Goal: Task Accomplishment & Management: Manage account settings

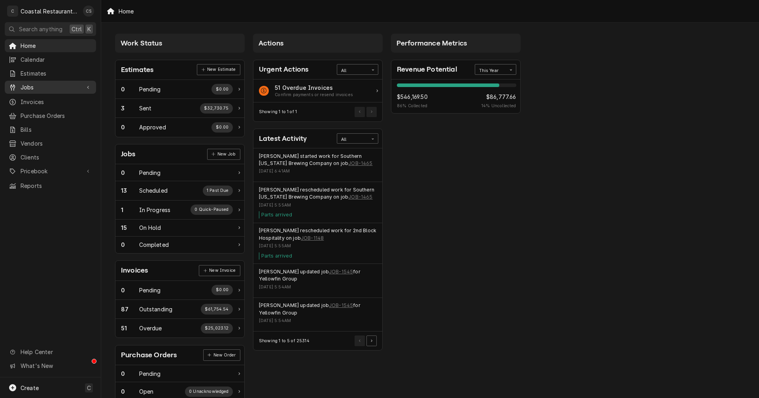
click at [34, 83] on span "Jobs" at bounding box center [51, 87] width 60 height 8
click at [31, 97] on span "Jobs" at bounding box center [57, 101] width 72 height 8
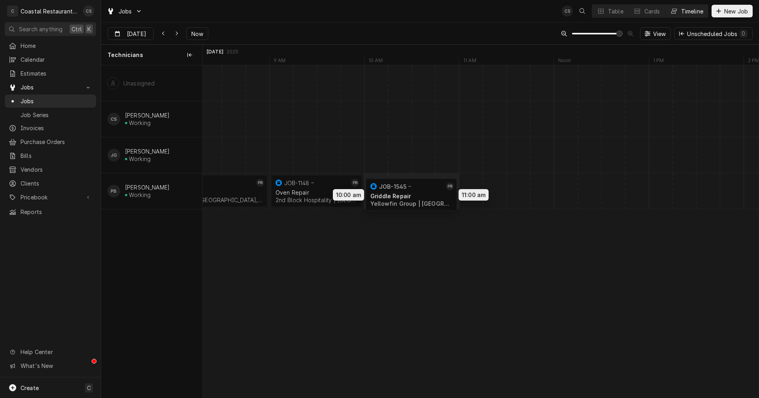
drag, startPoint x: 512, startPoint y: 183, endPoint x: 398, endPoint y: 186, distance: 113.9
click at [398, 186] on div "7:00 AM 9:00 AM JOB-1465 PB Combi Oven Repair Southern Delaware Brewing Company…" at bounding box center [481, 231] width 556 height 332
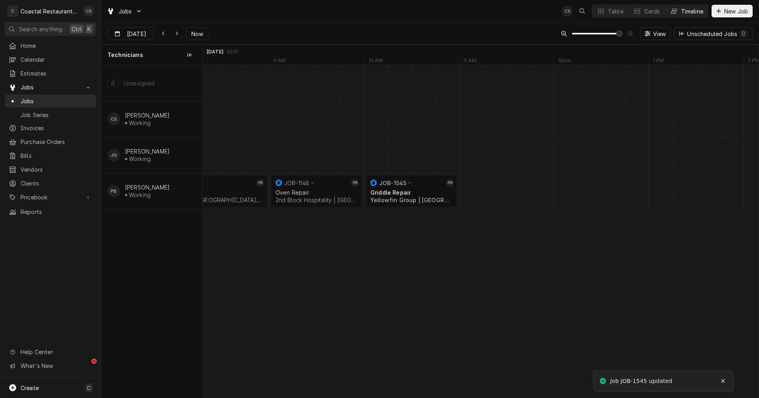
click at [521, 190] on div "Dynamic Content Wrapper" at bounding box center [400, 191] width 22840 height 36
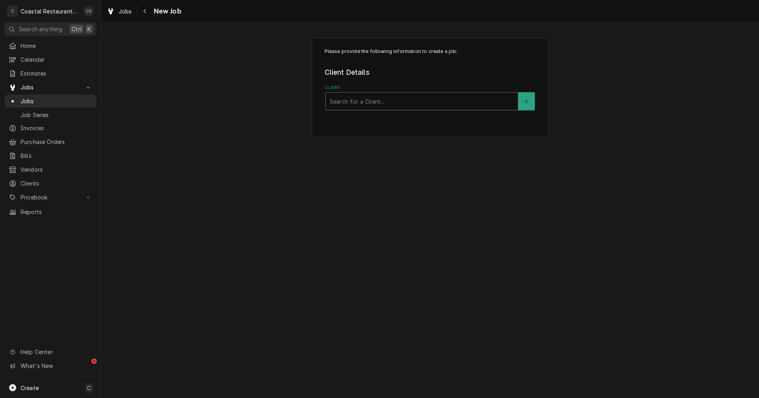
click at [405, 102] on div "Client" at bounding box center [422, 101] width 184 height 14
type input "Catch"
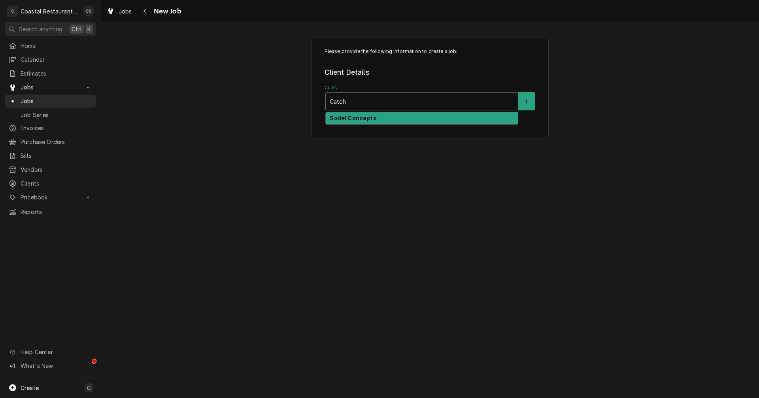
click at [369, 118] on strong "Sodel Concepts" at bounding box center [353, 118] width 47 height 7
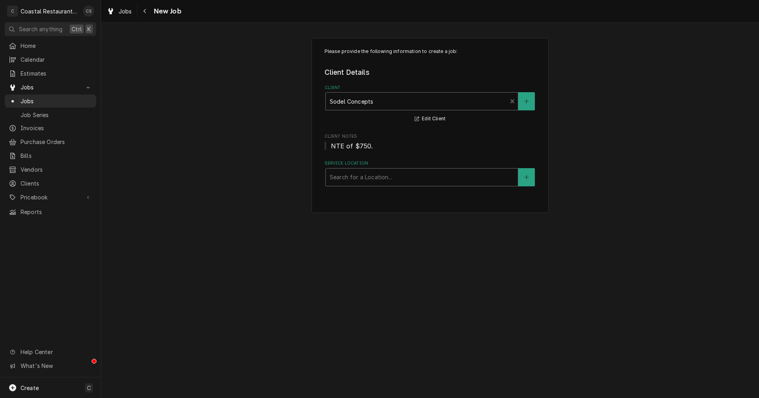
click at [369, 178] on div "Service Location" at bounding box center [422, 177] width 184 height 14
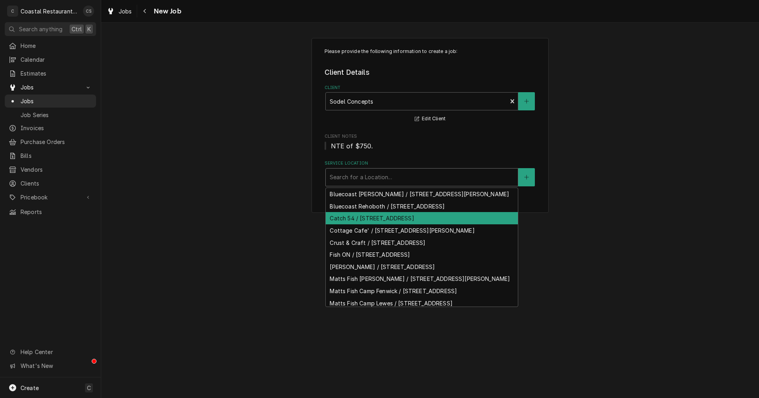
click at [357, 224] on div "Catch 54 / 38931 Madison Ave, Selbyville, DE 19975" at bounding box center [422, 218] width 192 height 12
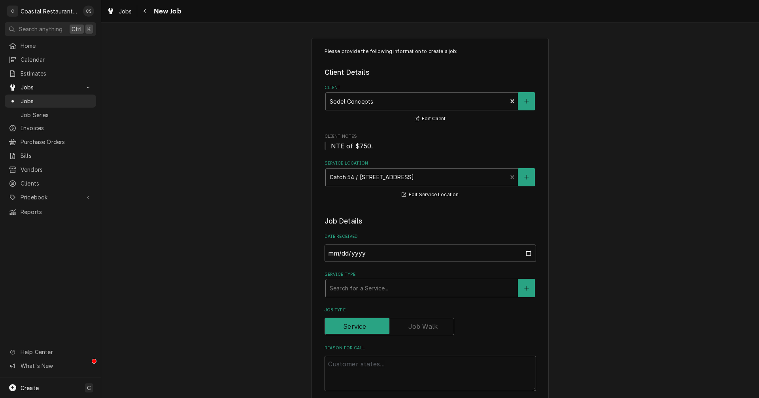
click at [363, 292] on div "Service Type" at bounding box center [422, 288] width 184 height 14
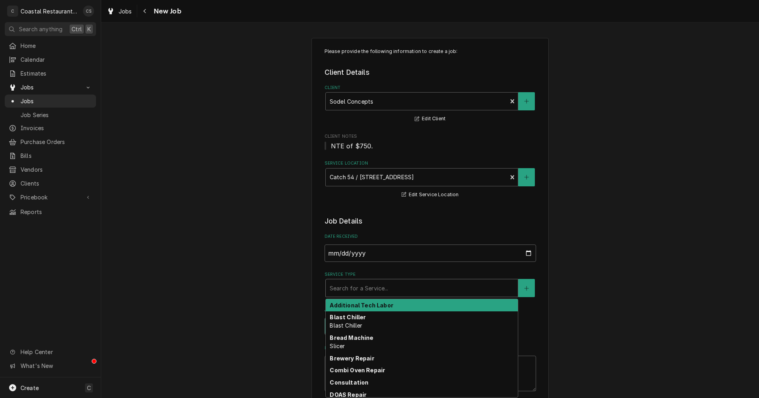
type textarea "x"
type input "r"
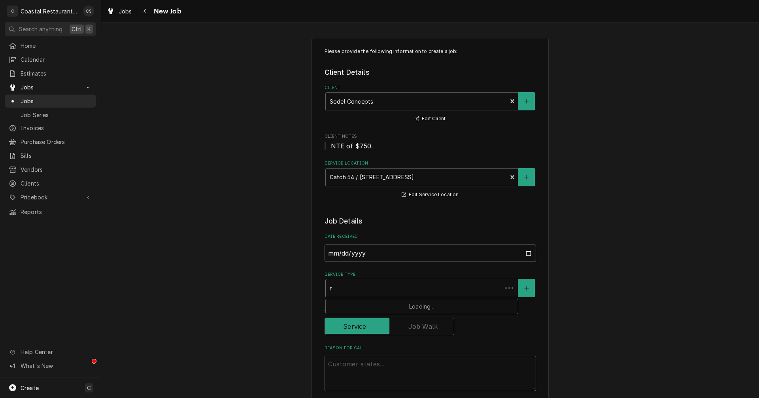
type textarea "x"
type input "re"
type textarea "x"
type input "ref"
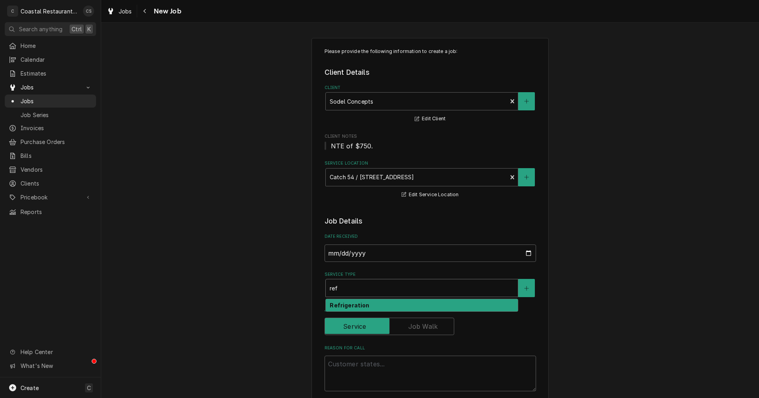
click at [351, 306] on strong "Refrigeration" at bounding box center [350, 305] width 40 height 7
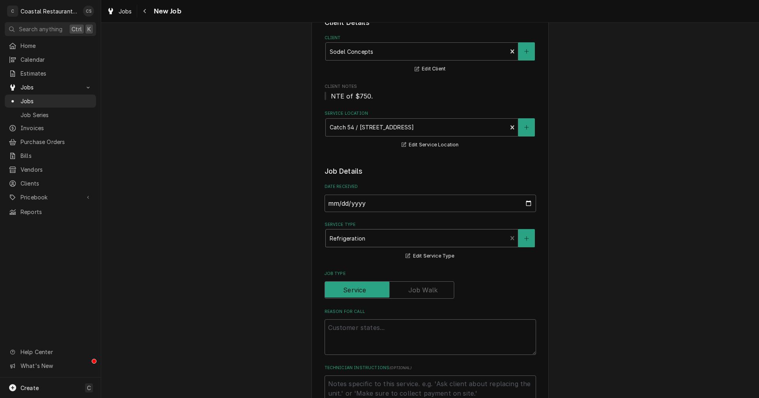
scroll to position [79, 0]
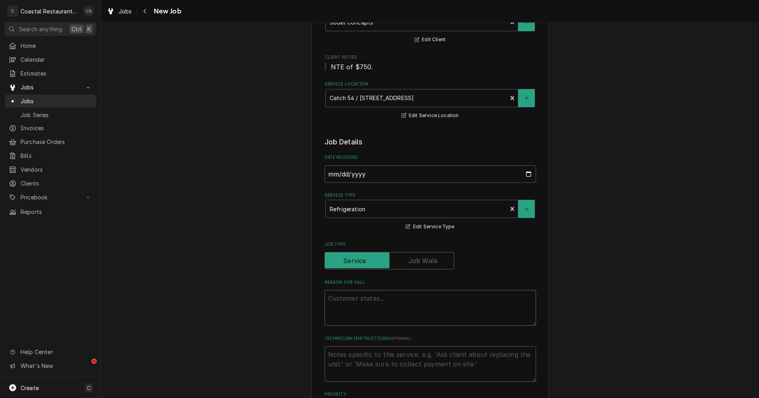
click at [344, 300] on textarea "Reason For Call" at bounding box center [430, 308] width 211 height 36
click at [357, 300] on textarea "Reason For Call" at bounding box center [430, 308] width 211 height 36
paste textarea "Work Order ID: 14040"
type textarea "x"
type textarea "Work Order ID: 14040"
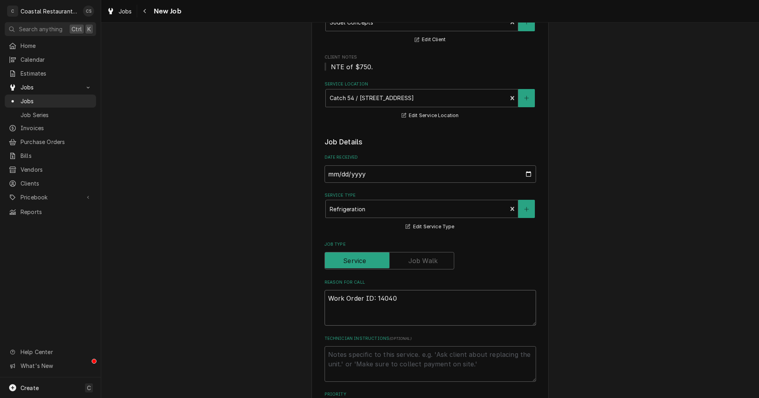
type textarea "x"
type textarea "Work Order ID: 14040"
type textarea "x"
type textarea "Work Order ID: 14040"
click at [403, 300] on textarea "Work Order ID: 14040" at bounding box center [430, 308] width 211 height 36
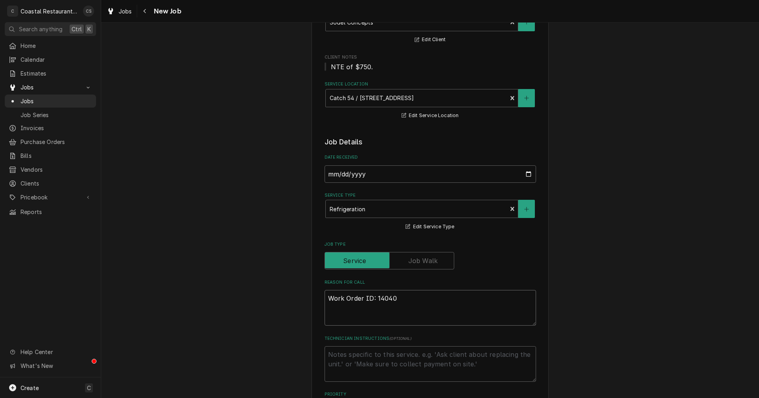
paste textarea "The reach-in beer/bev cooler at the upstairs bar is making a good bit of water …"
type textarea "x"
type textarea "Work Order ID: 14040 The reach-in beer/bev cooler at the upstairs bar is making…"
type textarea "x"
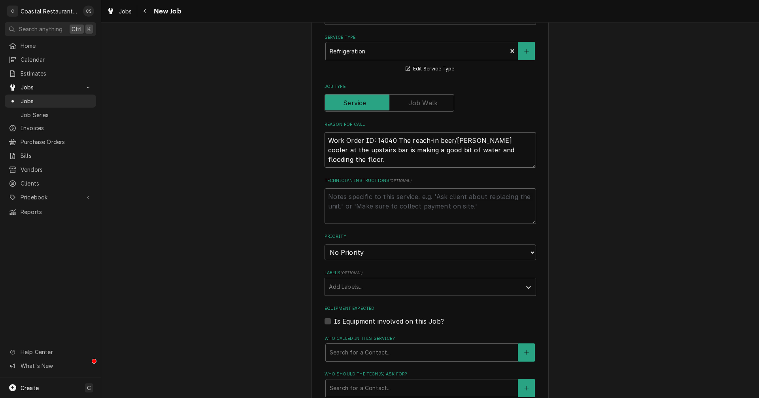
scroll to position [237, 0]
type textarea "Work Order ID: 14040 The reach-in beer/bev cooler at the upstairs bar is making…"
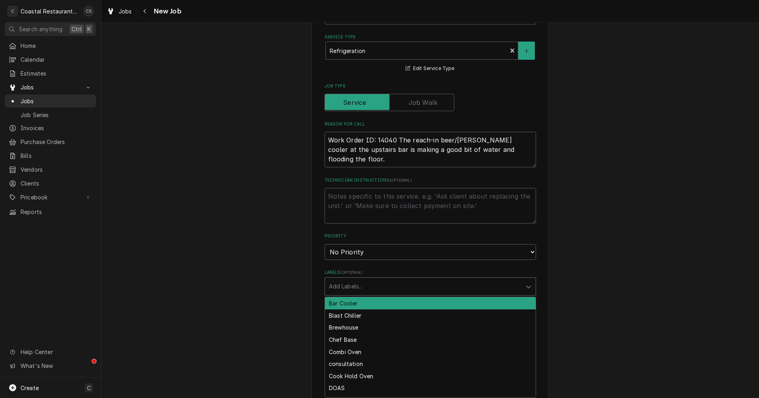
click at [350, 285] on div "Labels" at bounding box center [423, 286] width 189 height 14
click at [351, 304] on div "Bar Cooler" at bounding box center [430, 303] width 211 height 12
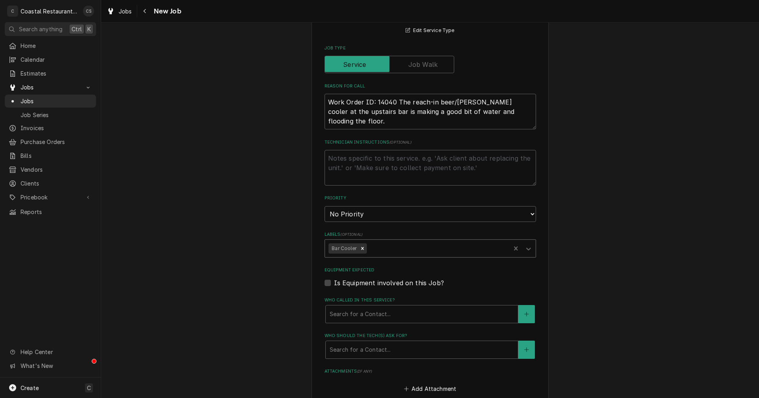
scroll to position [395, 0]
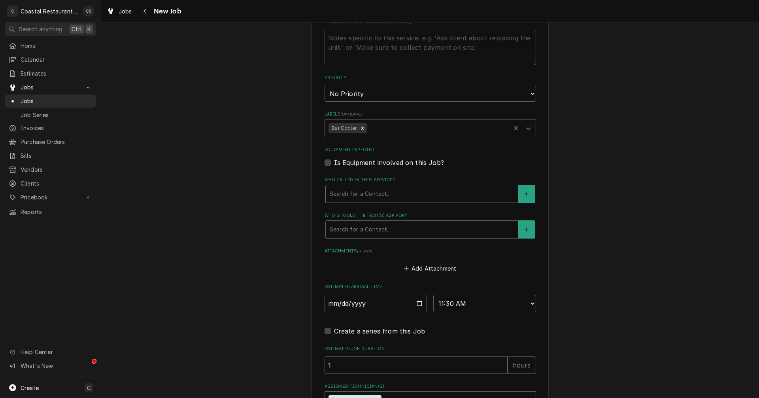
click at [350, 194] on div "Who called in this service?" at bounding box center [422, 194] width 184 height 14
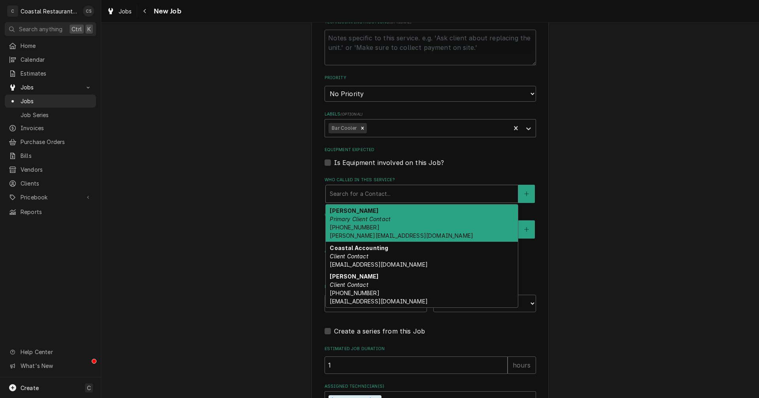
click at [349, 221] on em "Primary Client Contact" at bounding box center [360, 218] width 61 height 7
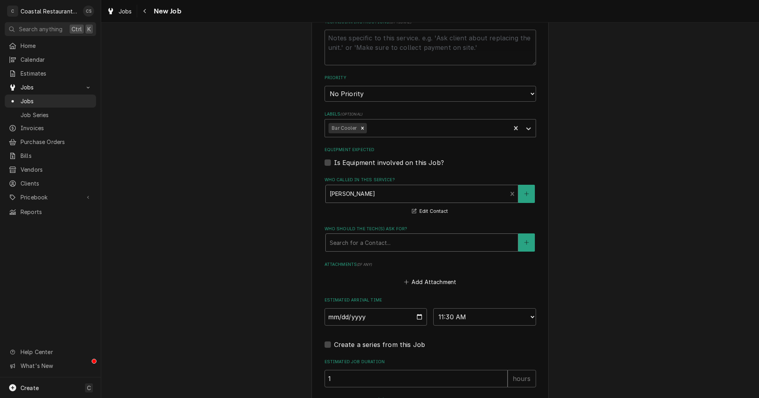
drag, startPoint x: 348, startPoint y: 242, endPoint x: 352, endPoint y: 247, distance: 6.7
click at [348, 242] on div "Who should the tech(s) ask for?" at bounding box center [422, 242] width 184 height 14
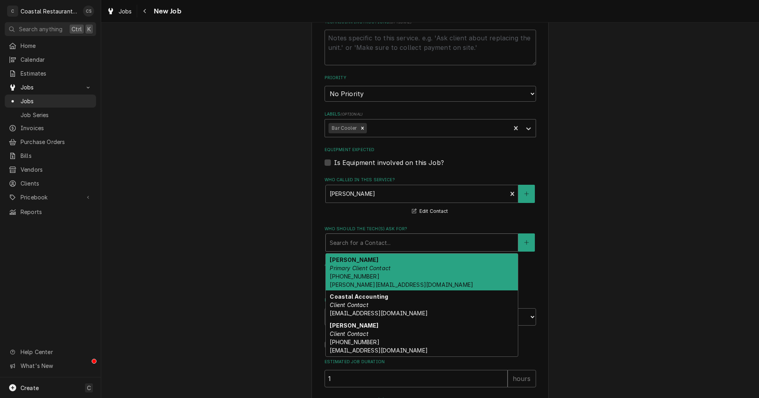
click at [354, 272] on div "Andrew Dickinson Primary Client Contact (302) 381-0571 Andrew@sodelconcepts.com" at bounding box center [422, 271] width 192 height 37
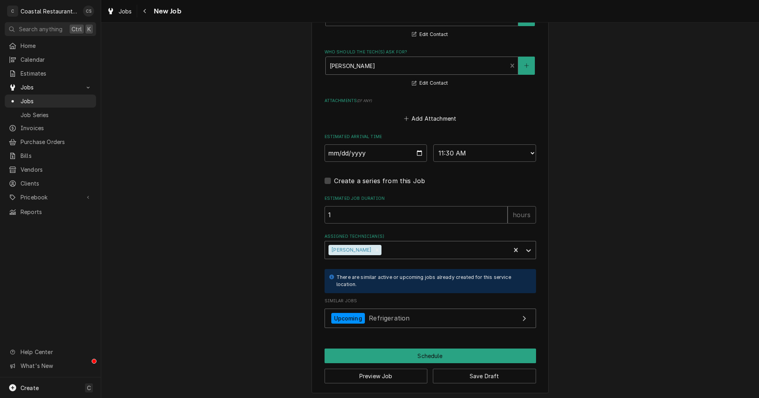
scroll to position [574, 0]
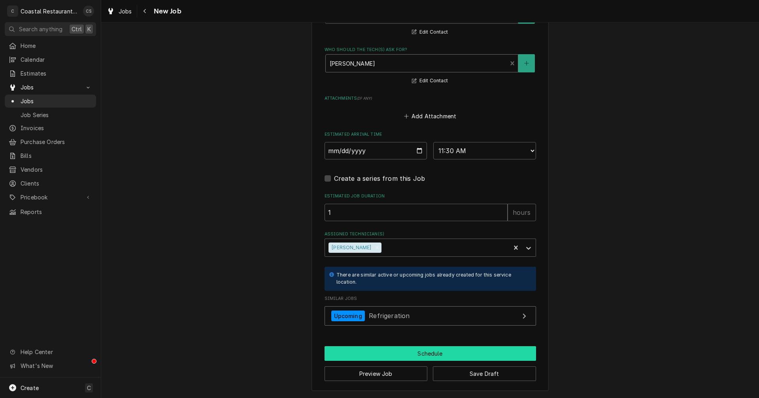
click at [387, 351] on button "Schedule" at bounding box center [430, 353] width 211 height 15
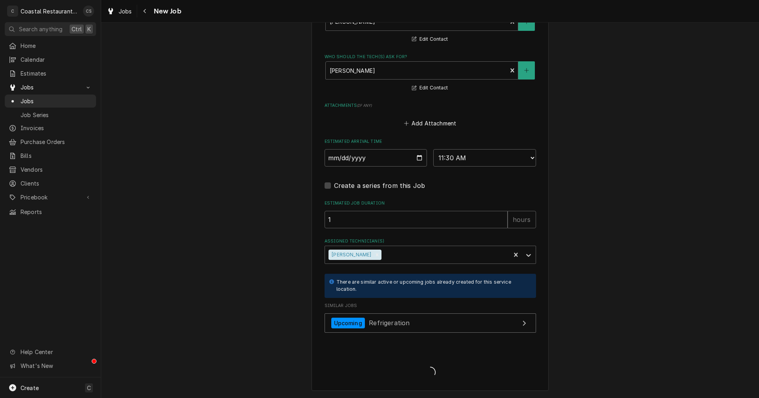
scroll to position [567, 0]
type textarea "x"
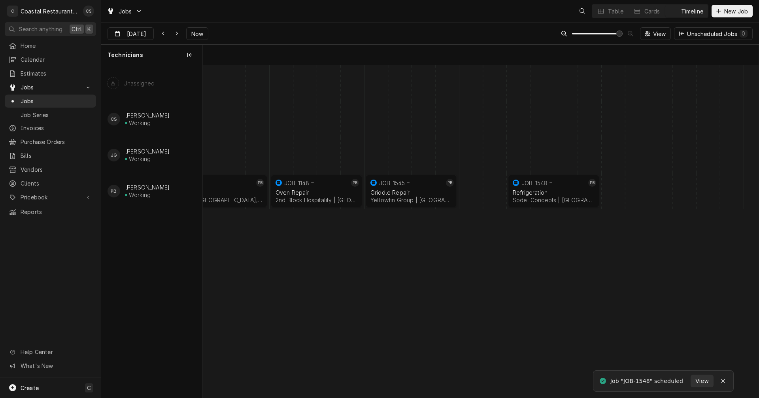
scroll to position [0, 11010]
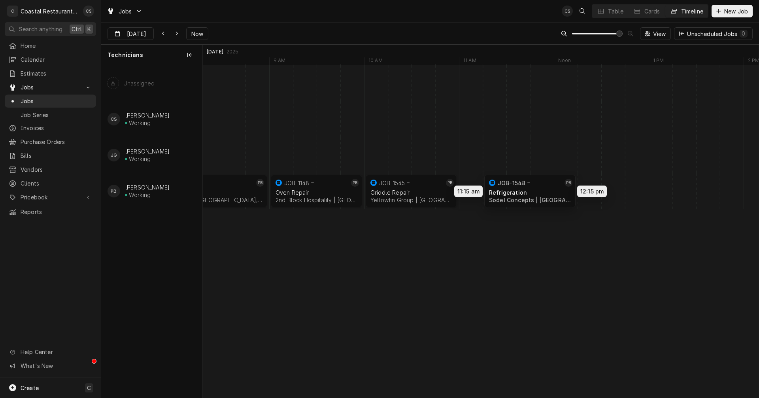
drag, startPoint x: 555, startPoint y: 185, endPoint x: 530, endPoint y: 185, distance: 24.5
click at [530, 185] on div "7:00 AM 9:00 AM JOB-1465 PB Combi Oven Repair Southern Delaware Brewing Company…" at bounding box center [481, 231] width 556 height 332
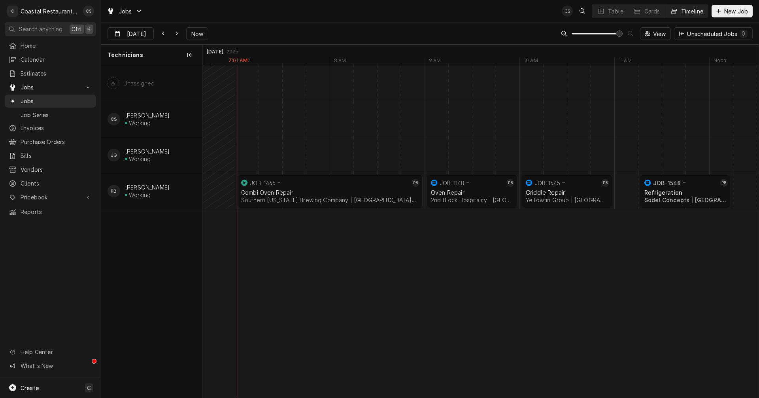
scroll to position [0, 0]
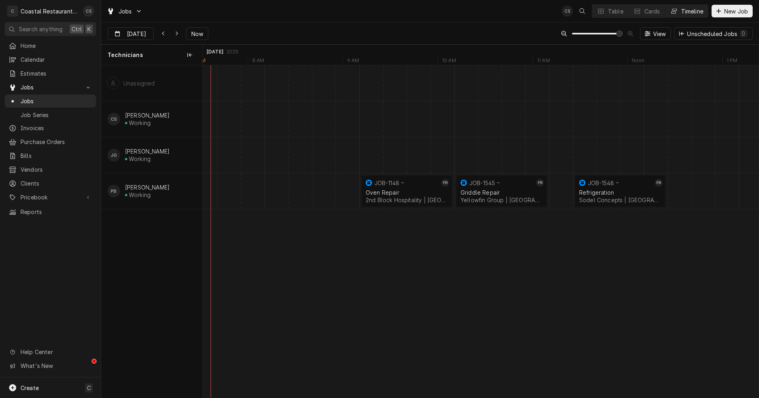
scroll to position [0, 11126]
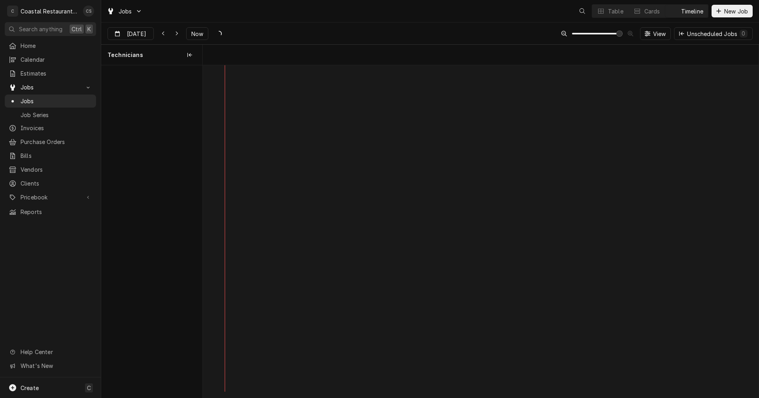
scroll to position [0, 11031]
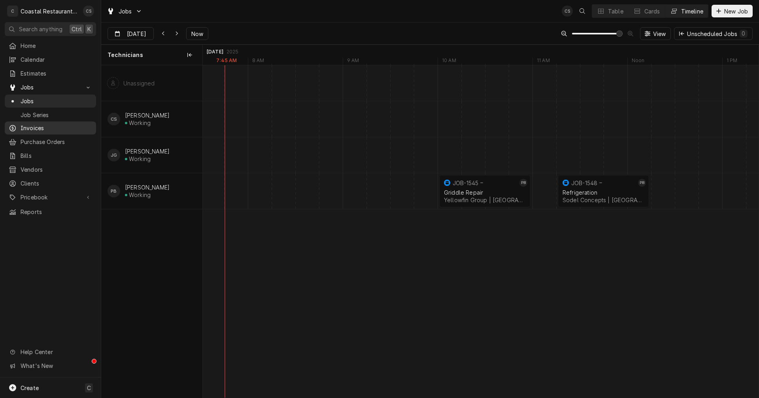
click at [33, 125] on span "Invoices" at bounding box center [57, 128] width 72 height 8
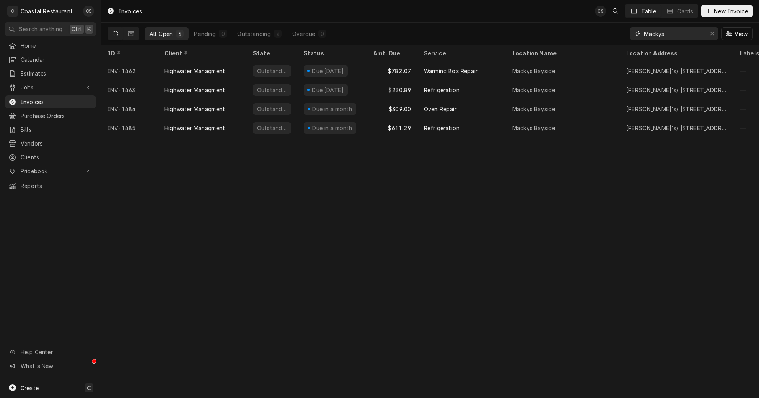
click at [680, 33] on input "Mackys" at bounding box center [673, 33] width 59 height 13
type input "M"
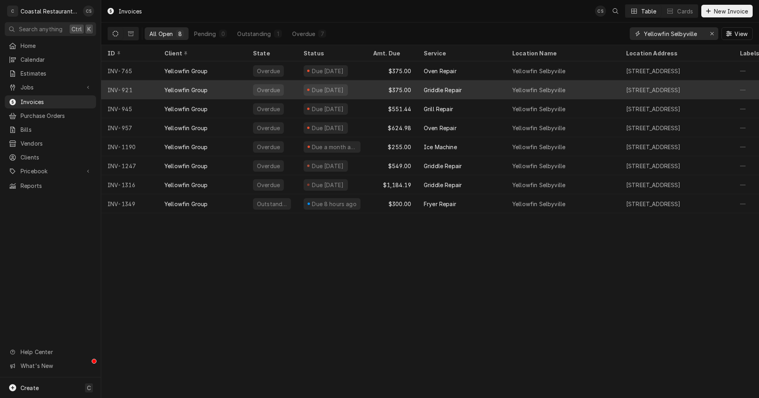
type input "Yellowfin Selbyville"
click at [197, 87] on div "Yellowfin Group" at bounding box center [185, 90] width 43 height 8
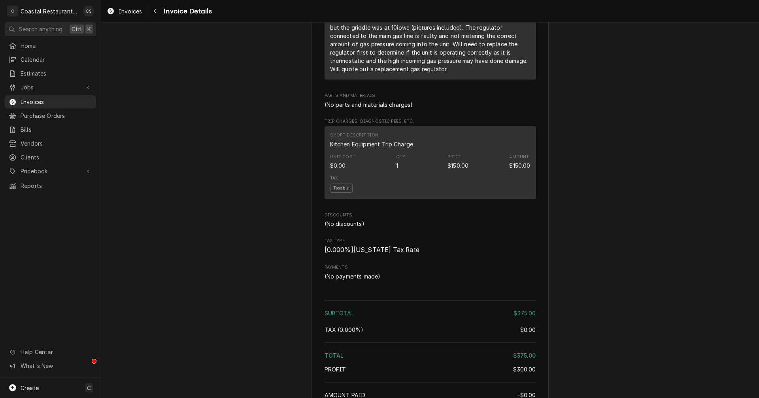
scroll to position [514, 0]
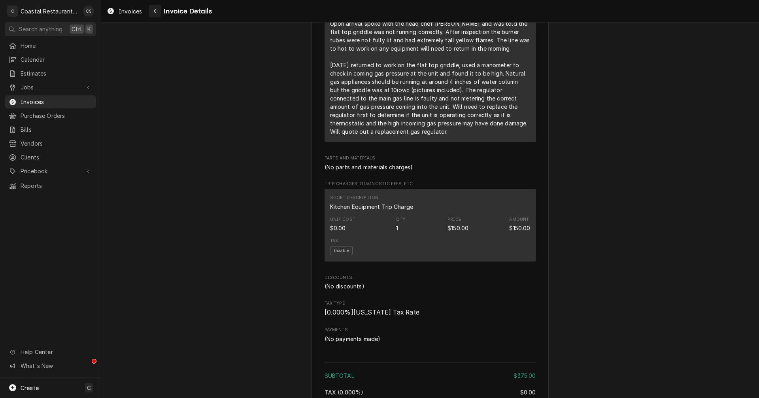
click at [154, 11] on icon "Navigate back" at bounding box center [155, 11] width 2 height 4
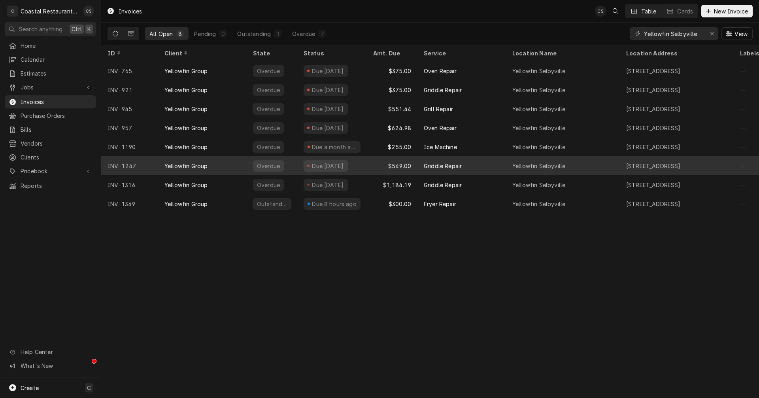
click at [213, 163] on div "Yellowfin Group" at bounding box center [202, 165] width 89 height 19
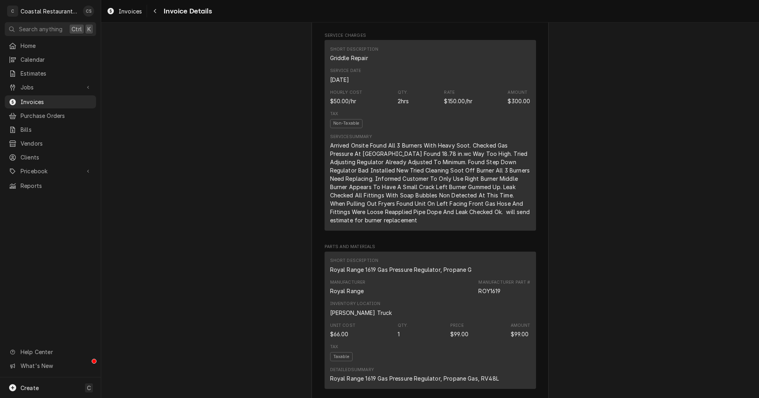
scroll to position [395, 0]
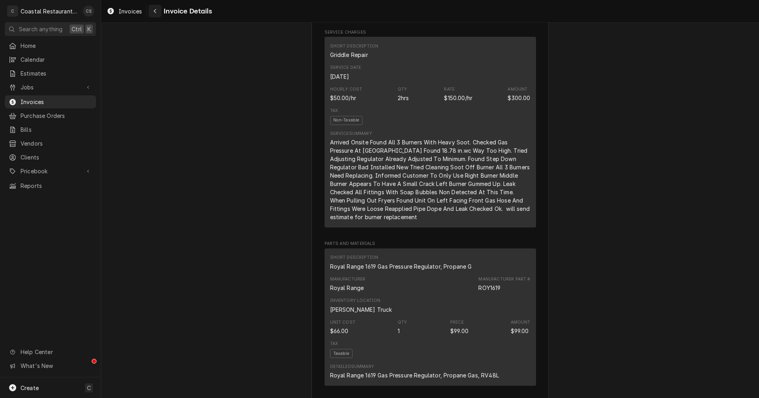
click at [153, 9] on icon "Navigate back" at bounding box center [155, 11] width 4 height 6
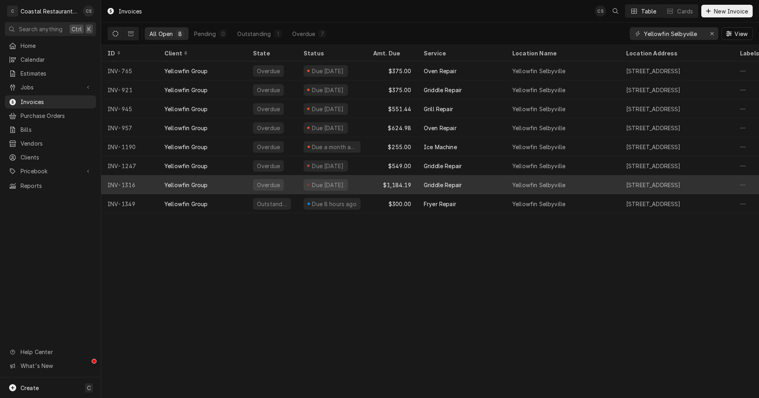
click at [217, 183] on div "Yellowfin Group" at bounding box center [202, 184] width 89 height 19
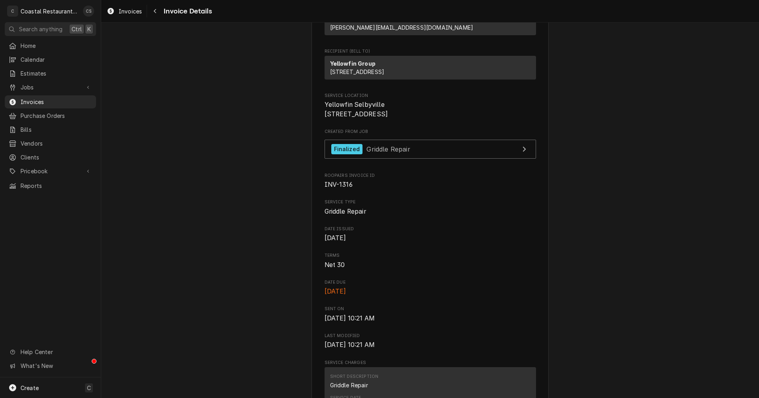
scroll to position [198, 0]
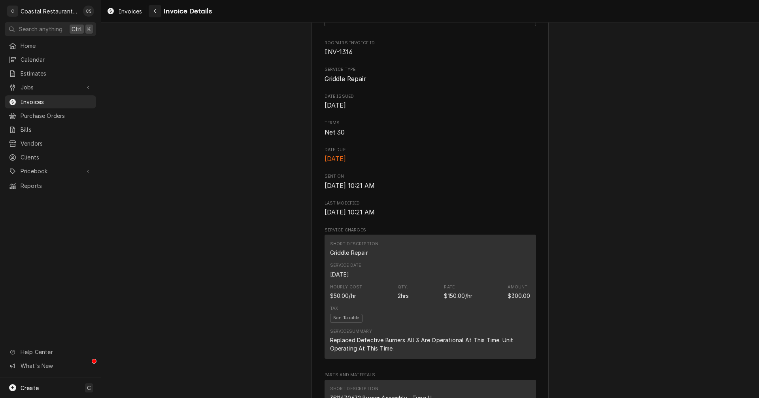
click at [156, 10] on icon "Navigate back" at bounding box center [155, 11] width 4 height 6
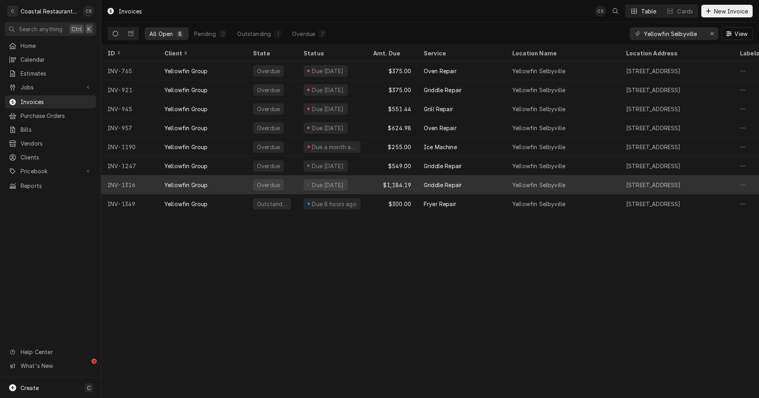
click at [247, 183] on div "Overdue" at bounding box center [272, 184] width 51 height 19
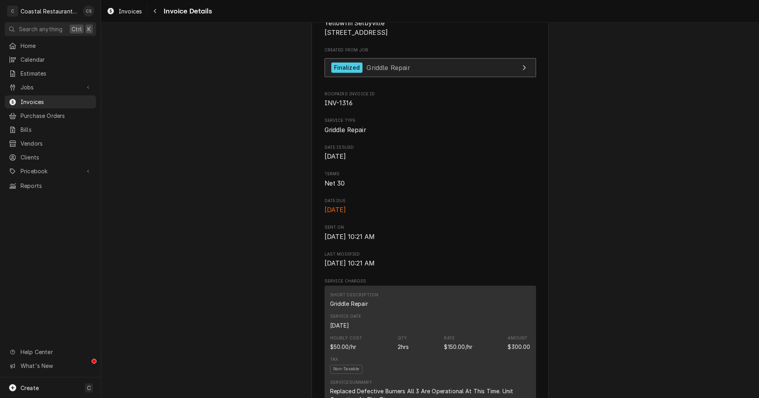
scroll to position [79, 0]
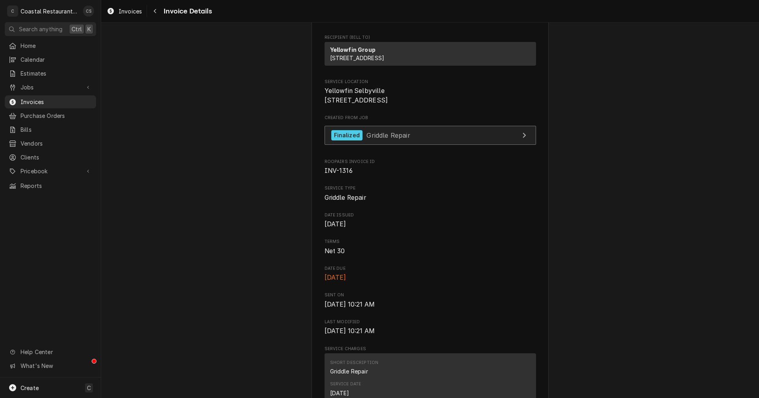
click at [385, 139] on span "Griddle Repair" at bounding box center [387, 135] width 43 height 8
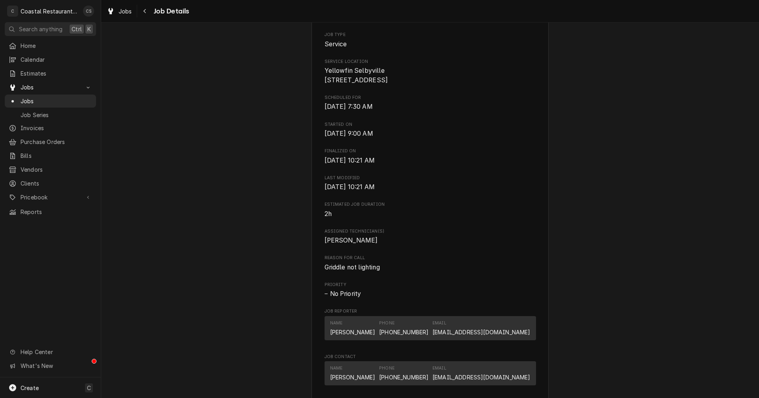
scroll to position [198, 0]
click at [144, 9] on icon "Navigate back" at bounding box center [145, 11] width 4 height 6
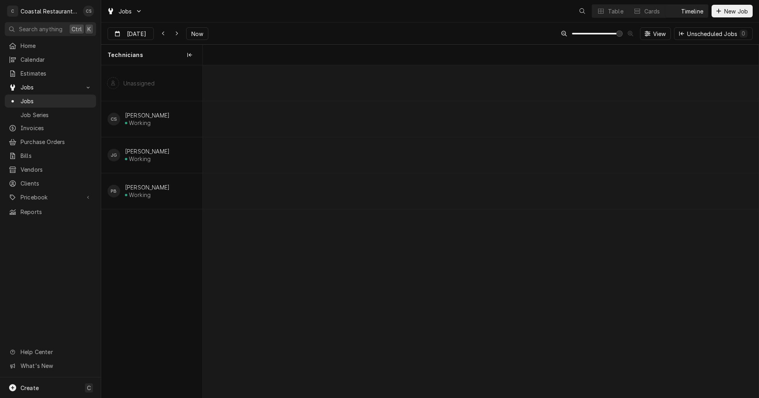
scroll to position [0, 11031]
click at [43, 127] on span "Invoices" at bounding box center [57, 128] width 72 height 8
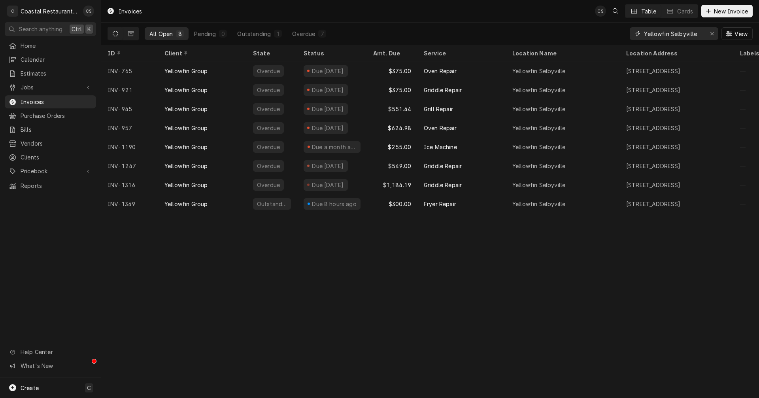
click at [697, 33] on input "Yellowfin Selbyville" at bounding box center [673, 33] width 59 height 13
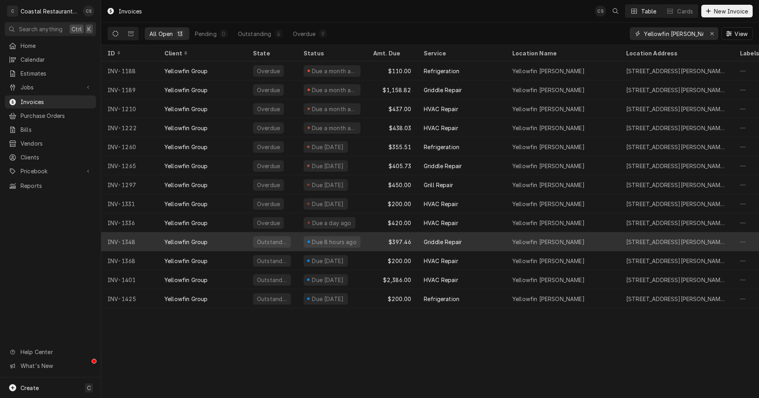
type input "Yellowfin bethany"
click at [428, 238] on div "Griddle Repair" at bounding box center [443, 242] width 38 height 8
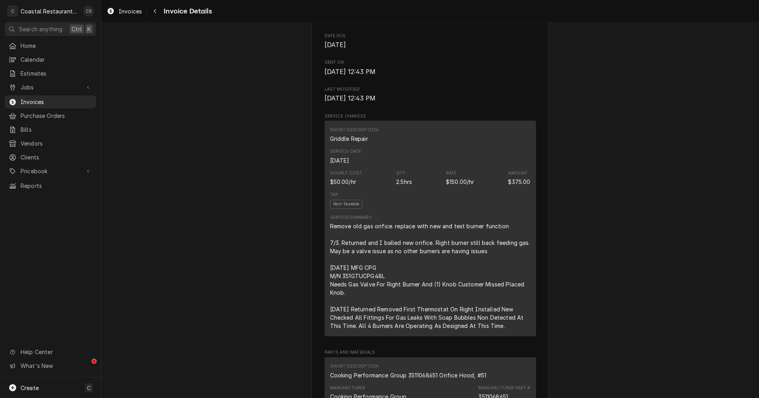
scroll to position [316, 0]
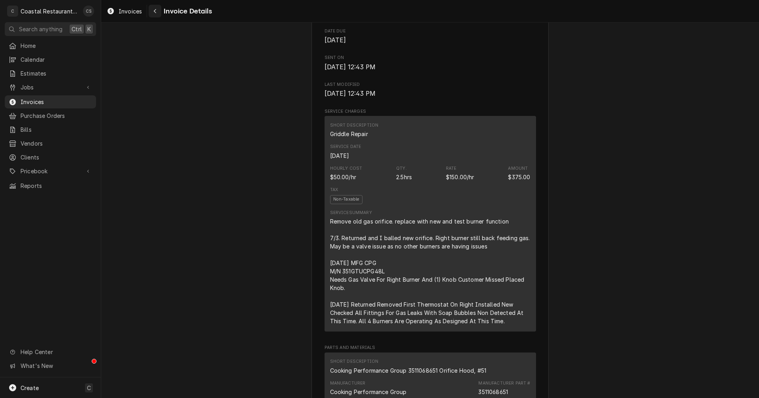
click at [155, 9] on icon "Navigate back" at bounding box center [155, 11] width 4 height 6
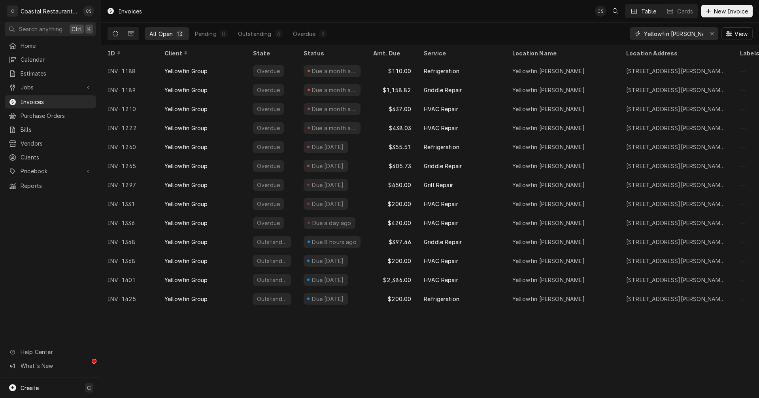
drag, startPoint x: 695, startPoint y: 33, endPoint x: 670, endPoint y: 33, distance: 24.1
click at [670, 33] on input "Yellowfin bethany" at bounding box center [673, 33] width 59 height 13
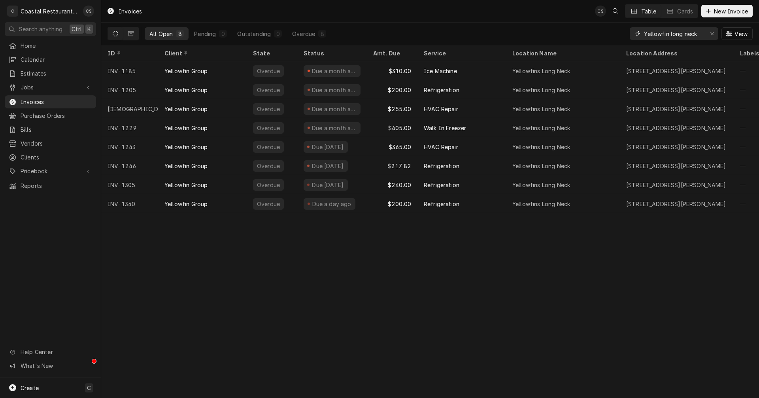
type input "Yellowfin long neck"
click at [713, 33] on icon "Erase input" at bounding box center [712, 34] width 4 height 6
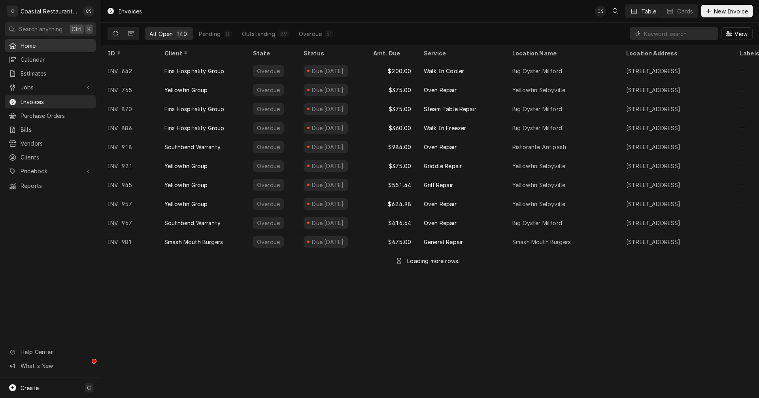
click at [38, 42] on span "Home" at bounding box center [57, 46] width 72 height 8
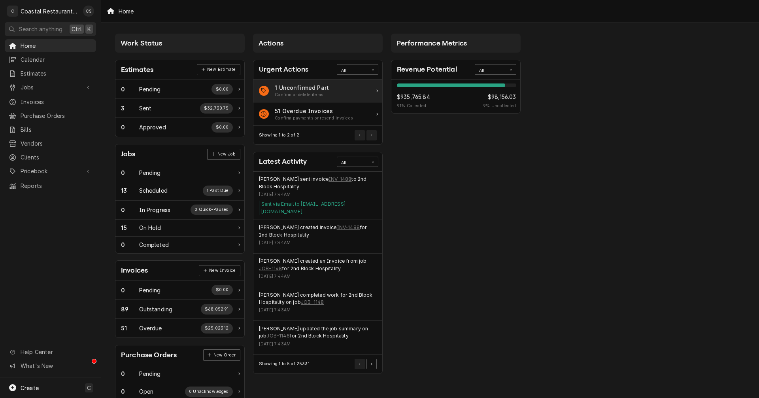
click at [305, 91] on div "1 Unconfirmed Part" at bounding box center [302, 87] width 54 height 8
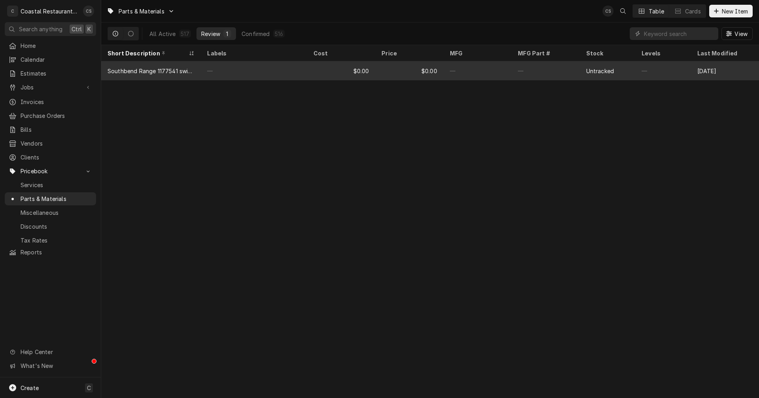
click at [174, 69] on div "Southbend Range 1177541 switch, power, black, spdt" at bounding box center [151, 71] width 87 height 8
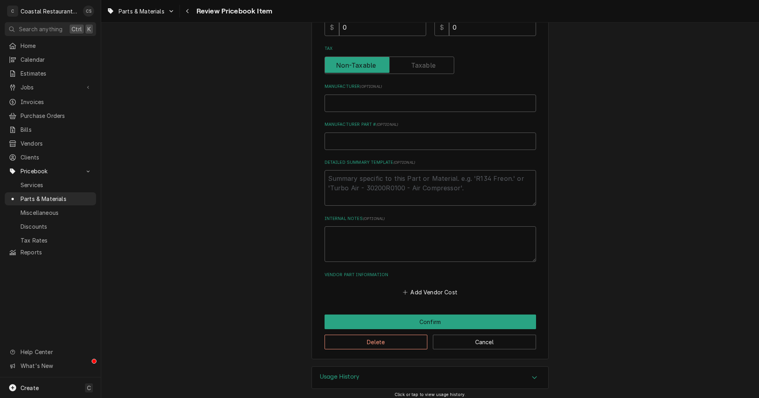
scroll to position [265, 0]
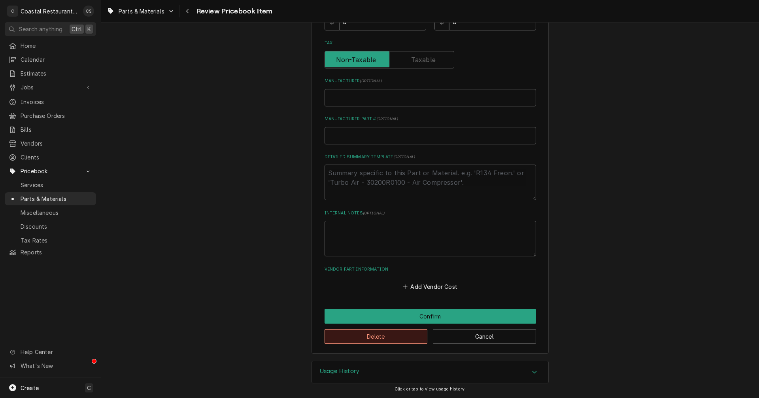
click at [368, 338] on button "Delete" at bounding box center [376, 336] width 103 height 15
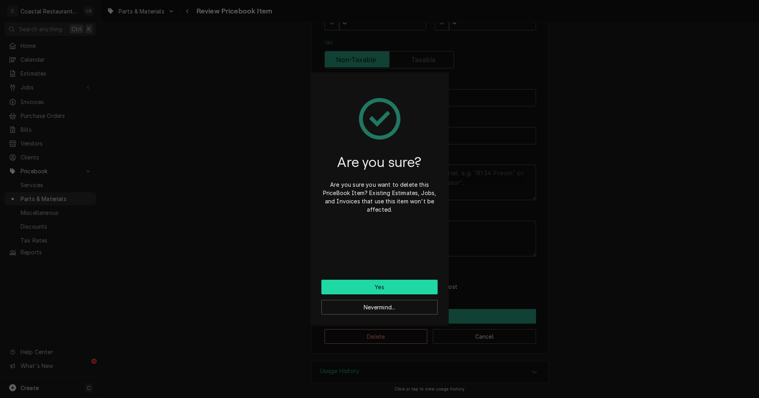
click at [384, 287] on button "Yes" at bounding box center [379, 286] width 116 height 15
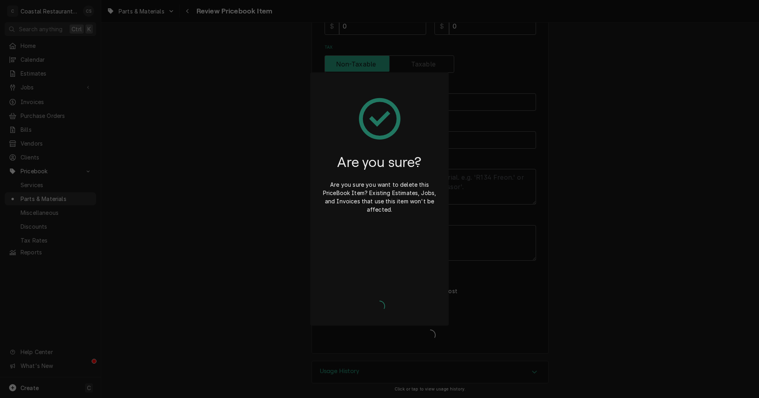
type textarea "x"
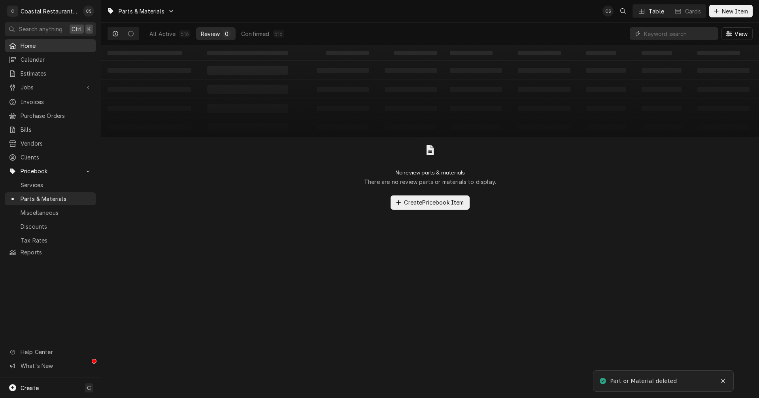
click at [32, 45] on span "Home" at bounding box center [57, 46] width 72 height 8
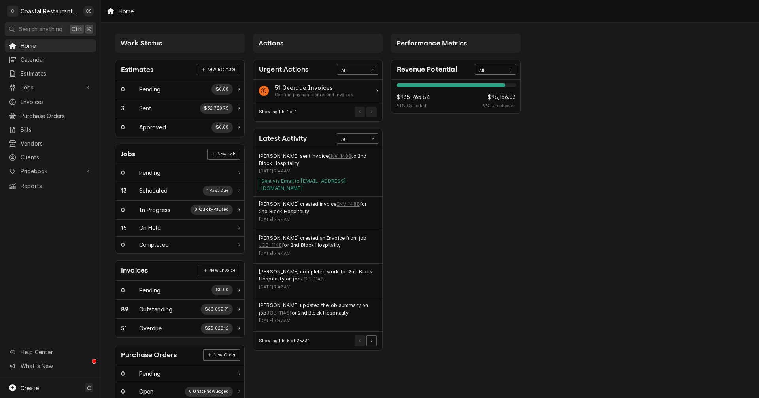
click at [498, 71] on div "All" at bounding box center [490, 71] width 23 height 6
click at [495, 130] on div "This Year" at bounding box center [495, 125] width 41 height 9
click at [46, 87] on span "Jobs" at bounding box center [51, 87] width 60 height 8
click at [46, 97] on span "Jobs" at bounding box center [57, 101] width 72 height 8
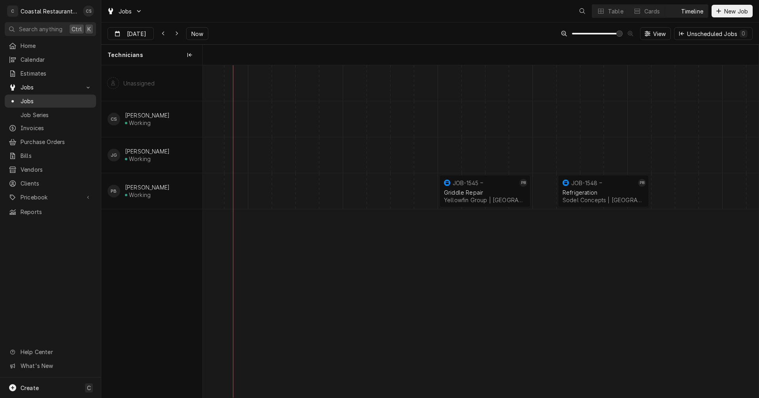
scroll to position [0, 11007]
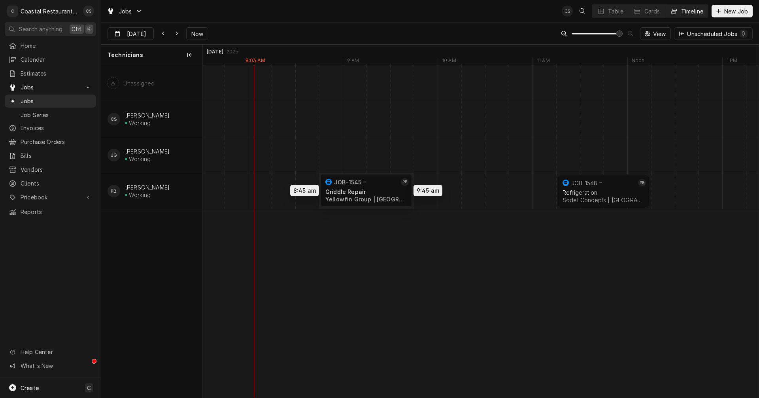
drag, startPoint x: 480, startPoint y: 188, endPoint x: 364, endPoint y: 187, distance: 115.8
click at [364, 187] on div "8:45 AM 9:45 AM JOB-1545 PB Griddle Repair Yellowfin Group | [GEOGRAPHIC_DATA],…" at bounding box center [481, 231] width 556 height 332
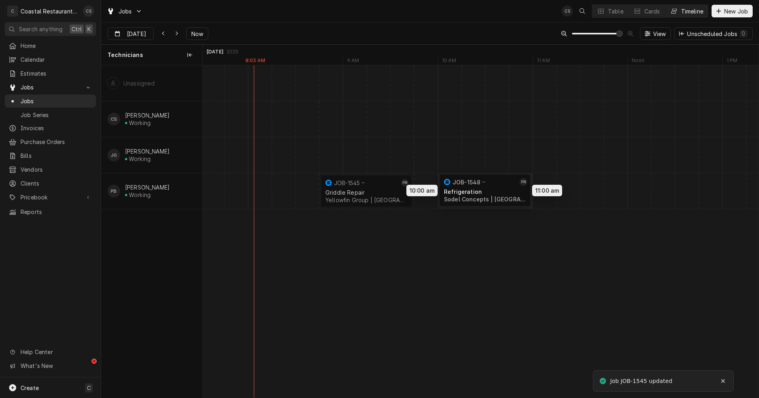
drag, startPoint x: 586, startPoint y: 185, endPoint x: 468, endPoint y: 184, distance: 117.4
click at [468, 184] on div "8:45 AM 9:45 AM JOB-1545 PB Griddle Repair Yellowfin Group | [GEOGRAPHIC_DATA],…" at bounding box center [481, 231] width 556 height 332
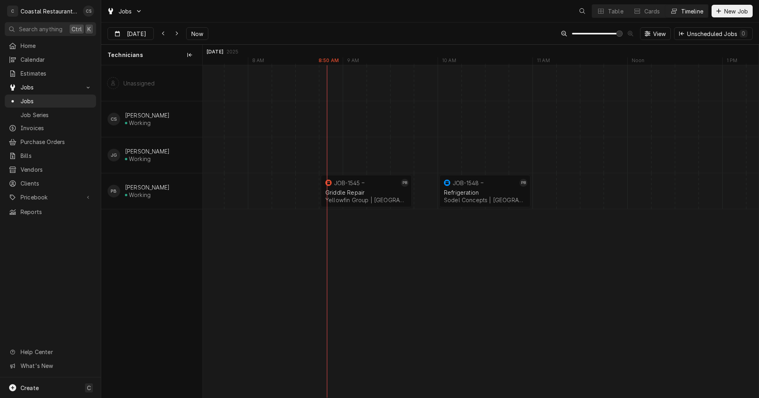
scroll to position [0, 11007]
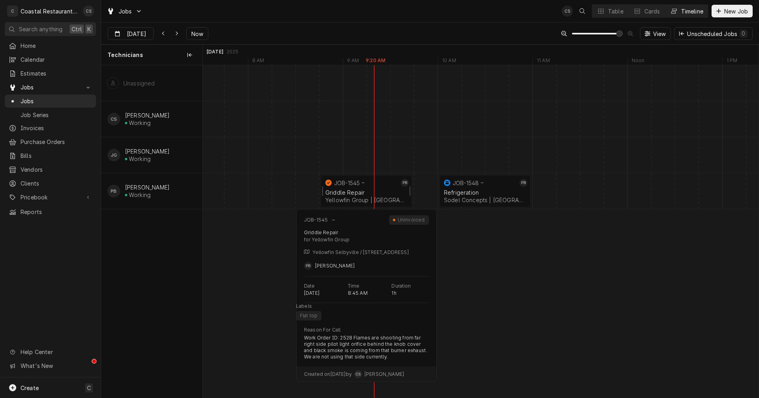
click at [354, 192] on div "Griddle Repair" at bounding box center [366, 192] width 82 height 7
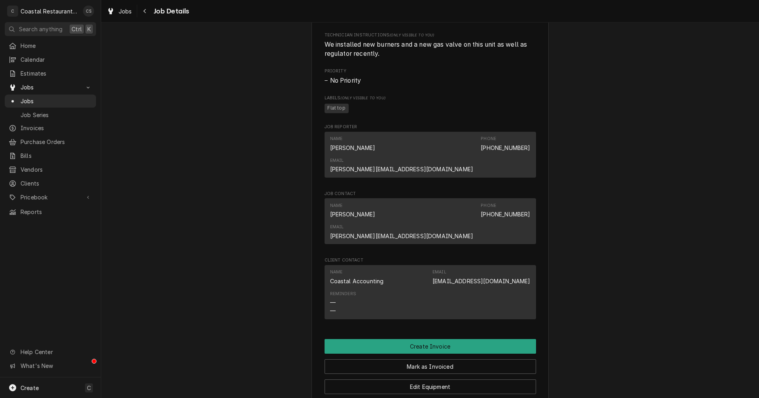
scroll to position [514, 0]
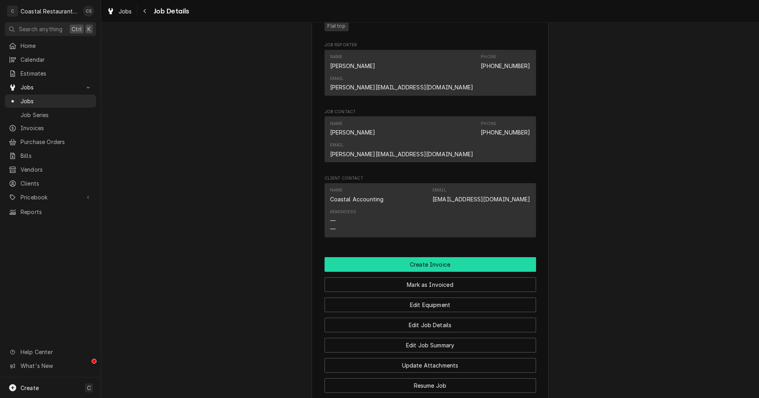
click at [428, 257] on button "Create Invoice" at bounding box center [430, 264] width 211 height 15
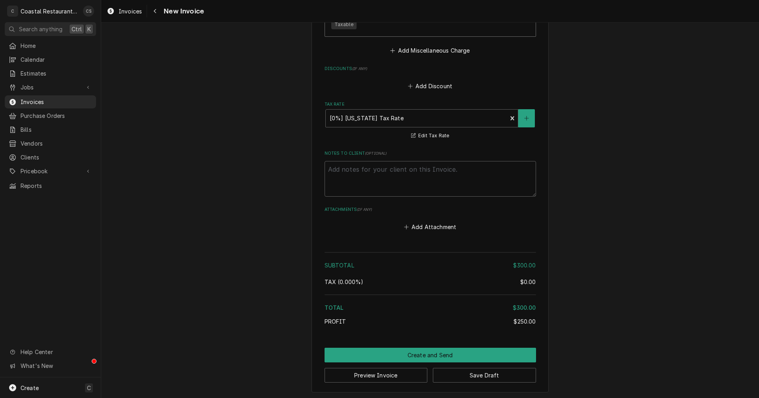
scroll to position [786, 0]
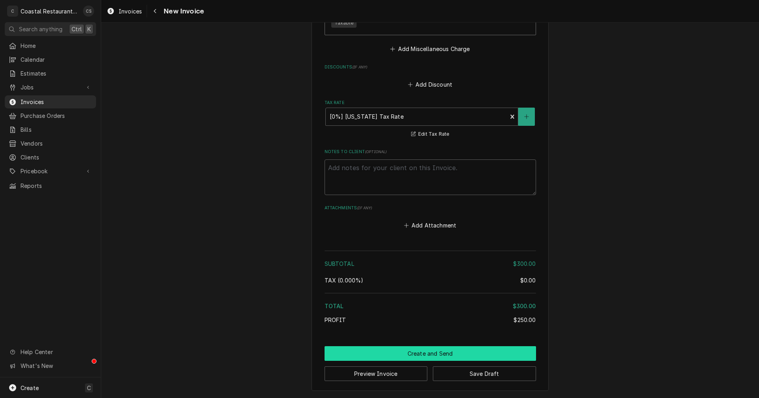
click at [438, 351] on button "Create and Send" at bounding box center [430, 353] width 211 height 15
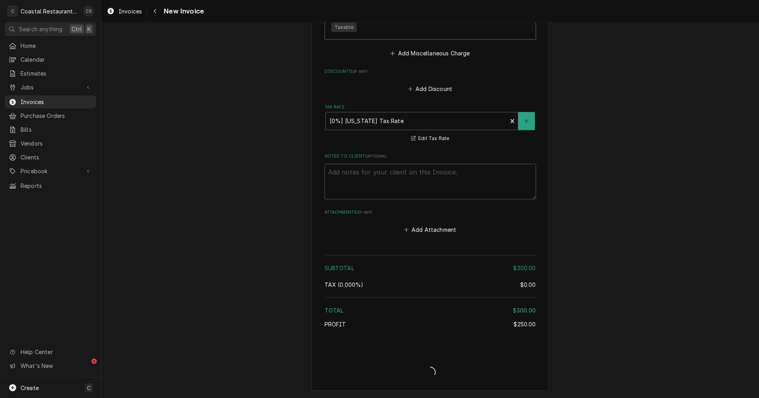
type textarea "x"
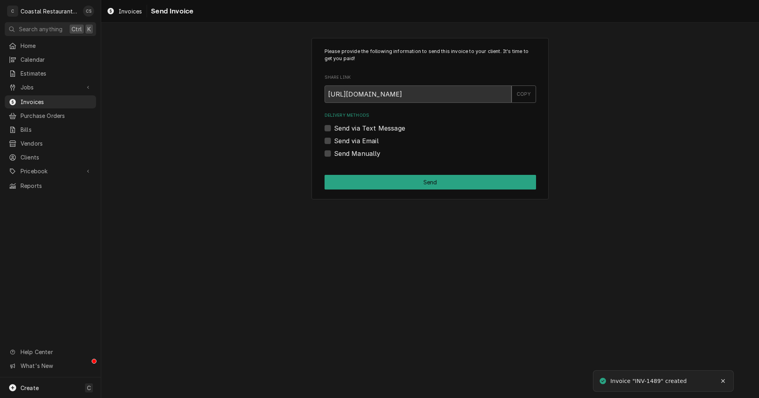
click at [334, 141] on label "Send via Email" at bounding box center [356, 140] width 45 height 9
click at [334, 141] on input "Send via Email" at bounding box center [439, 144] width 211 height 17
checkbox input "true"
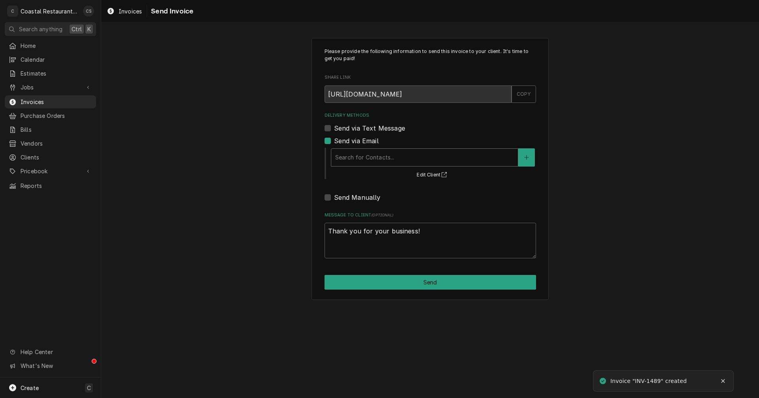
click at [351, 158] on div "Delivery Methods" at bounding box center [424, 157] width 179 height 14
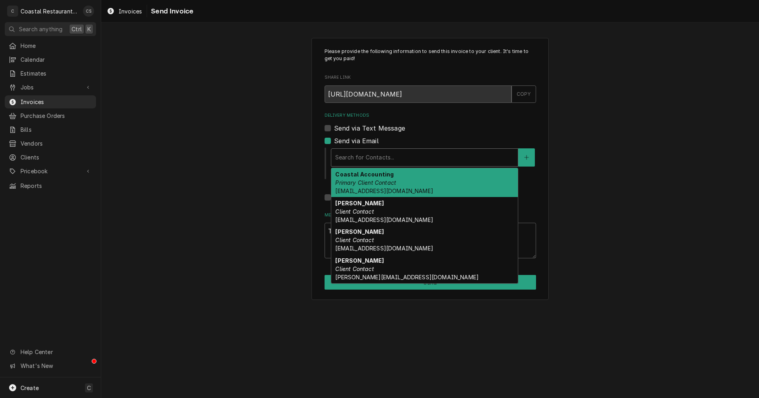
click at [366, 184] on em "Primary Client Contact" at bounding box center [365, 182] width 61 height 7
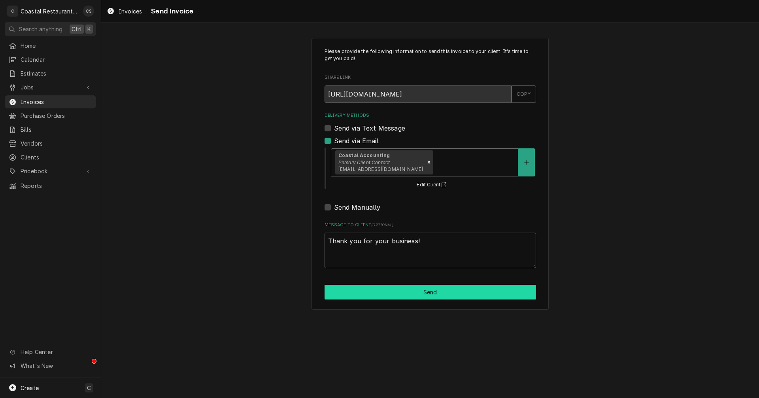
click at [404, 294] on button "Send" at bounding box center [430, 292] width 211 height 15
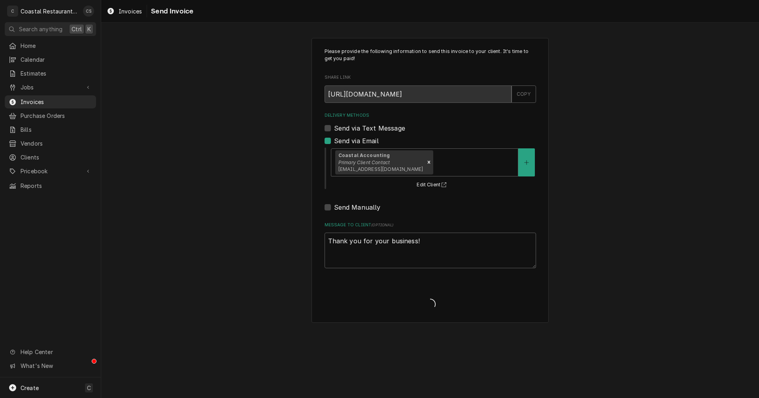
type textarea "x"
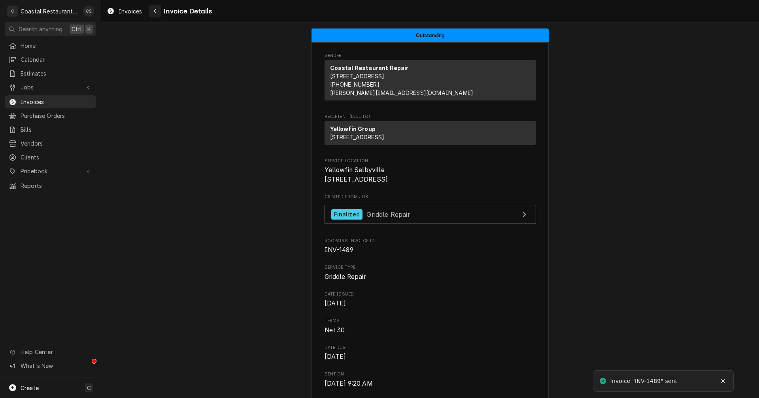
click at [155, 12] on icon "Navigate back" at bounding box center [155, 11] width 2 height 4
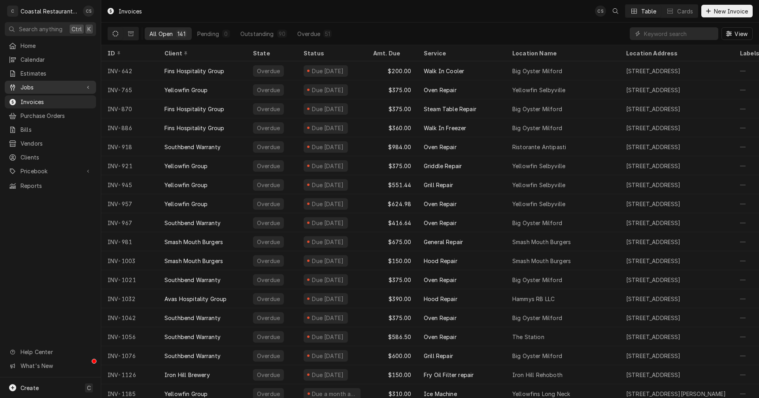
click at [29, 83] on span "Jobs" at bounding box center [51, 87] width 60 height 8
click at [30, 98] on span "Jobs" at bounding box center [57, 101] width 72 height 8
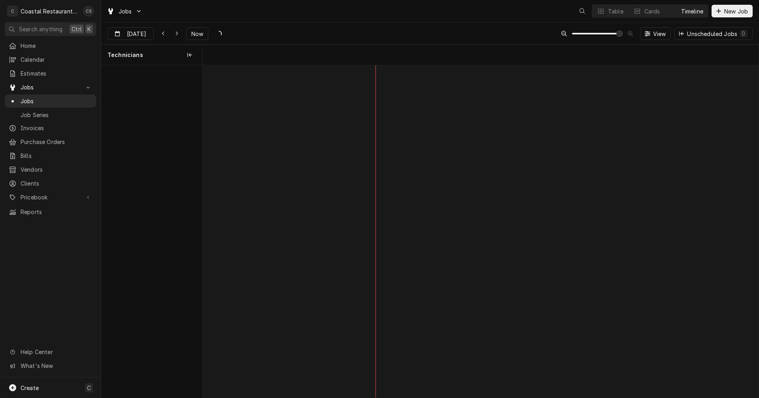
scroll to position [0, 11007]
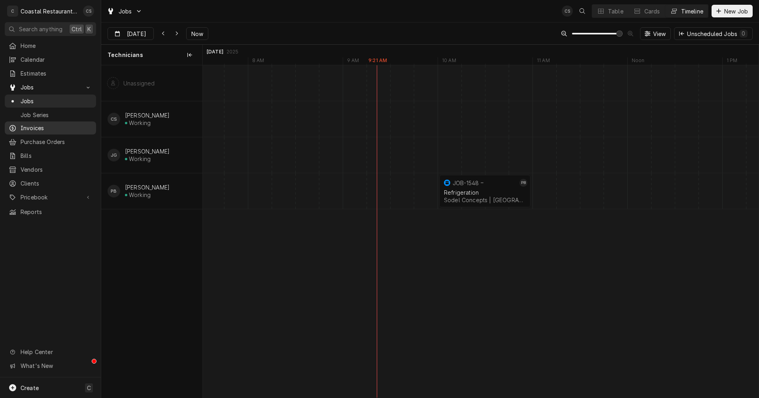
click at [41, 126] on span "Invoices" at bounding box center [57, 128] width 72 height 8
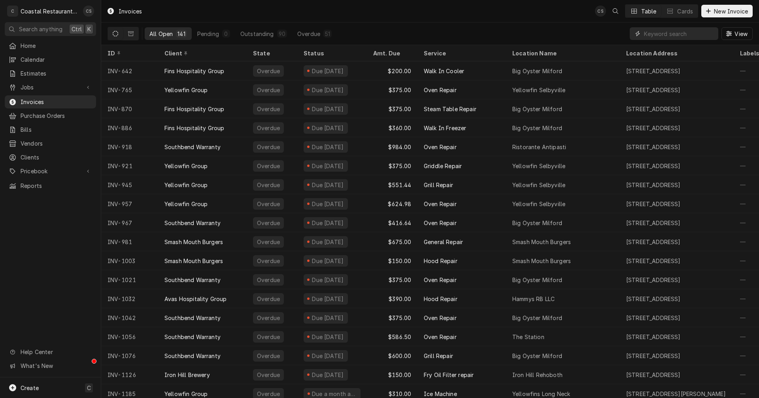
click at [657, 36] on input "Dynamic Content Wrapper" at bounding box center [679, 33] width 70 height 13
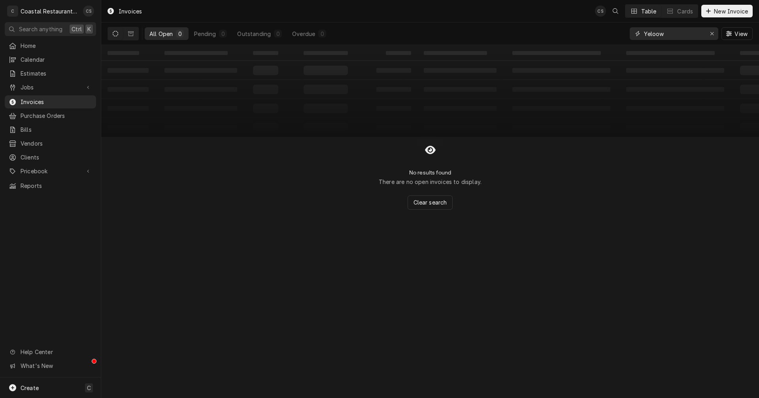
click at [654, 35] on input "Yeloow" at bounding box center [673, 33] width 59 height 13
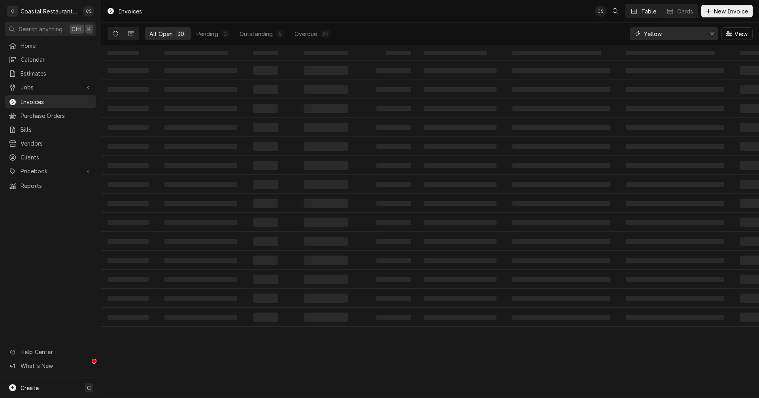
click at [668, 30] on input "Yellow" at bounding box center [673, 33] width 59 height 13
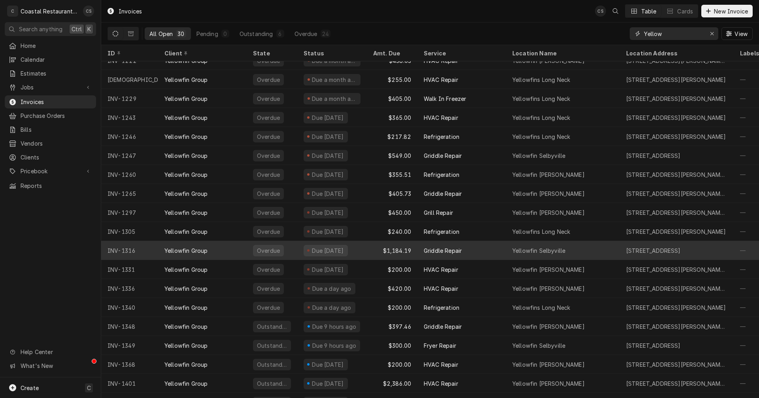
scroll to position [238, 0]
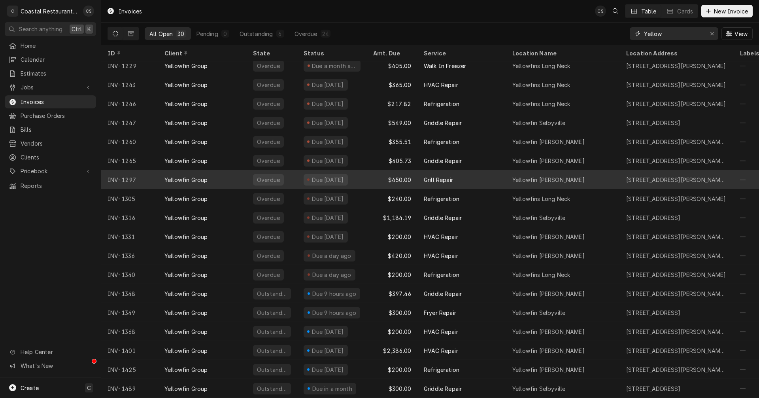
type input "Yellow"
click at [433, 176] on div "Grill Repair" at bounding box center [438, 180] width 29 height 8
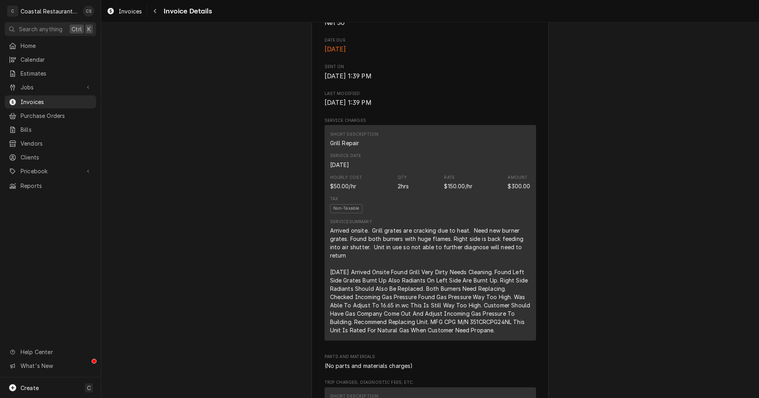
scroll to position [237, 0]
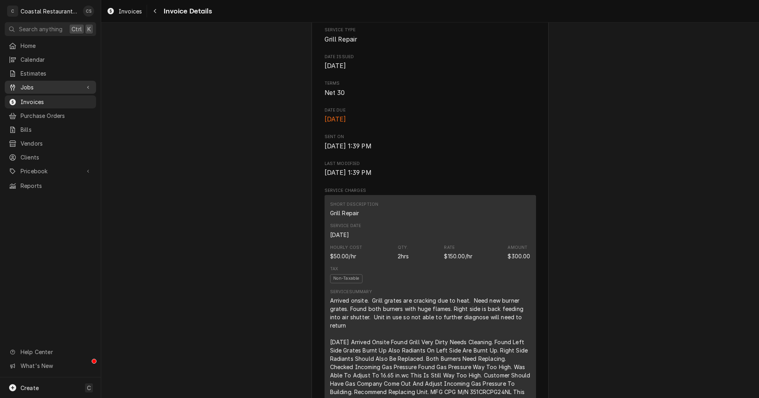
click at [49, 83] on span "Jobs" at bounding box center [51, 87] width 60 height 8
click at [41, 98] on span "Jobs" at bounding box center [57, 101] width 72 height 8
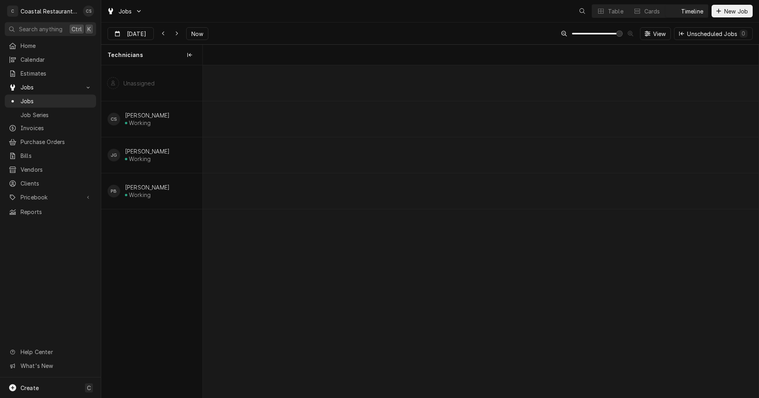
scroll to position [0, 11007]
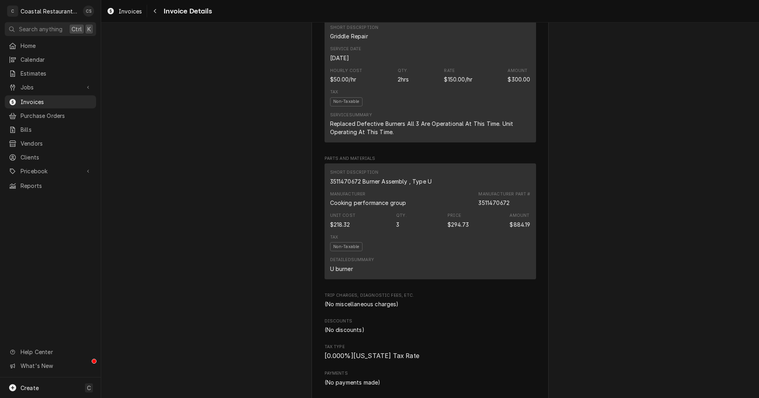
scroll to position [514, 0]
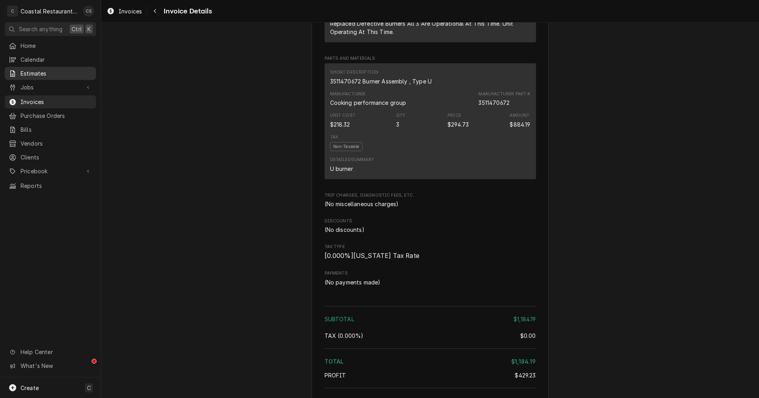
click at [38, 72] on span "Estimates" at bounding box center [57, 73] width 72 height 8
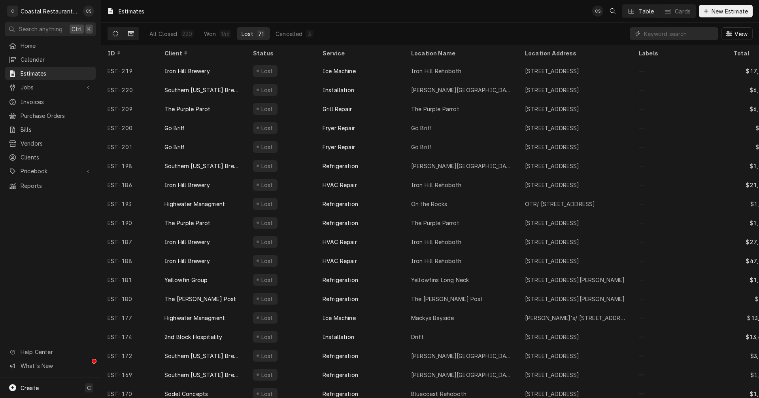
click at [115, 32] on icon "Dynamic Content Wrapper" at bounding box center [116, 34] width 6 height 6
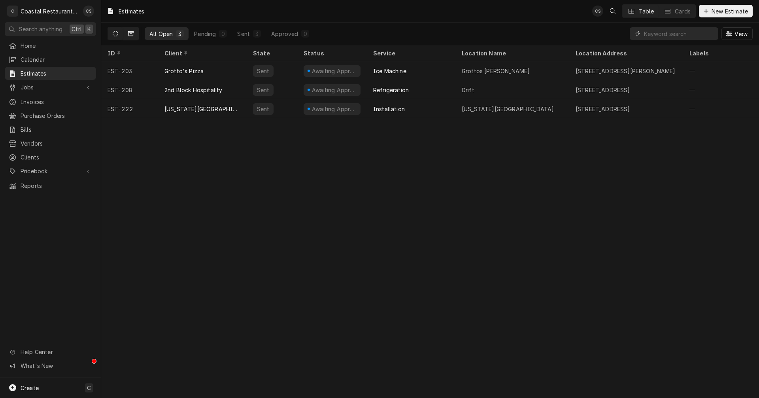
click at [134, 33] on button "Dynamic Content Wrapper" at bounding box center [130, 33] width 15 height 13
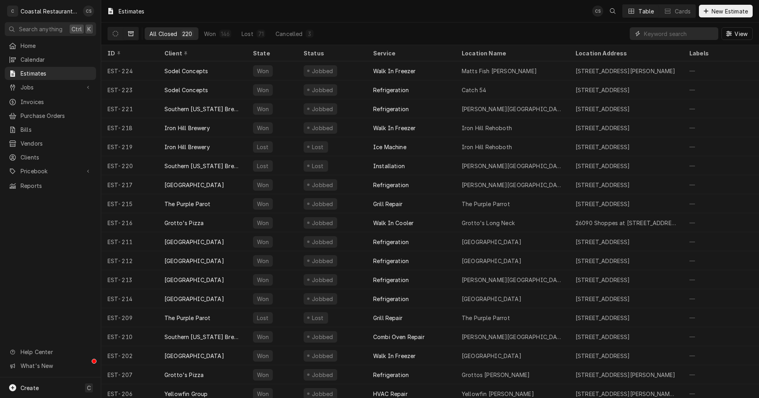
click at [653, 33] on input "Dynamic Content Wrapper" at bounding box center [679, 33] width 70 height 13
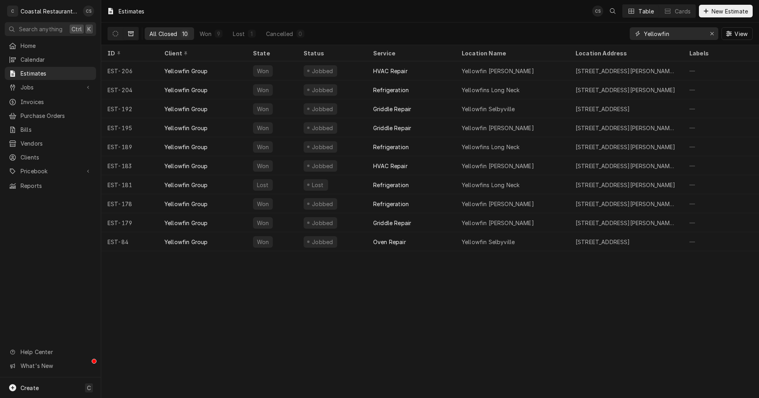
type input "Yellowfin"
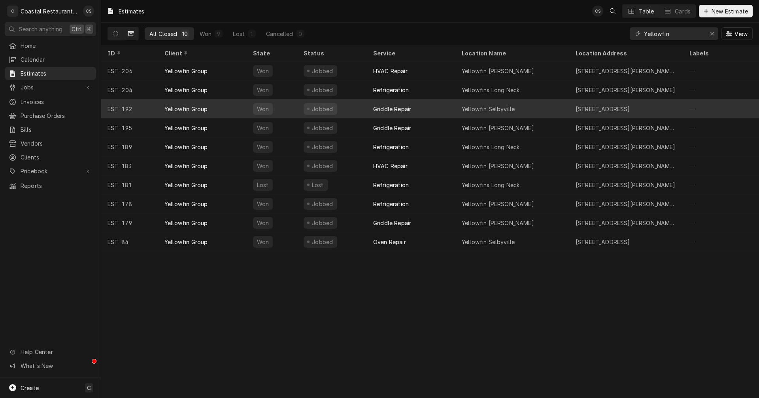
click at [220, 105] on div "Yellowfin Group" at bounding box center [202, 108] width 89 height 19
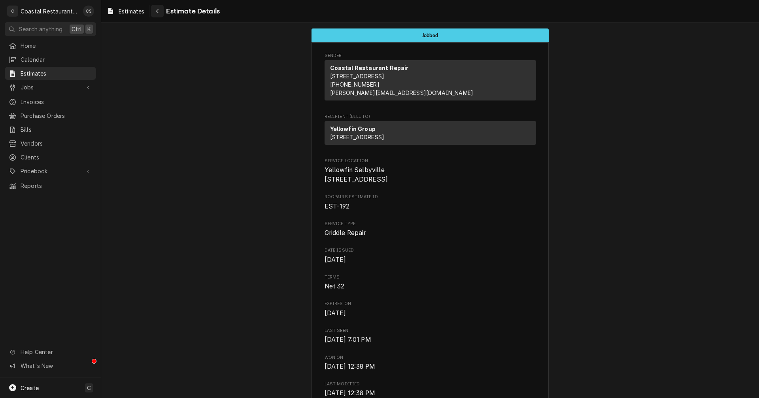
click at [156, 10] on icon "Navigate back" at bounding box center [158, 11] width 4 height 6
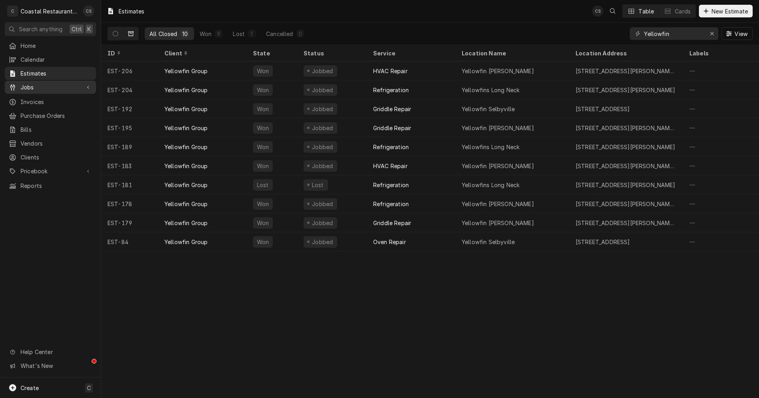
click at [45, 83] on span "Jobs" at bounding box center [51, 87] width 60 height 8
click at [43, 125] on span "Invoices" at bounding box center [57, 128] width 72 height 8
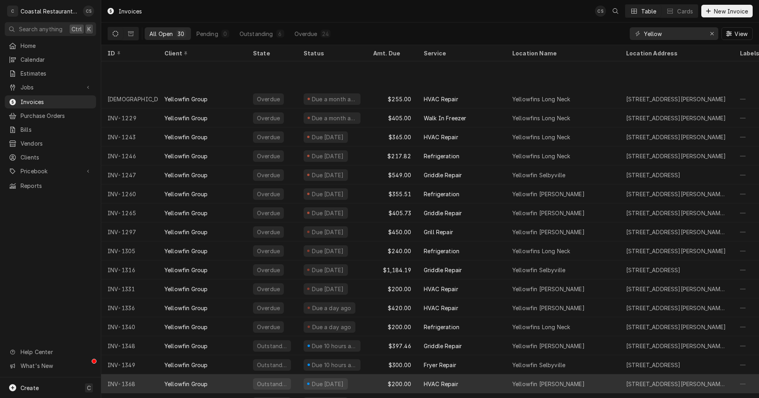
scroll to position [238, 0]
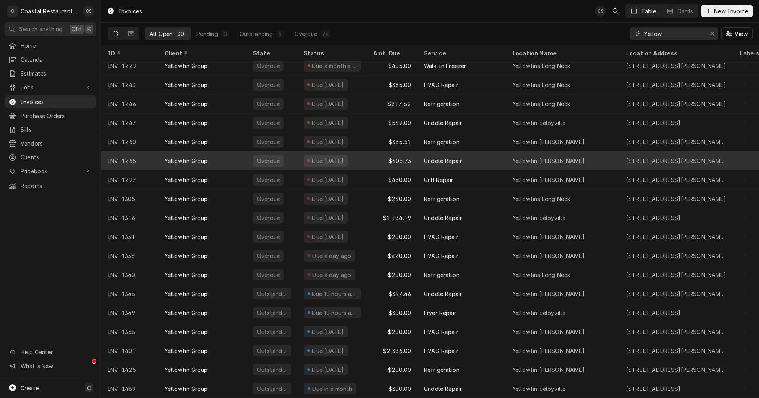
click at [442, 157] on div "Griddle Repair" at bounding box center [443, 161] width 38 height 8
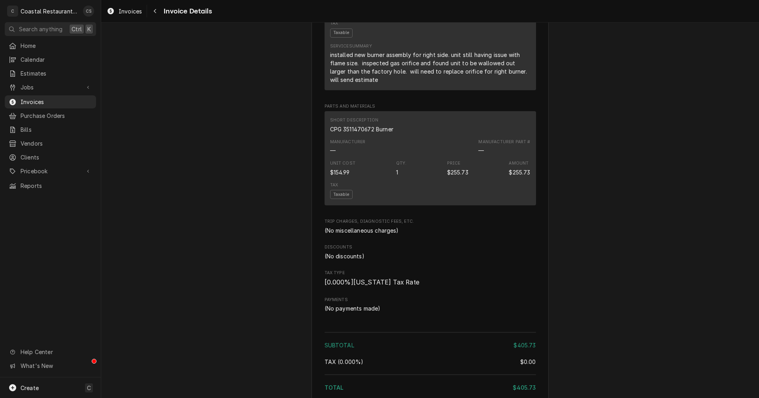
scroll to position [356, 0]
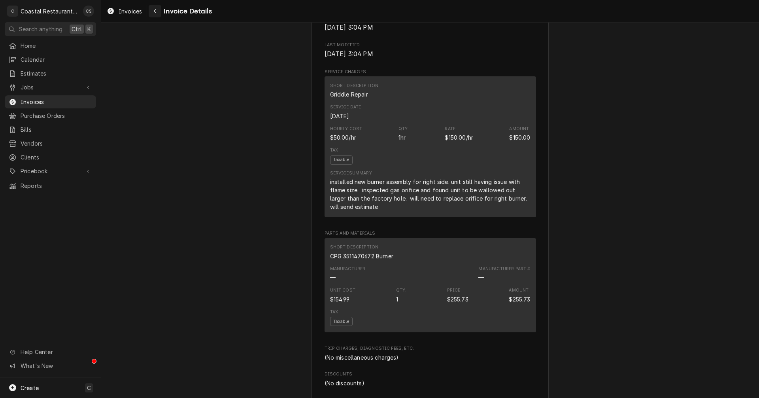
click at [155, 11] on icon "Navigate back" at bounding box center [155, 11] width 4 height 6
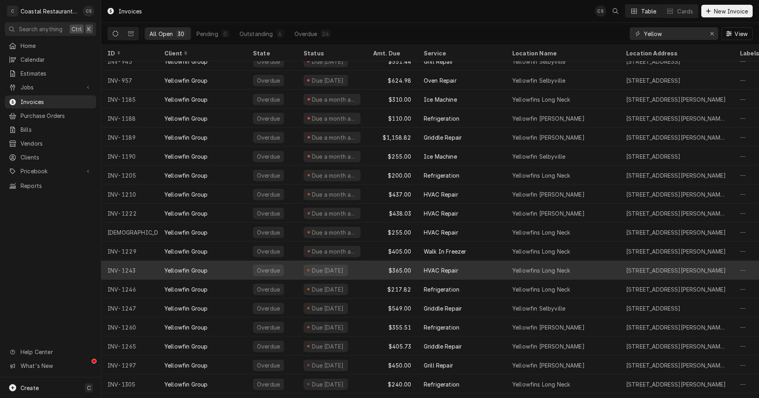
scroll to position [48, 0]
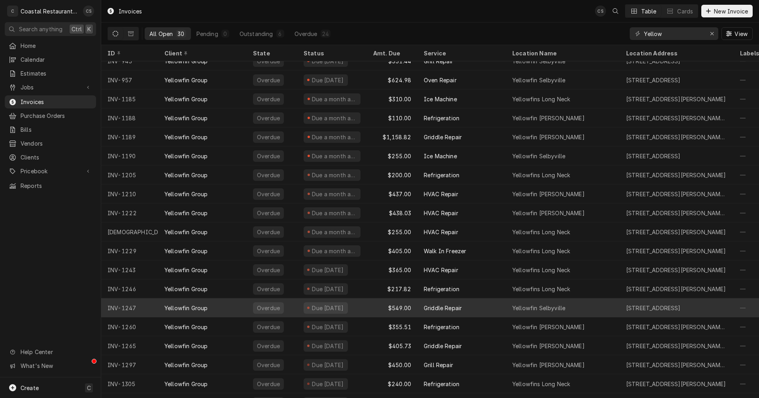
click at [460, 306] on div "Griddle Repair" at bounding box center [443, 308] width 38 height 8
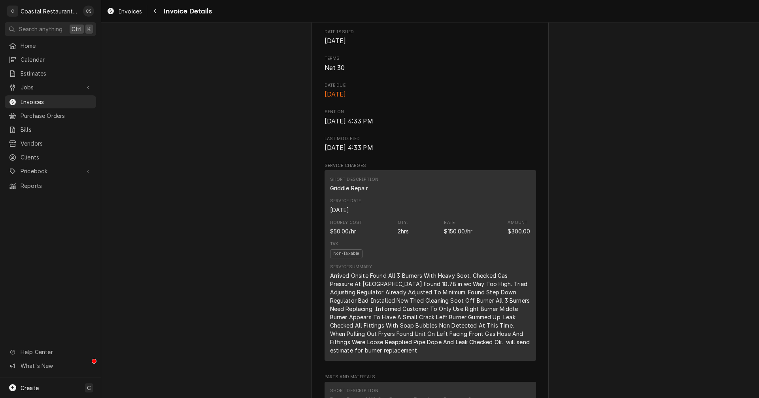
scroll to position [277, 0]
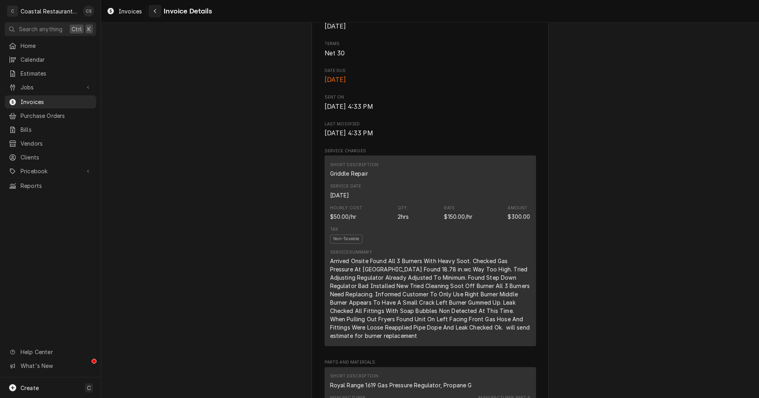
click at [156, 12] on icon "Navigate back" at bounding box center [155, 11] width 4 height 6
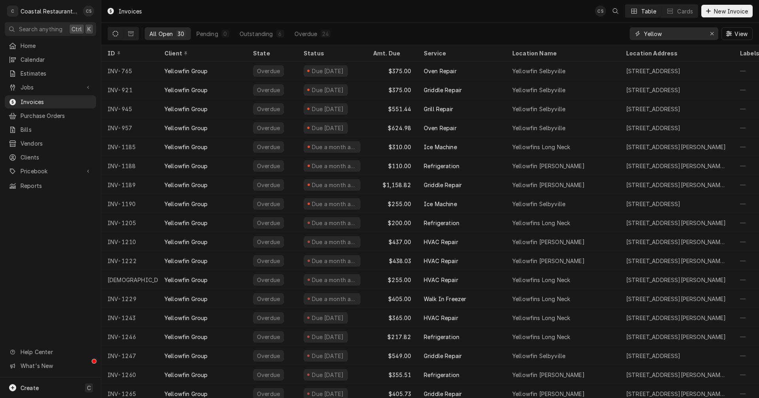
click at [676, 33] on input "Yellow" at bounding box center [673, 33] width 59 height 13
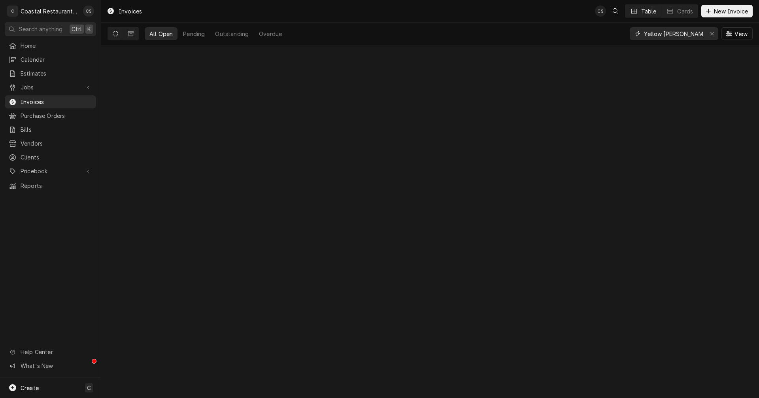
type input "Yellow Bethany"
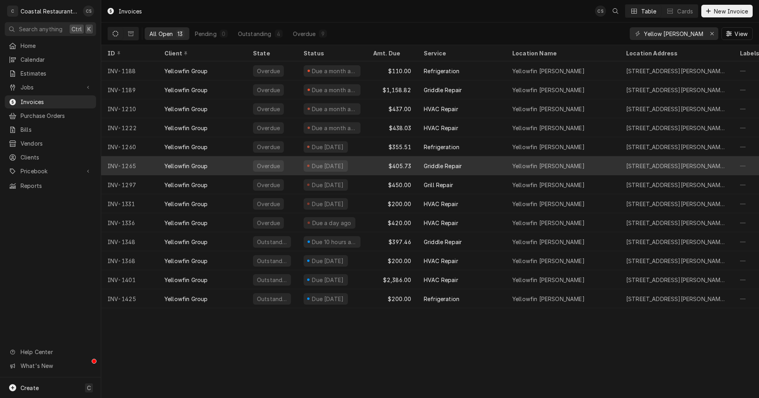
click at [433, 163] on div "Griddle Repair" at bounding box center [443, 166] width 38 height 8
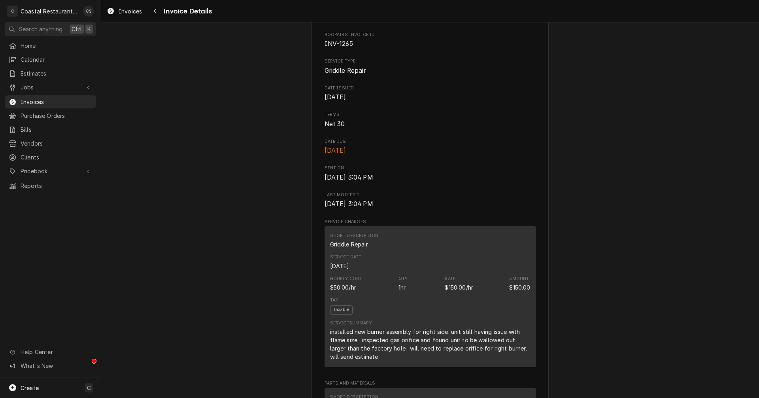
scroll to position [119, 0]
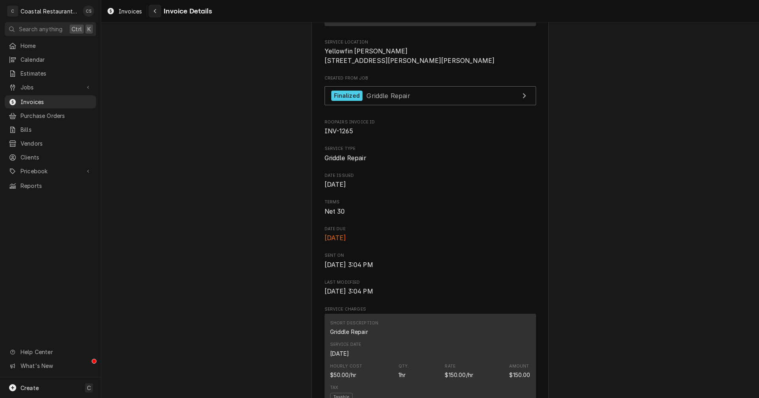
click at [155, 14] on div "Navigate back" at bounding box center [155, 11] width 8 height 8
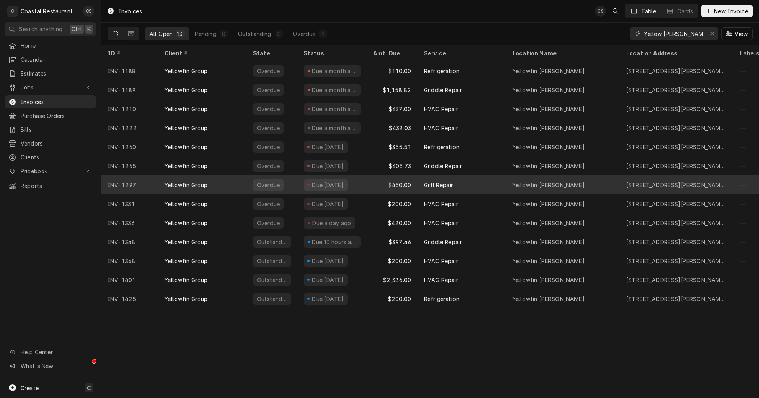
click at [439, 183] on div "Grill Repair" at bounding box center [438, 185] width 29 height 8
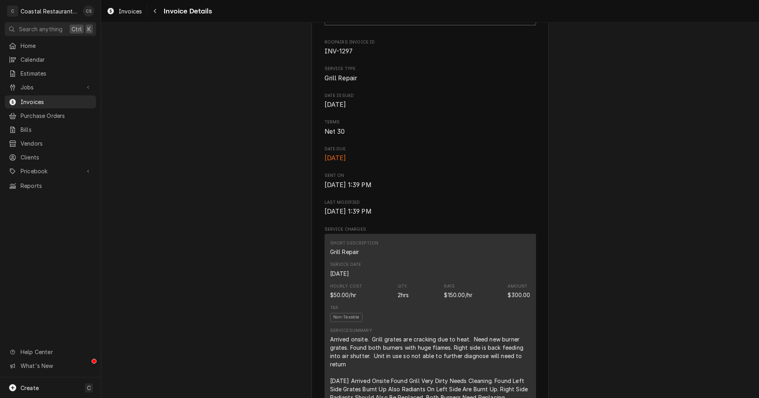
scroll to position [119, 0]
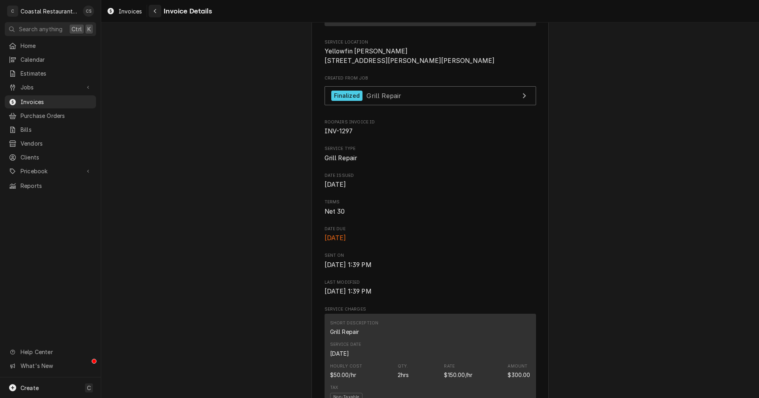
click at [156, 13] on icon "Navigate back" at bounding box center [155, 11] width 2 height 4
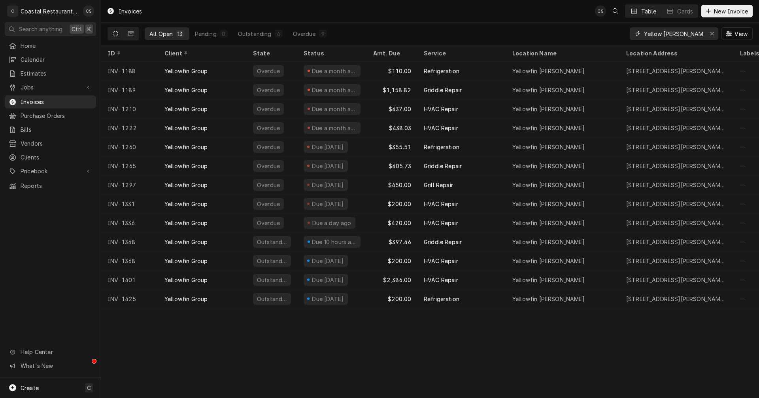
drag, startPoint x: 689, startPoint y: 32, endPoint x: 664, endPoint y: 32, distance: 25.3
click at [664, 32] on input "Yellow Bethany" at bounding box center [673, 33] width 59 height 13
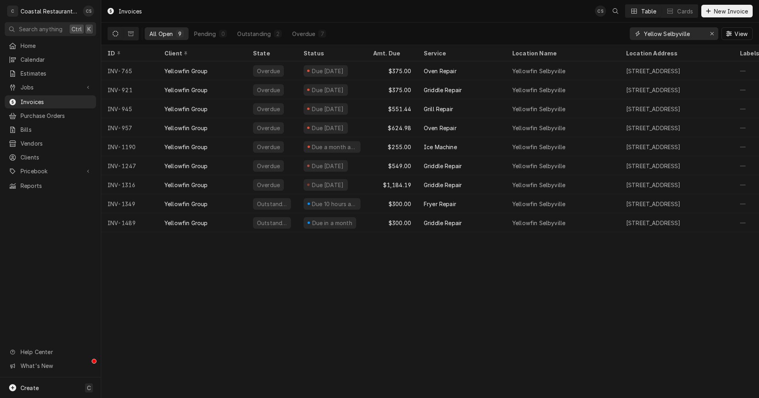
type input "Yellow Selbyville"
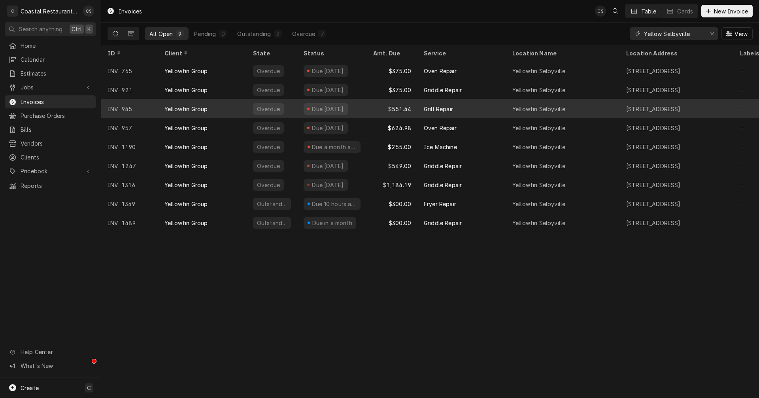
click at [444, 106] on div "Grill Repair" at bounding box center [438, 109] width 29 height 8
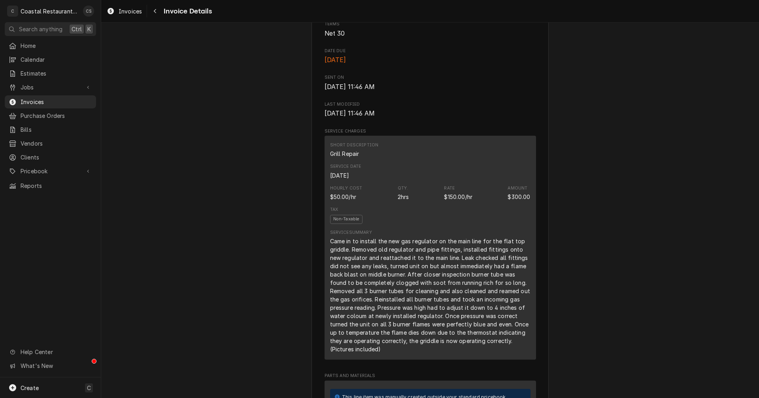
scroll to position [237, 0]
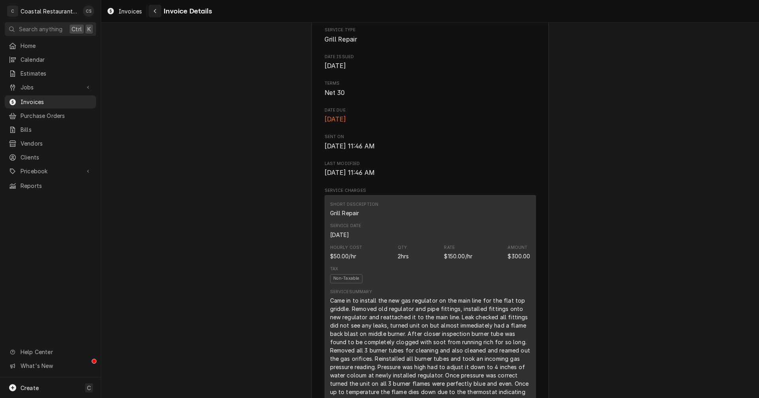
click at [154, 12] on icon "Navigate back" at bounding box center [155, 11] width 4 height 6
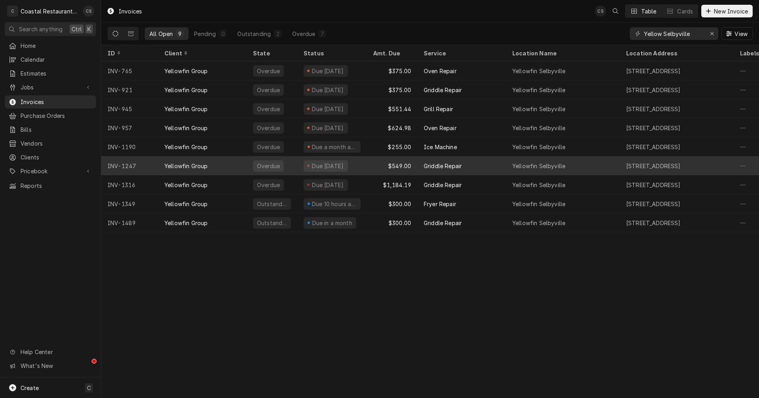
click at [454, 163] on div "Griddle Repair" at bounding box center [443, 166] width 38 height 8
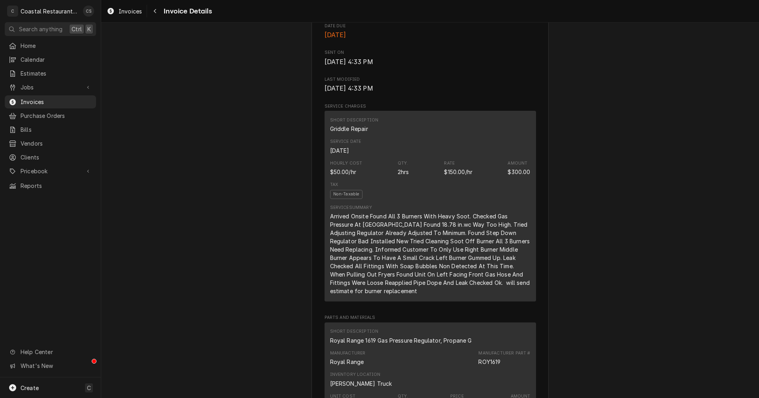
scroll to position [316, 0]
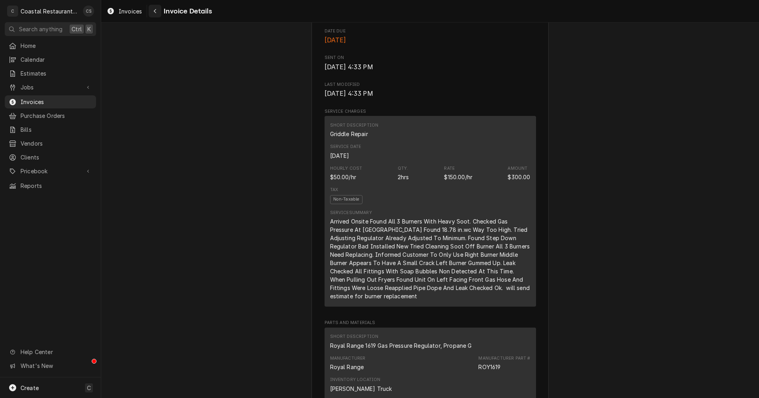
click at [156, 9] on icon "Navigate back" at bounding box center [155, 11] width 2 height 4
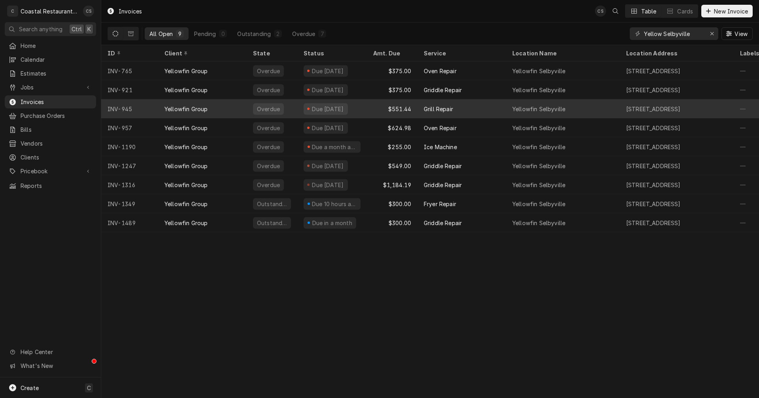
click at [445, 107] on div "Grill Repair" at bounding box center [438, 109] width 29 height 8
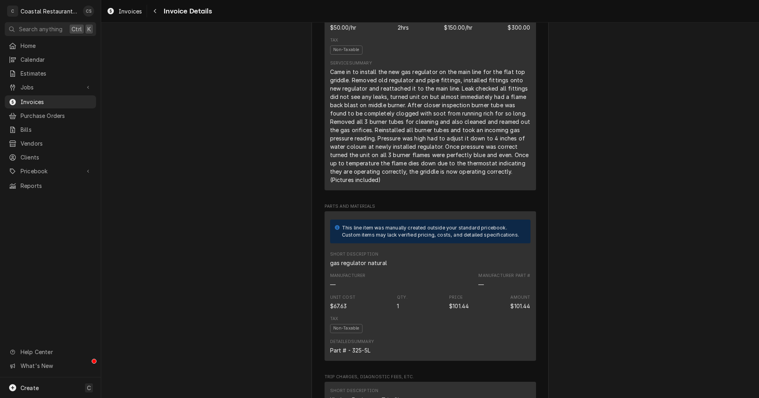
scroll to position [395, 0]
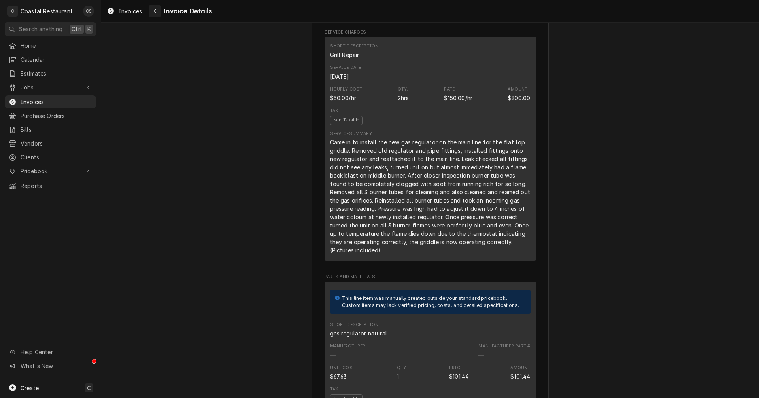
click at [155, 12] on icon "Navigate back" at bounding box center [155, 11] width 4 height 6
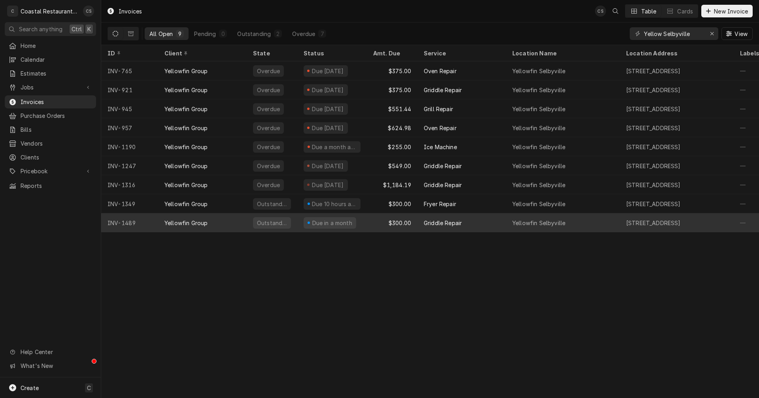
click at [425, 221] on div "Griddle Repair" at bounding box center [443, 223] width 38 height 8
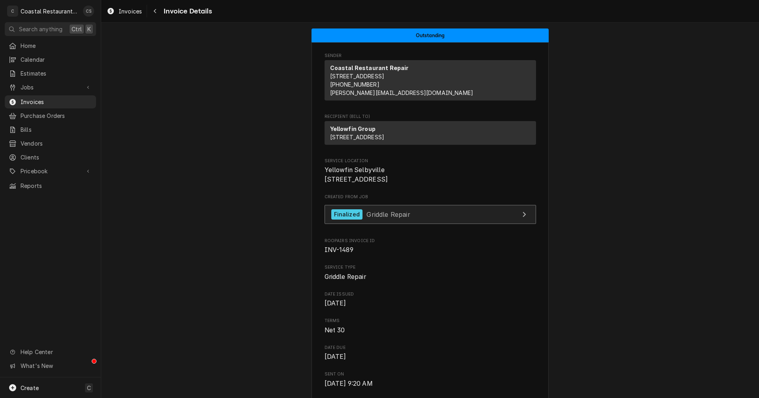
click at [381, 218] on span "Griddle Repair" at bounding box center [387, 214] width 43 height 8
click at [30, 87] on span "Jobs" at bounding box center [51, 87] width 60 height 8
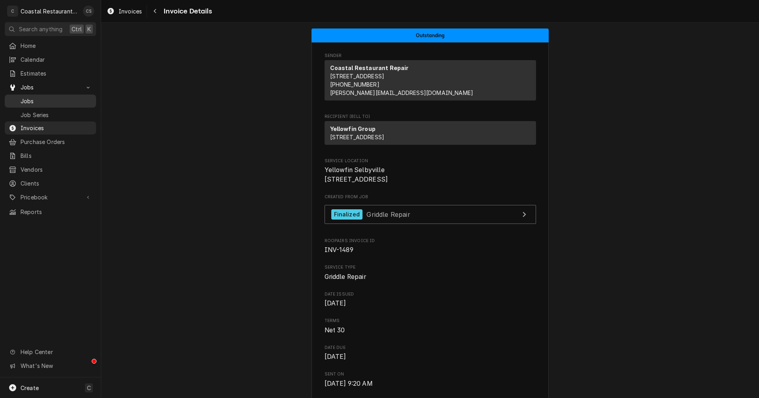
click at [36, 98] on span "Jobs" at bounding box center [57, 101] width 72 height 8
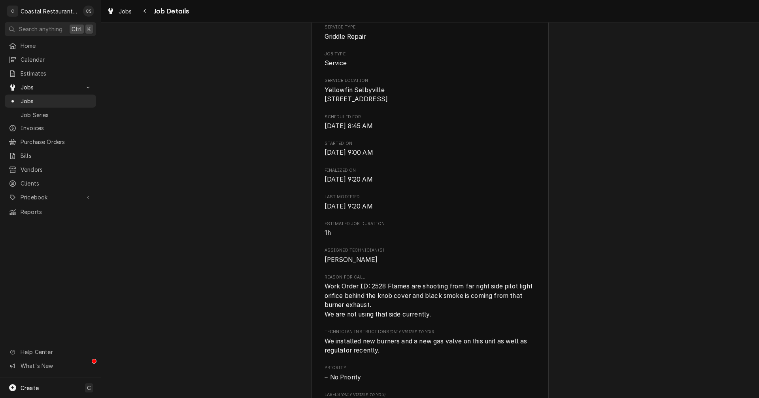
scroll to position [237, 0]
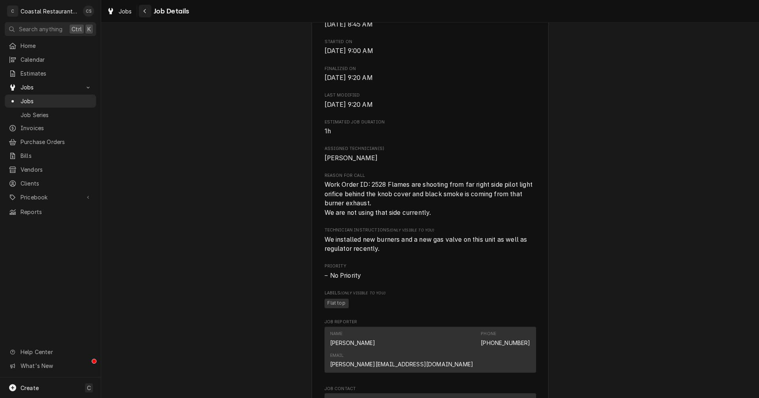
click at [145, 9] on icon "Navigate back" at bounding box center [144, 11] width 2 height 4
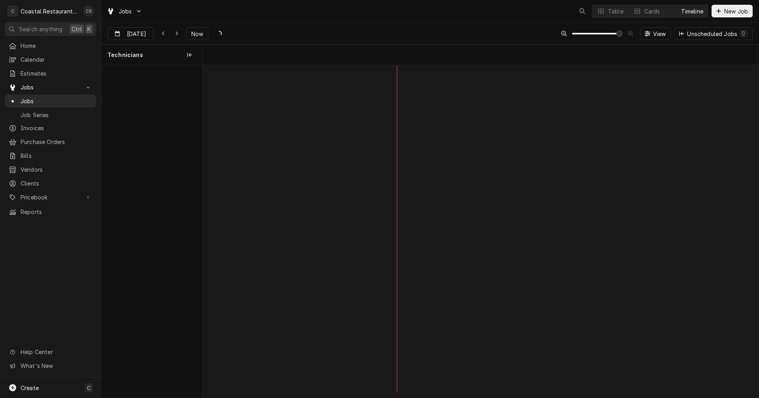
scroll to position [0, 11007]
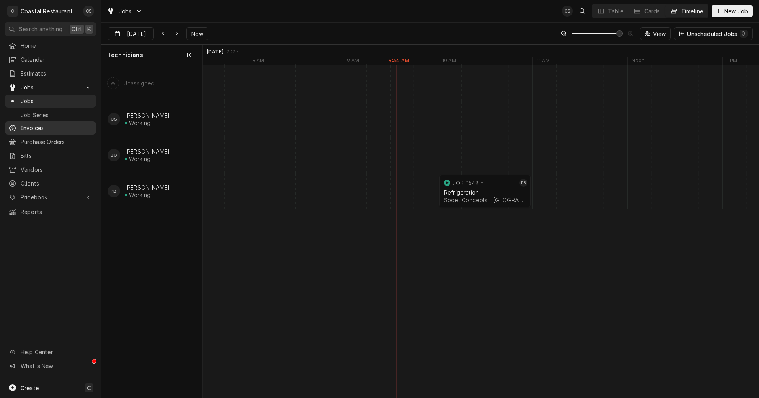
click at [36, 123] on div "Invoices" at bounding box center [50, 128] width 88 height 10
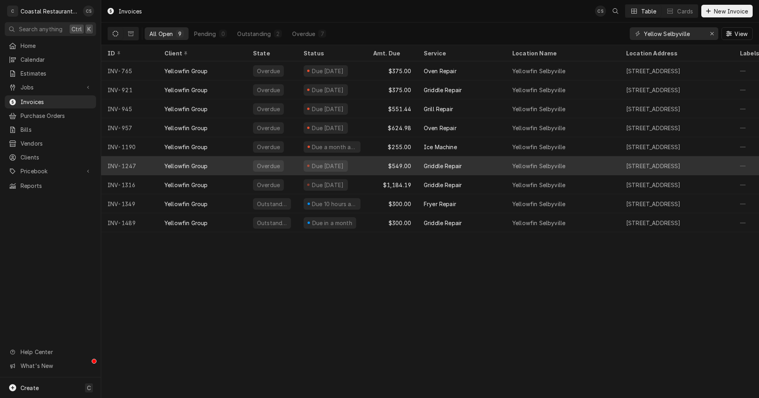
click at [437, 166] on div "Griddle Repair" at bounding box center [443, 166] width 38 height 8
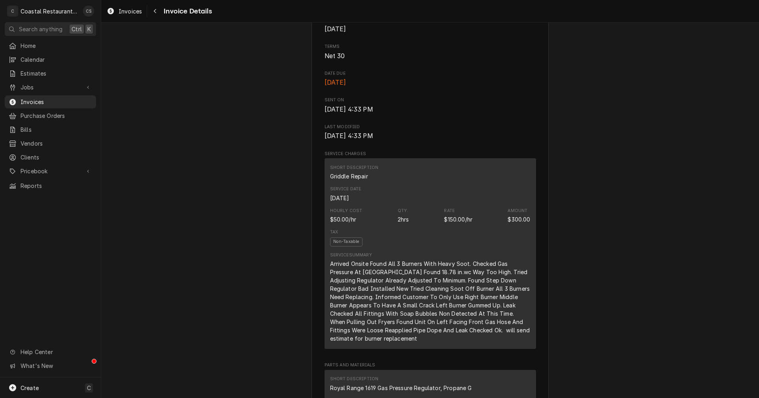
scroll to position [316, 0]
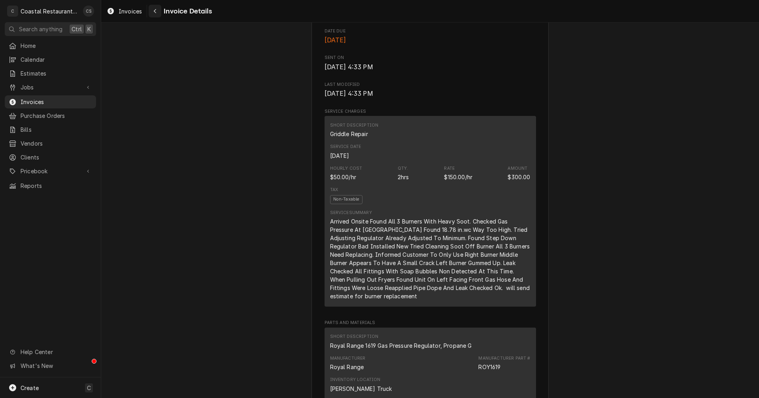
click at [155, 9] on icon "Navigate back" at bounding box center [155, 11] width 4 height 6
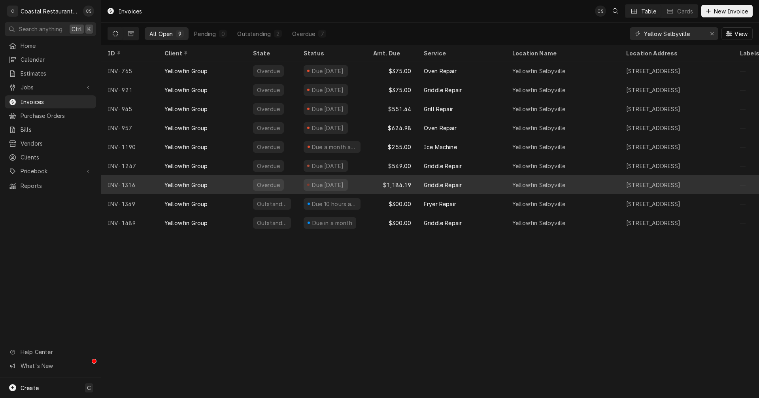
click at [432, 185] on div "Griddle Repair" at bounding box center [443, 185] width 38 height 8
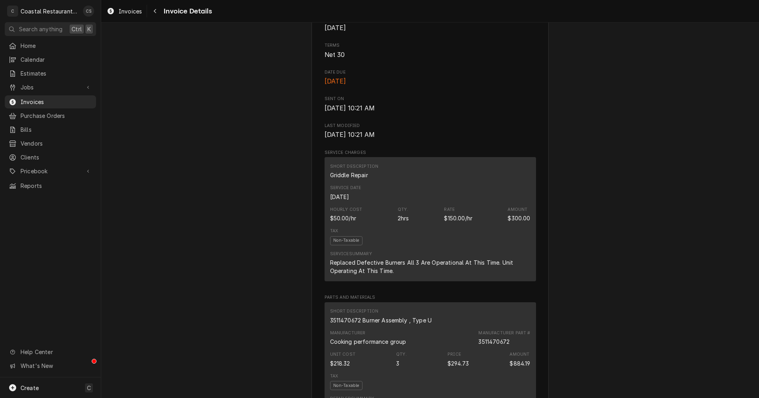
scroll to position [158, 0]
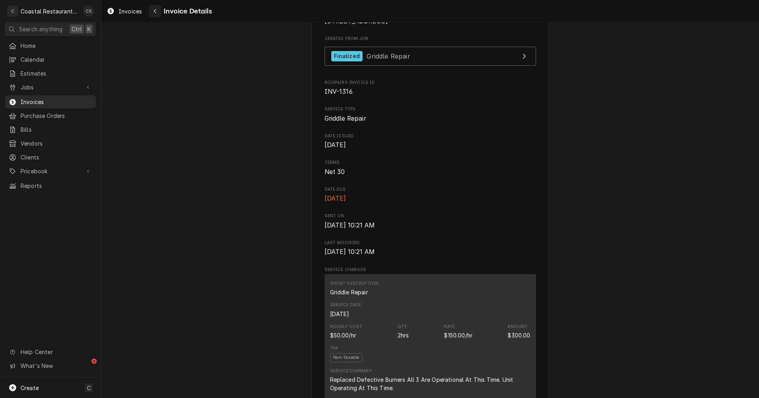
click at [157, 9] on div "Navigate back" at bounding box center [155, 11] width 8 height 8
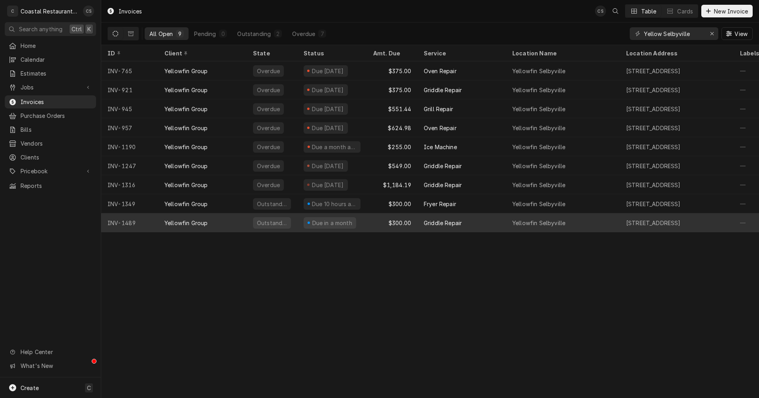
click at [443, 226] on div "Griddle Repair" at bounding box center [461, 222] width 89 height 19
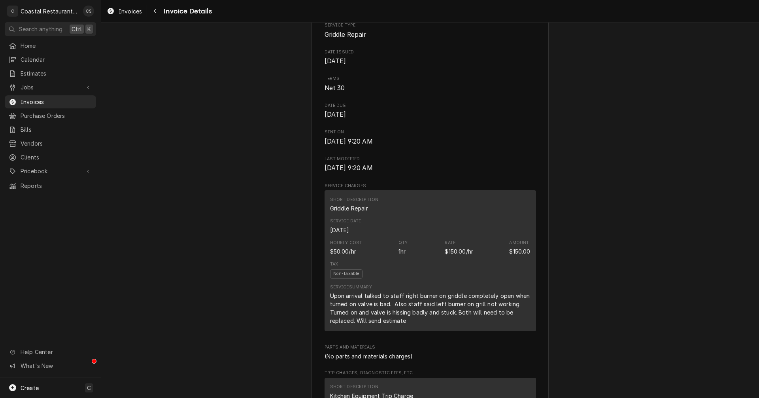
scroll to position [237, 0]
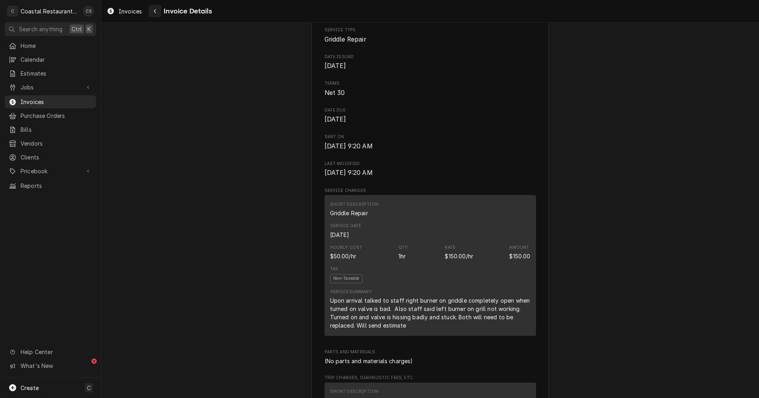
click at [156, 11] on icon "Navigate back" at bounding box center [155, 11] width 4 height 6
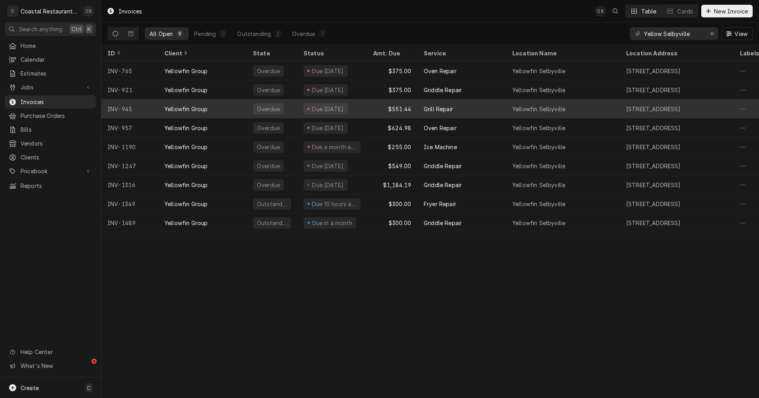
click at [438, 107] on div "Grill Repair" at bounding box center [438, 109] width 29 height 8
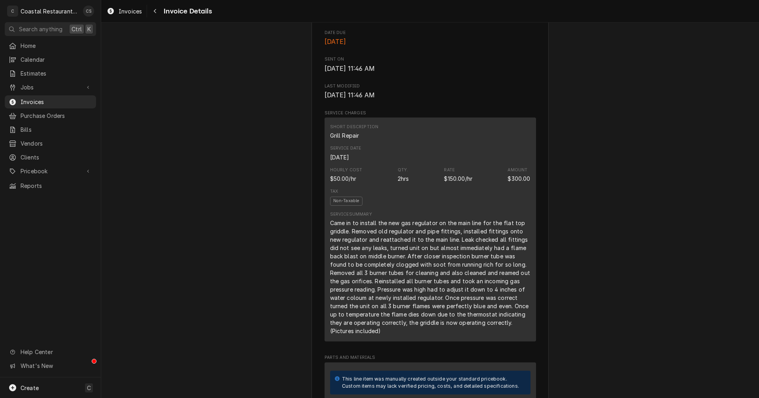
scroll to position [316, 0]
click at [155, 7] on button "Navigate back" at bounding box center [155, 11] width 13 height 13
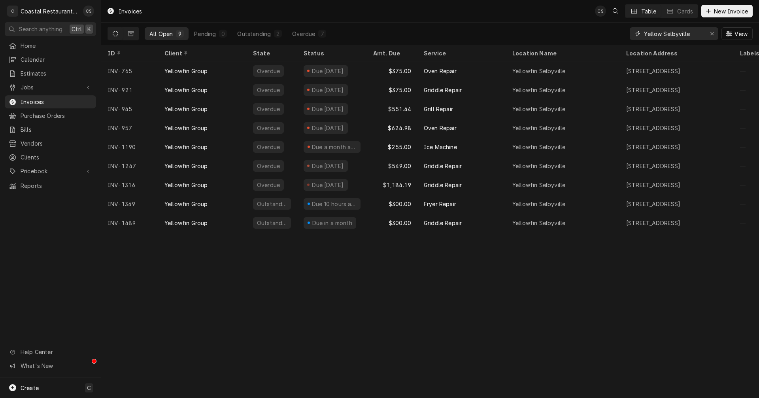
drag, startPoint x: 694, startPoint y: 34, endPoint x: 665, endPoint y: 34, distance: 29.3
click at [665, 34] on input "Yellow Selbyville" at bounding box center [673, 33] width 59 height 13
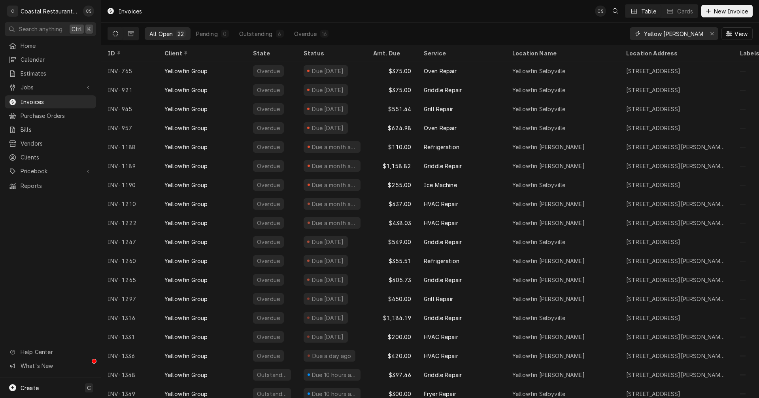
type input "Yellow [PERSON_NAME]"
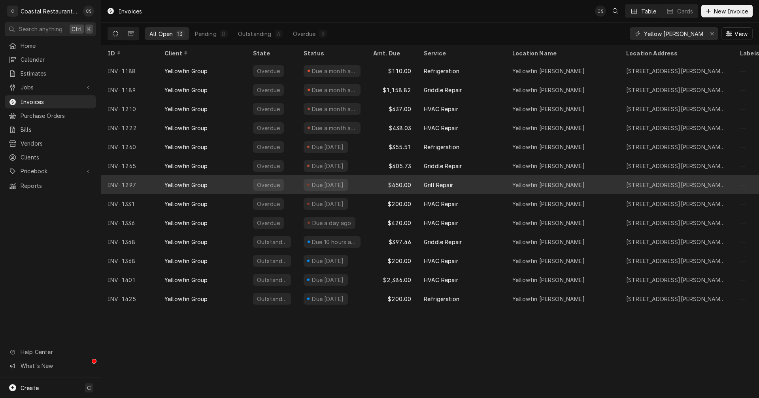
click at [440, 181] on div "Grill Repair" at bounding box center [438, 185] width 29 height 8
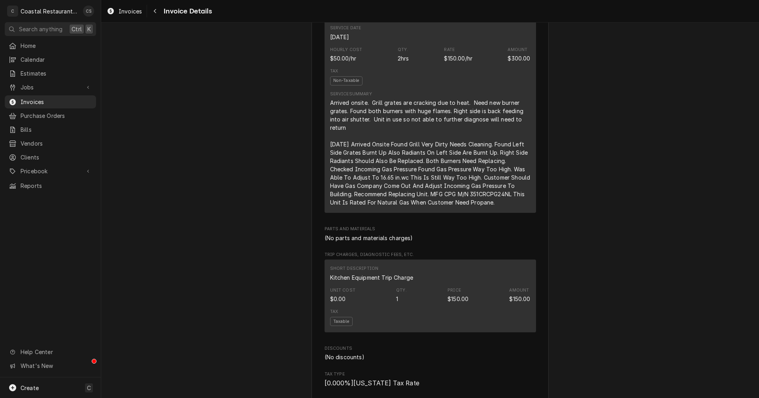
scroll to position [395, 0]
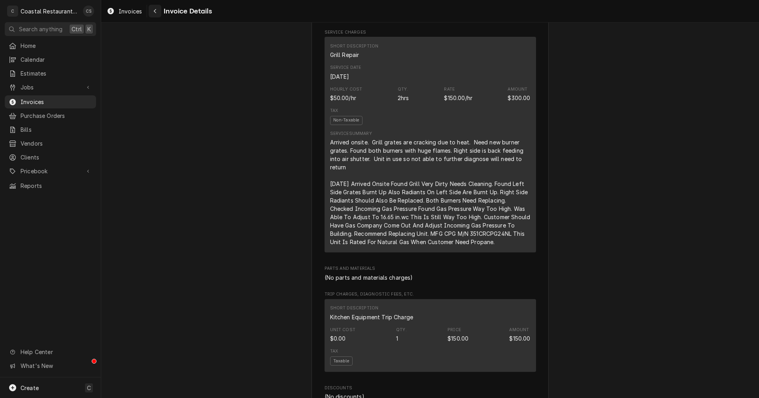
click at [156, 11] on icon "Navigate back" at bounding box center [155, 11] width 4 height 6
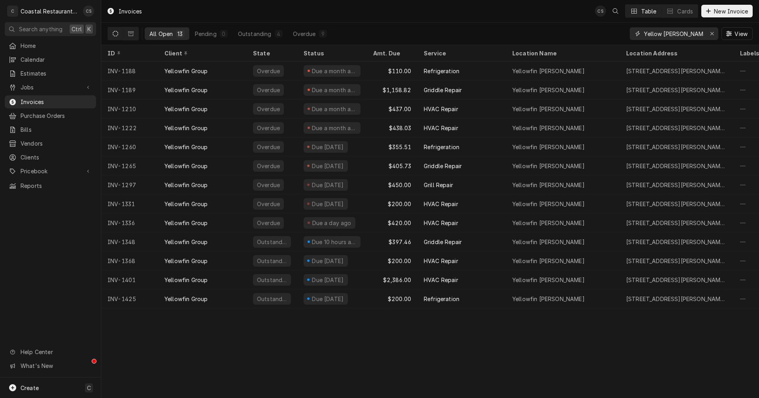
drag, startPoint x: 689, startPoint y: 33, endPoint x: 663, endPoint y: 34, distance: 25.3
click at [663, 34] on input "Yellow Bethany" at bounding box center [673, 33] width 59 height 13
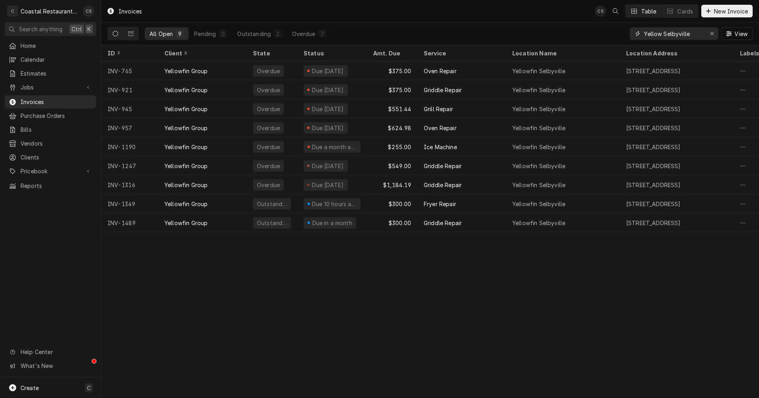
type input "Yellow Selbyville"
click at [64, 83] on span "Jobs" at bounding box center [51, 87] width 60 height 8
click at [51, 97] on span "Jobs" at bounding box center [57, 101] width 72 height 8
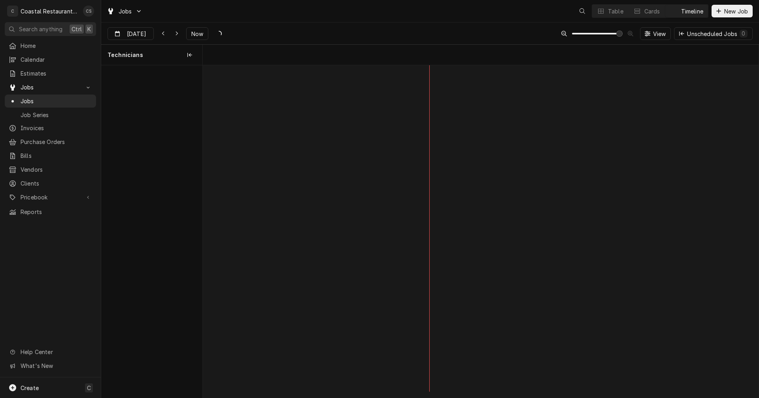
scroll to position [0, 11007]
click at [475, 191] on div "Refrigeration" at bounding box center [485, 192] width 82 height 7
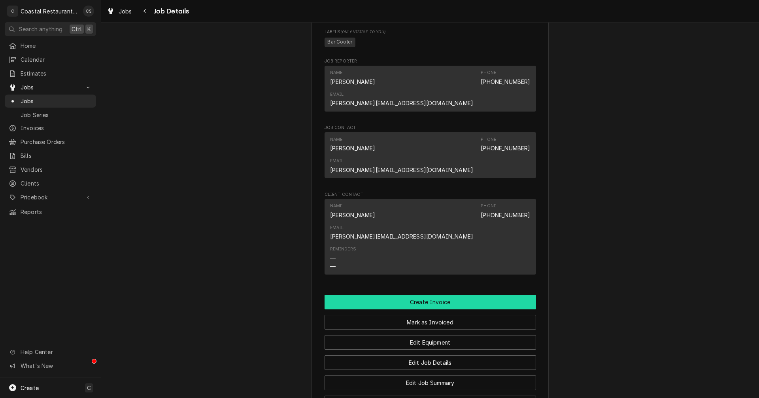
scroll to position [474, 0]
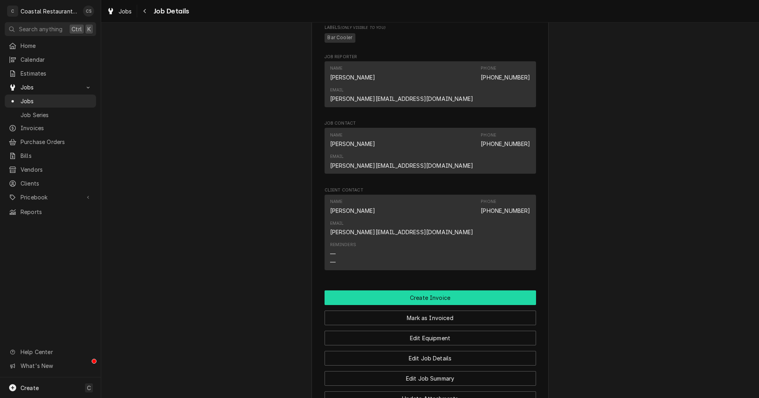
click at [416, 290] on button "Create Invoice" at bounding box center [430, 297] width 211 height 15
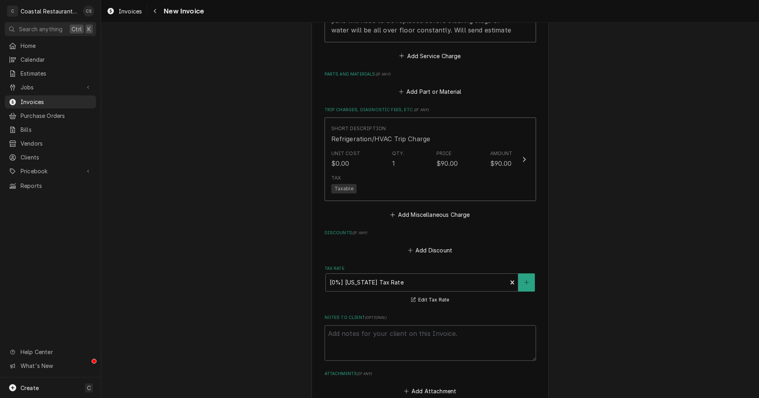
scroll to position [996, 0]
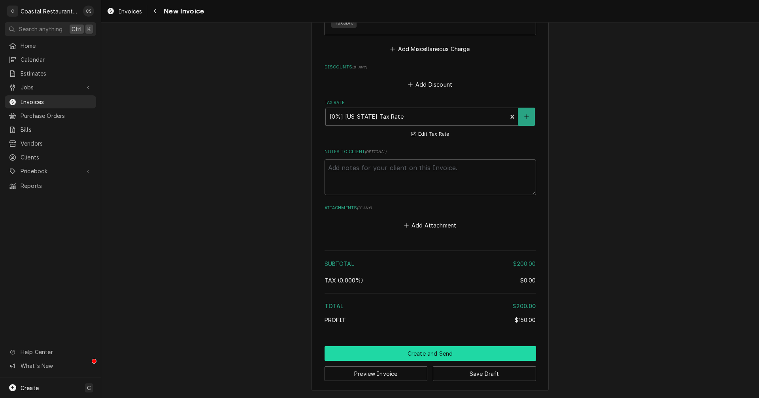
click at [427, 353] on button "Create and Send" at bounding box center [430, 353] width 211 height 15
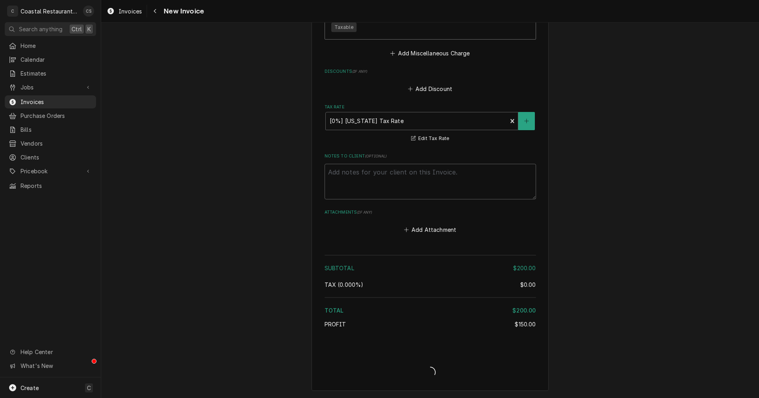
scroll to position [991, 0]
type textarea "x"
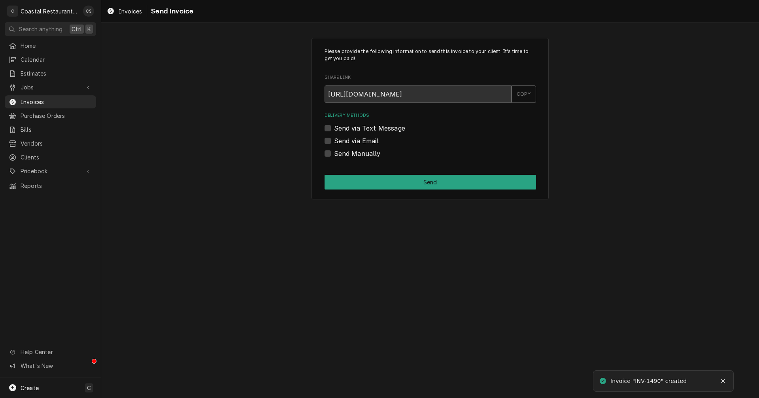
click at [334, 142] on label "Send via Email" at bounding box center [356, 140] width 45 height 9
click at [334, 142] on input "Send via Email" at bounding box center [439, 144] width 211 height 17
checkbox input "true"
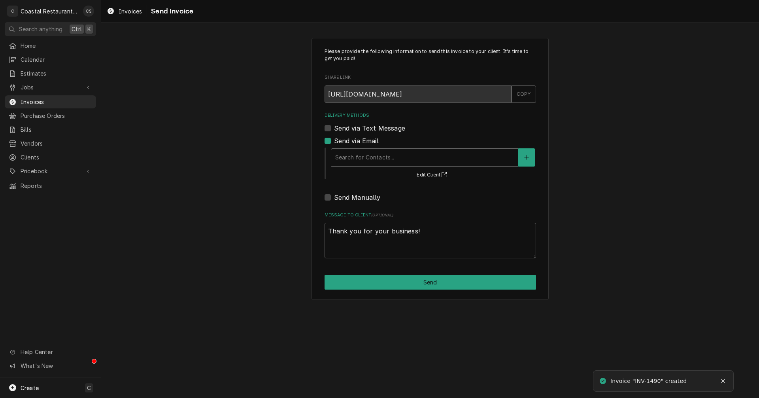
click at [351, 161] on div "Delivery Methods" at bounding box center [424, 157] width 179 height 14
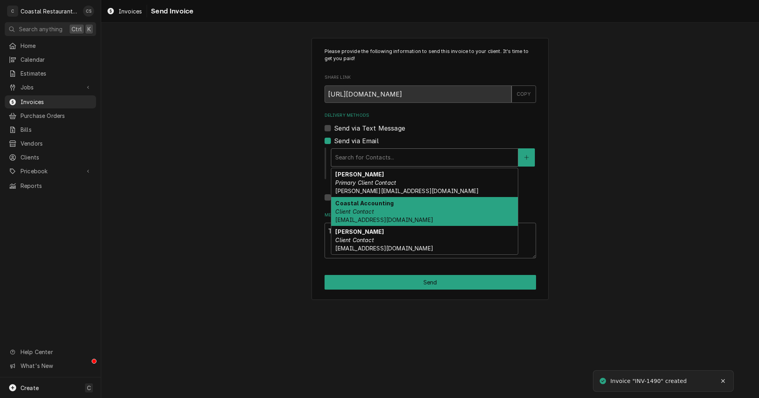
click at [360, 210] on em "Client Contact" at bounding box center [354, 211] width 38 height 7
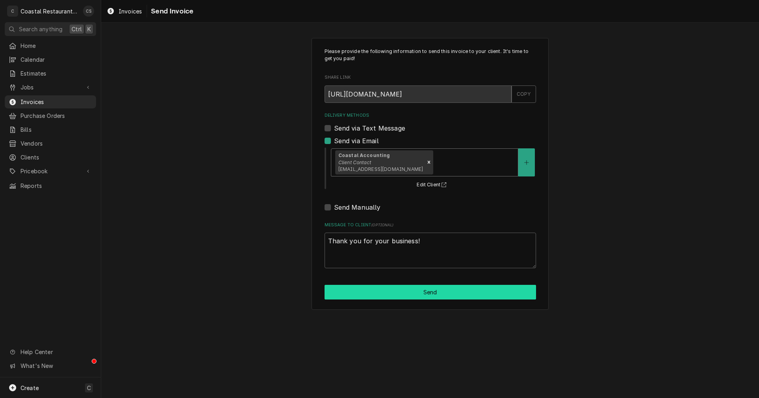
click at [422, 294] on button "Send" at bounding box center [430, 292] width 211 height 15
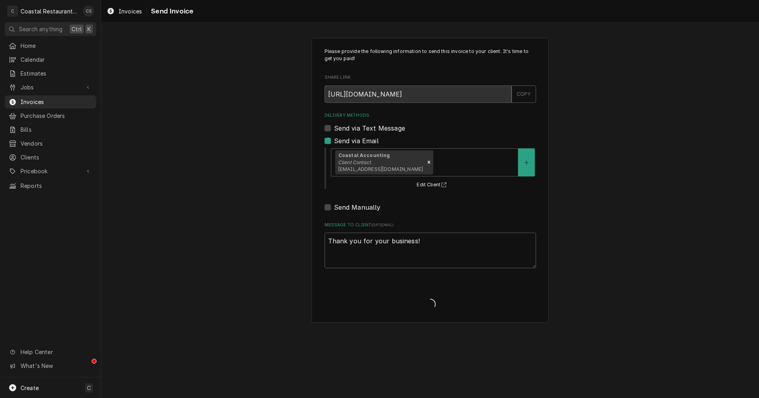
type textarea "x"
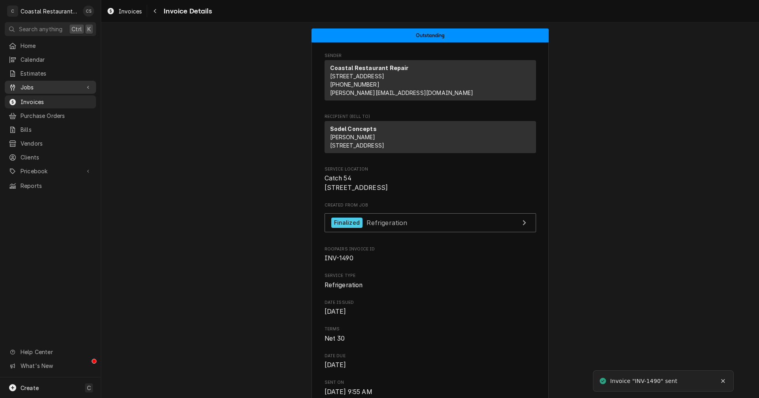
click at [69, 86] on span "Jobs" at bounding box center [51, 87] width 60 height 8
click at [57, 100] on span "Jobs" at bounding box center [57, 101] width 72 height 8
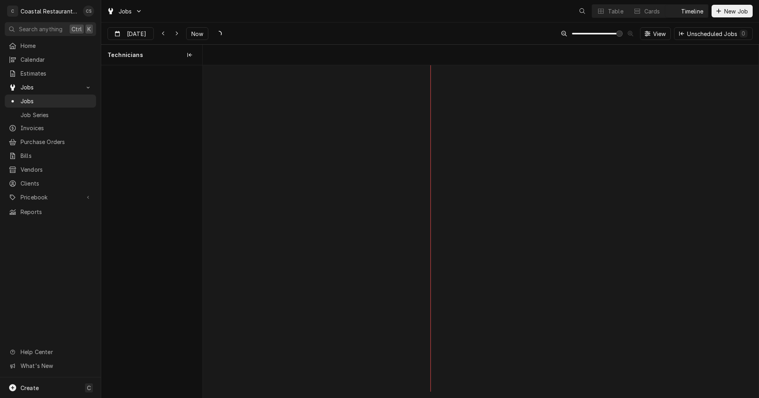
scroll to position [0, 11031]
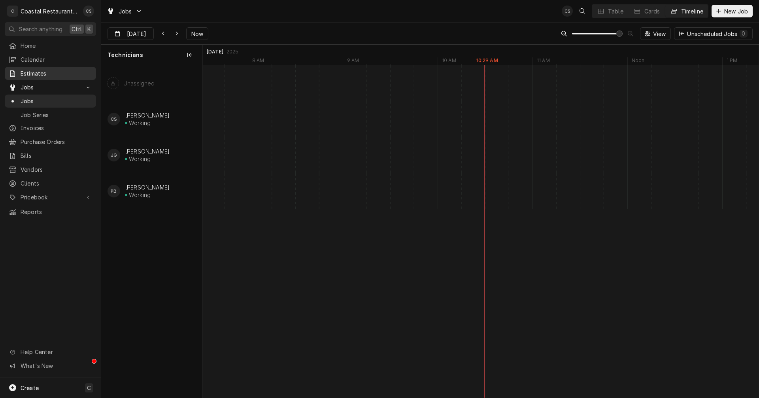
click at [42, 70] on span "Estimates" at bounding box center [57, 73] width 72 height 8
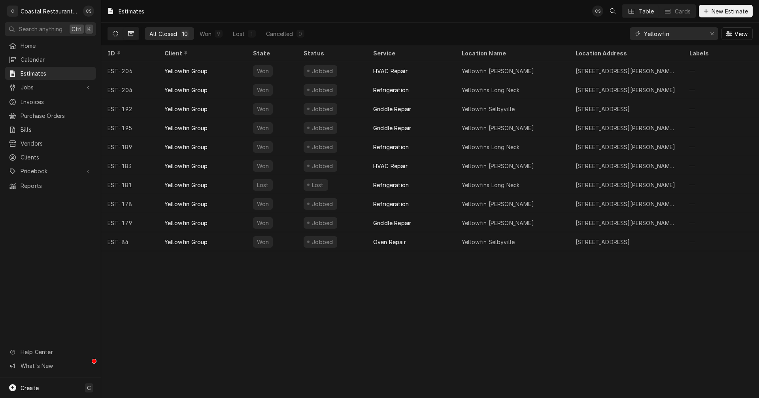
click at [117, 32] on icon "Dynamic Content Wrapper" at bounding box center [116, 34] width 6 height 6
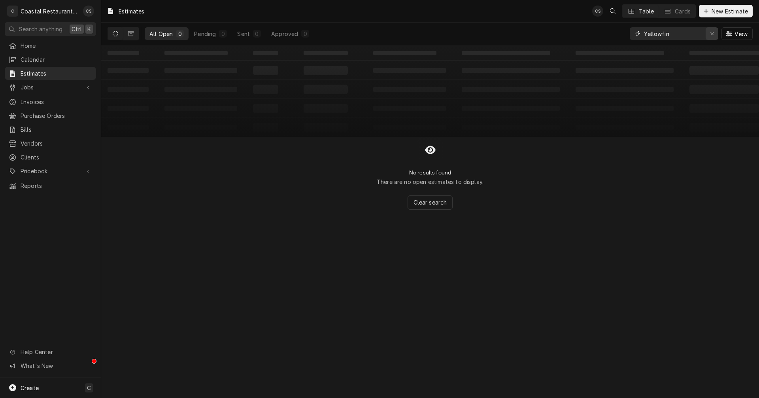
click at [710, 32] on icon "Erase input" at bounding box center [712, 34] width 4 height 6
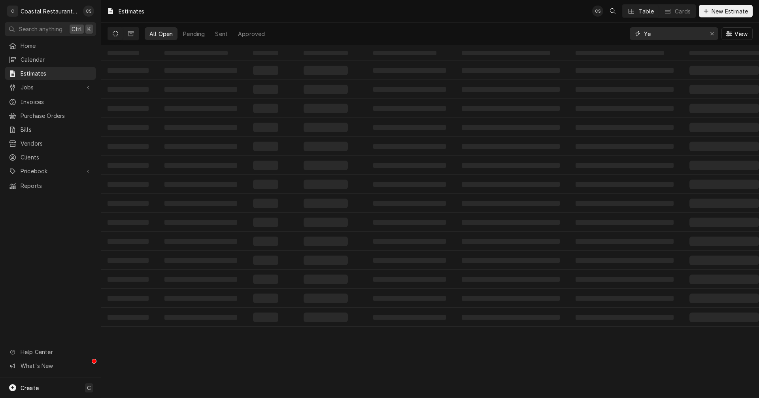
type input "Y"
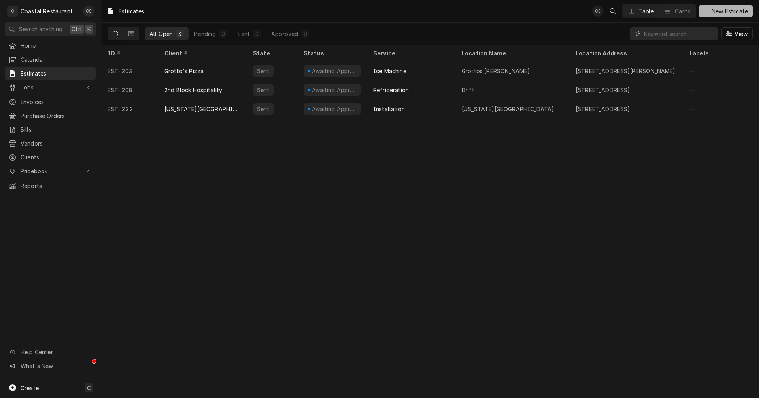
click at [716, 12] on span "New Estimate" at bounding box center [730, 11] width 40 height 8
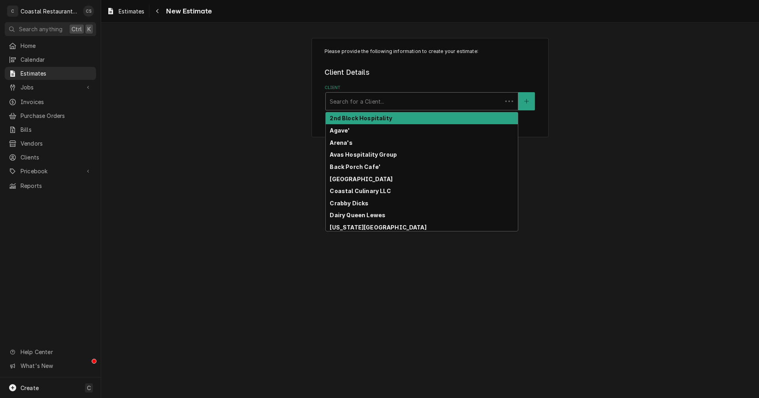
click at [372, 102] on div "Client" at bounding box center [414, 101] width 168 height 14
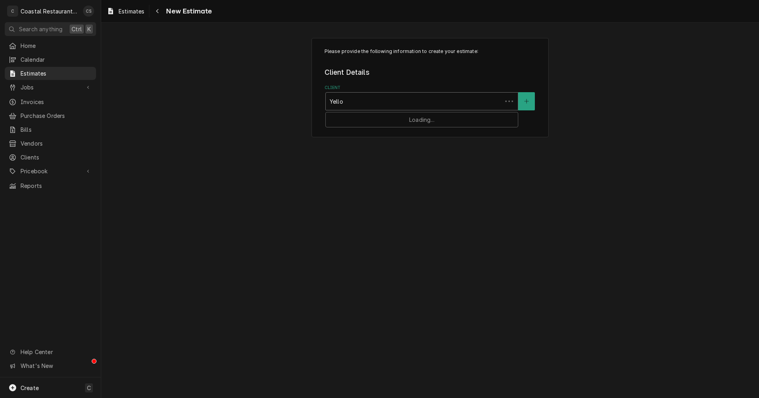
type input "Yellow"
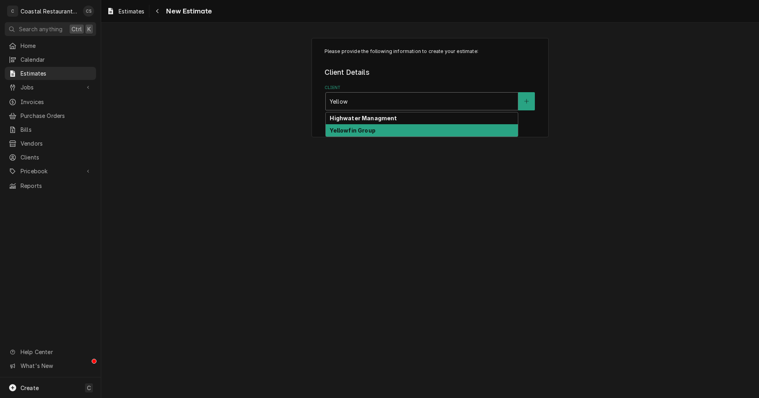
click at [371, 132] on strong "Yellowfin Group" at bounding box center [352, 130] width 45 height 7
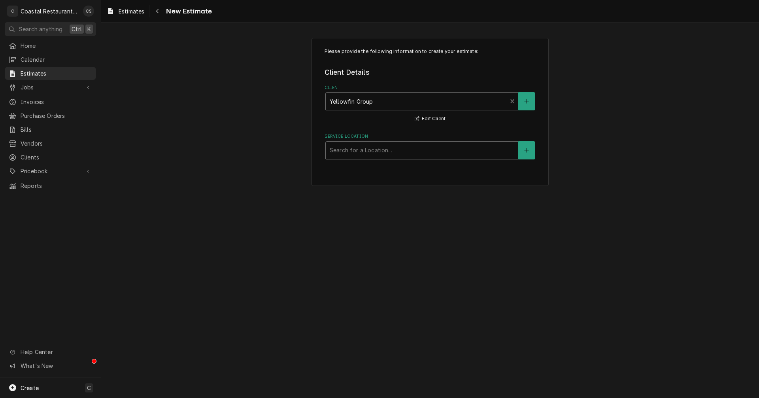
click at [362, 146] on div "Service Location" at bounding box center [422, 150] width 184 height 14
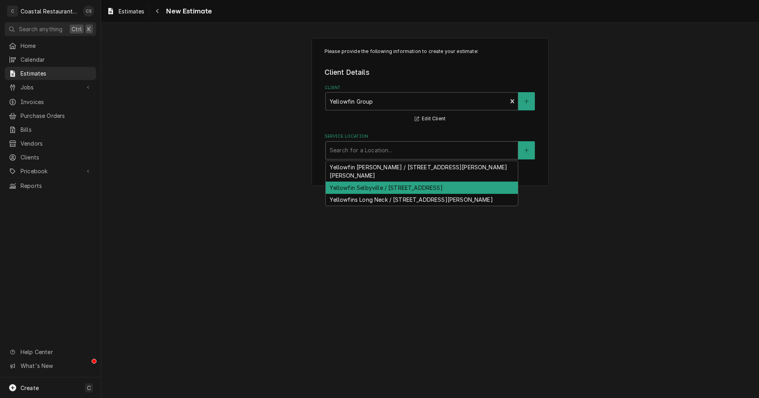
click at [367, 181] on div "Yellowfin Selbyville / 33195 Lighthouse Rd, Selbyville, DE 19975" at bounding box center [422, 187] width 192 height 12
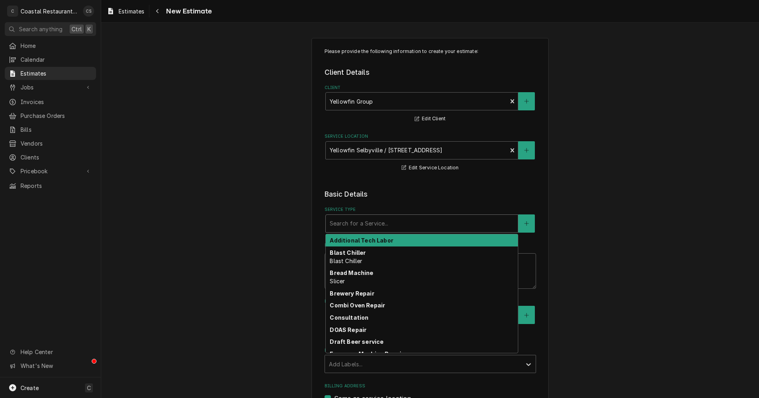
click at [358, 225] on div "Service Type" at bounding box center [422, 223] width 184 height 14
type textarea "x"
type input "G"
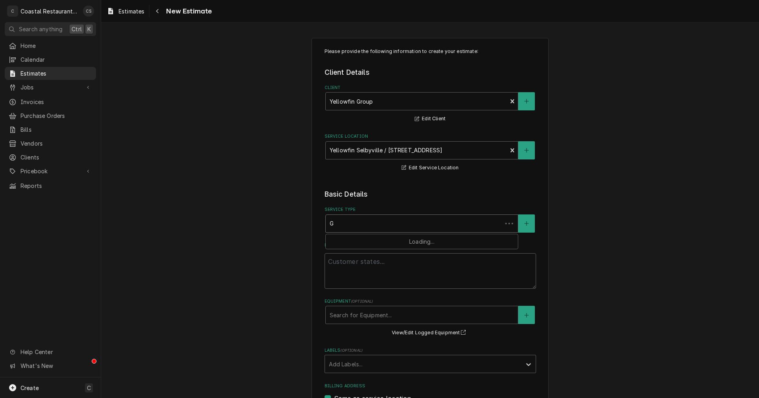
type textarea "x"
type input "Gr"
type textarea "x"
type input "Gri"
type textarea "x"
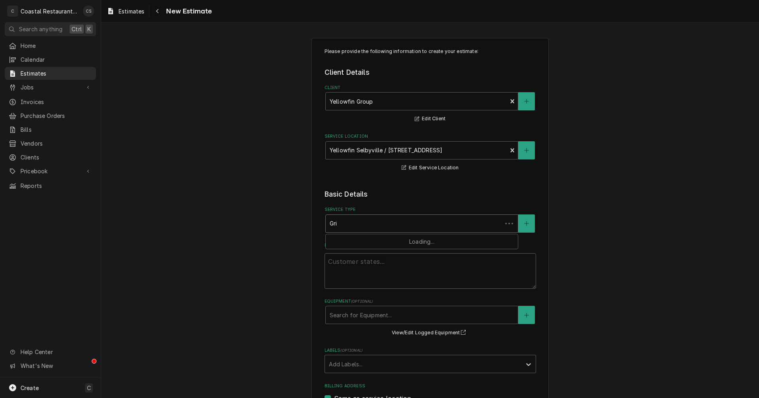
type input "Grid"
type textarea "x"
type input "Gridd"
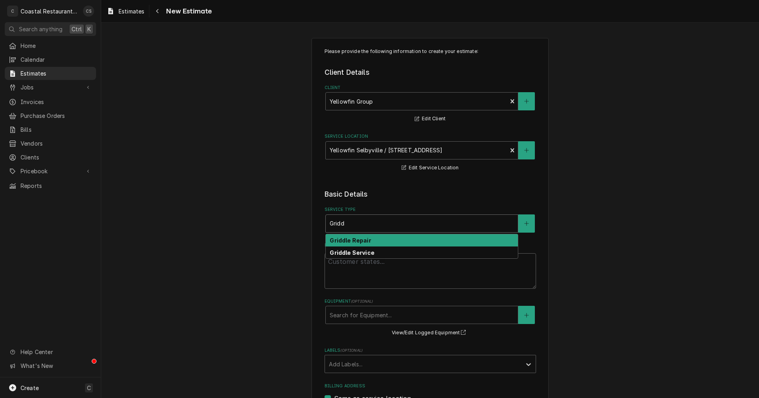
click at [357, 237] on strong "Griddle Repair" at bounding box center [350, 240] width 41 height 7
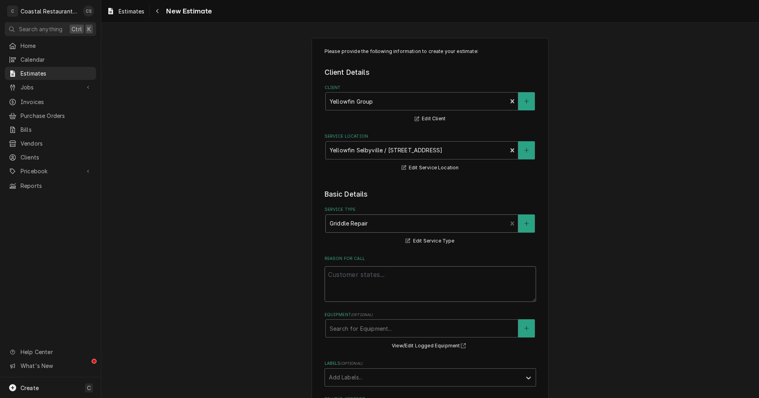
click at [354, 272] on textarea "Reason For Call" at bounding box center [430, 284] width 211 height 36
type textarea "x"
type textarea "g"
type textarea "x"
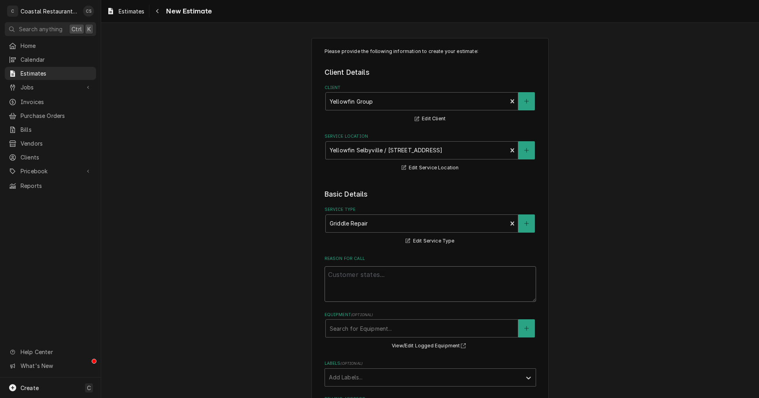
type textarea "g"
type textarea "x"
type textarea "ga"
type textarea "x"
type textarea "gas"
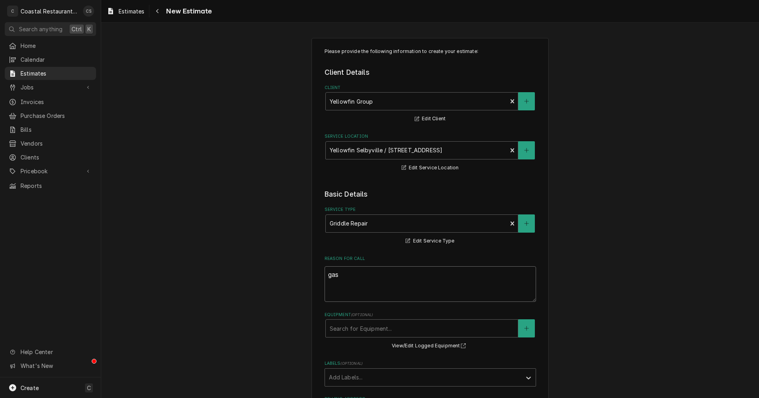
type textarea "x"
type textarea "gas"
type textarea "x"
type textarea "gas"
type textarea "x"
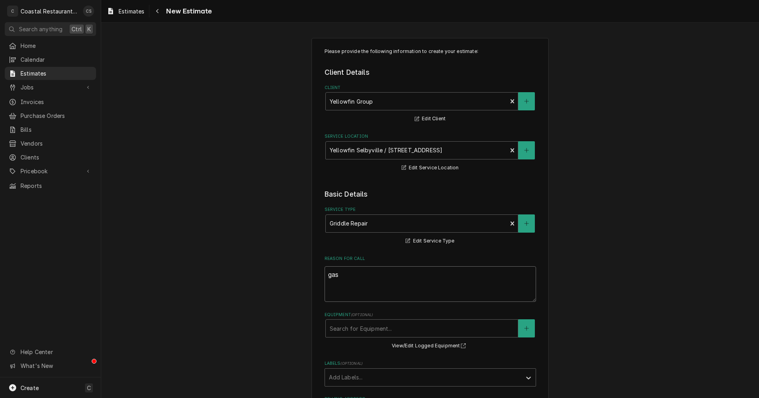
type textarea "ga"
type textarea "x"
type textarea "g"
type textarea "x"
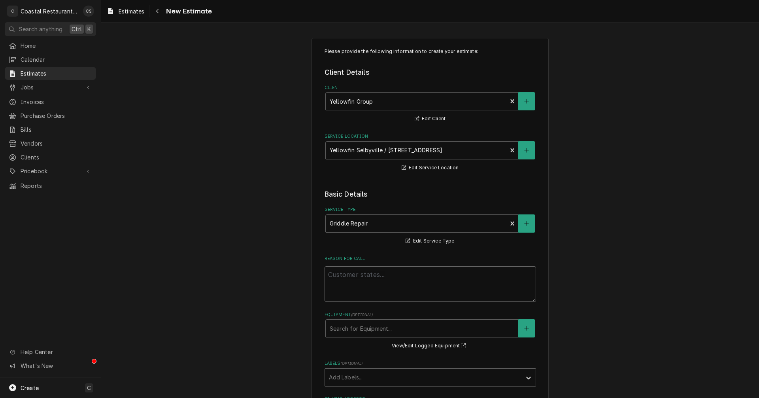
type textarea "G"
type textarea "x"
type textarea "T"
type textarea "x"
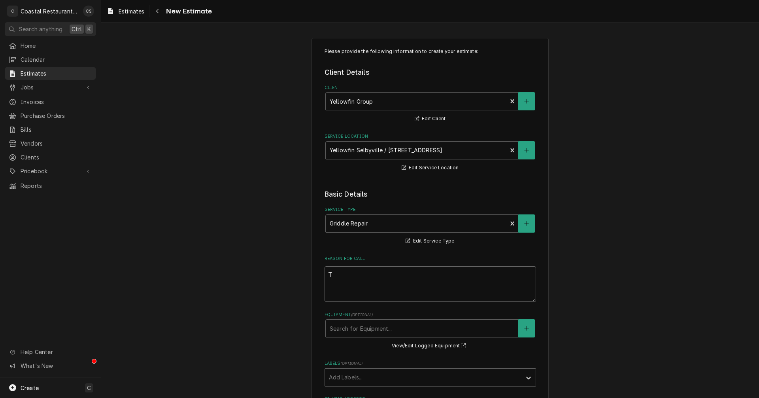
type textarea "Th"
type textarea "x"
type textarea "The"
type textarea "x"
type textarea "Ther"
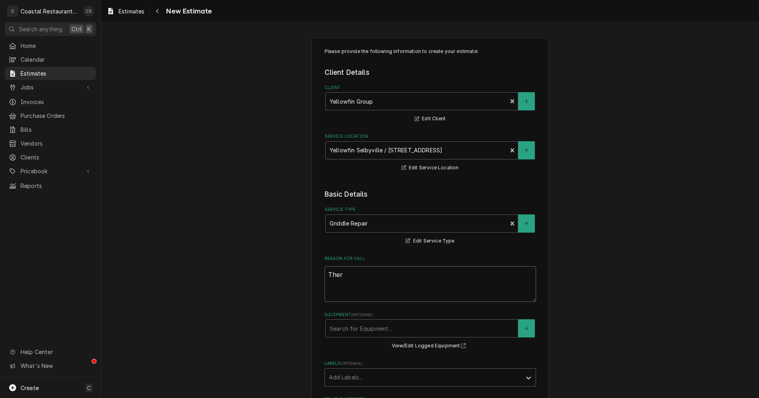
type textarea "x"
type textarea "Therm"
type textarea "x"
type textarea "Thermo"
type textarea "x"
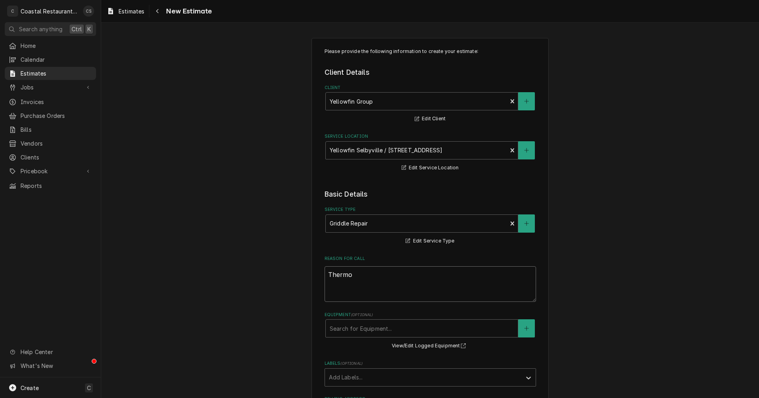
type textarea "Thermos"
type textarea "x"
type textarea "Thermost"
type textarea "x"
type textarea "Thermosta"
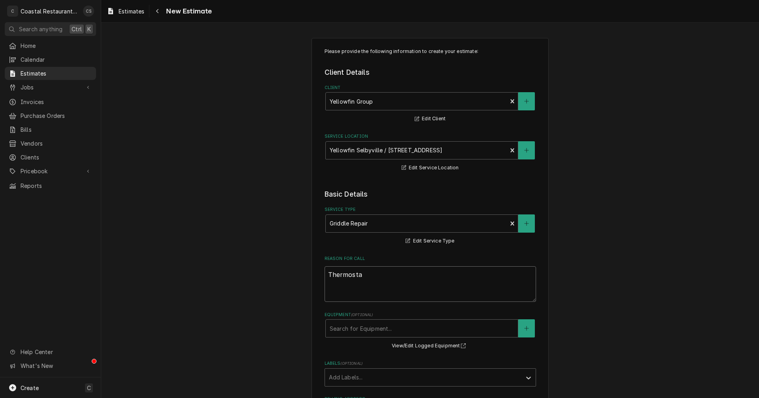
type textarea "x"
type textarea "Thermostat"
type textarea "x"
type textarea "Thermostati"
type textarea "x"
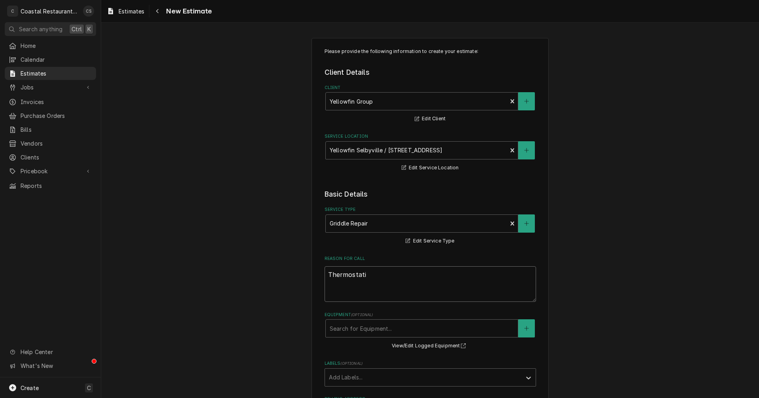
type textarea "Thermostatic"
type textarea "x"
type textarea "Thermostatic"
type textarea "x"
type textarea "Thermostatic G"
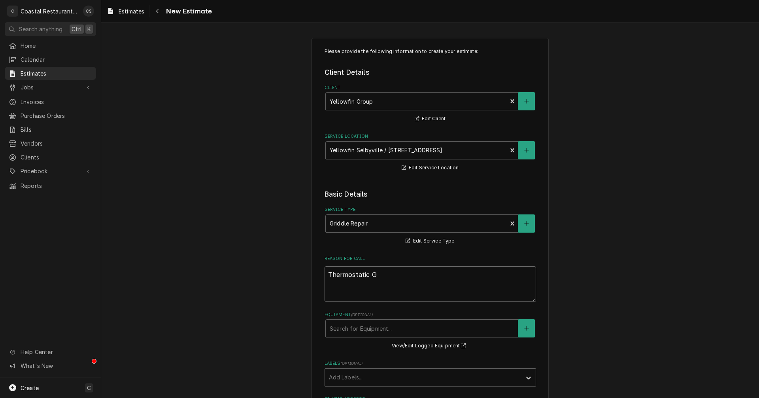
type textarea "x"
type textarea "Thermostatic Ga"
type textarea "x"
type textarea "Thermostatic Gas"
type textarea "x"
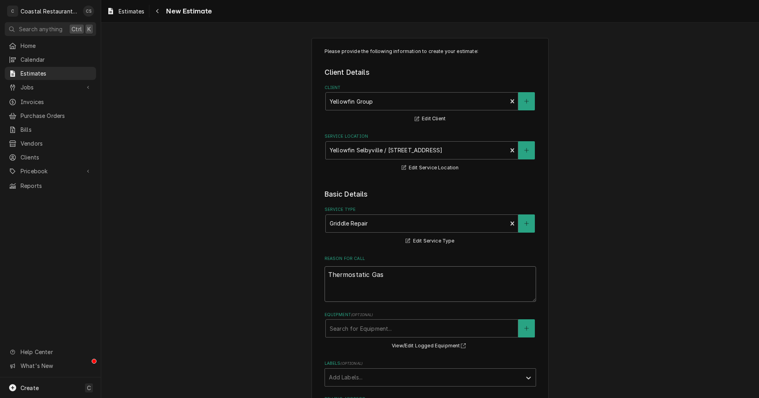
type textarea "Thermostatic Gas"
type textarea "x"
type textarea "Thermostatic Gas b"
type textarea "x"
type textarea "Thermostatic Gas ba"
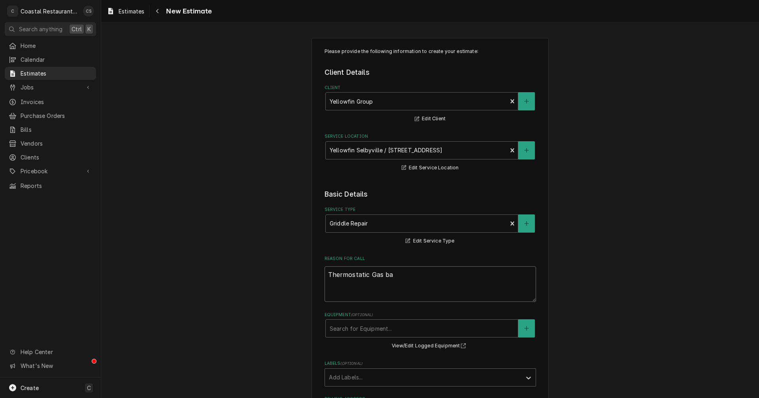
type textarea "x"
type textarea "Thermostatic Gas bal"
type textarea "x"
type textarea "Thermostatic Gas ba"
type textarea "x"
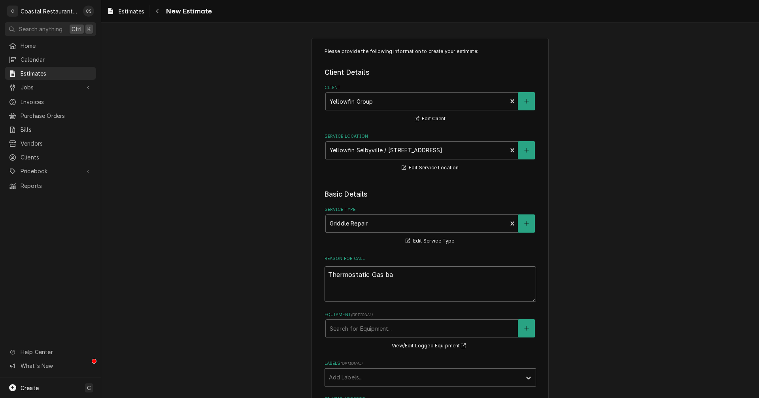
type textarea "Thermostatic Gas b"
type textarea "x"
type textarea "Thermostatic Gas"
type textarea "x"
type textarea "Thermostatic Gas v"
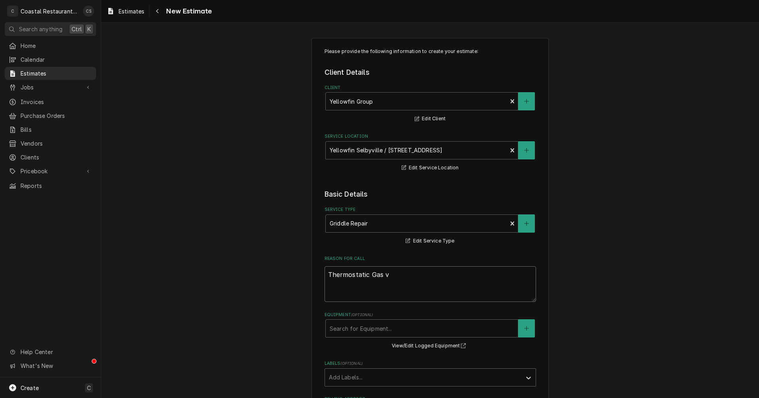
type textarea "x"
type textarea "Thermostatic Gas va"
type textarea "x"
type textarea "Thermostatic Gas val"
type textarea "x"
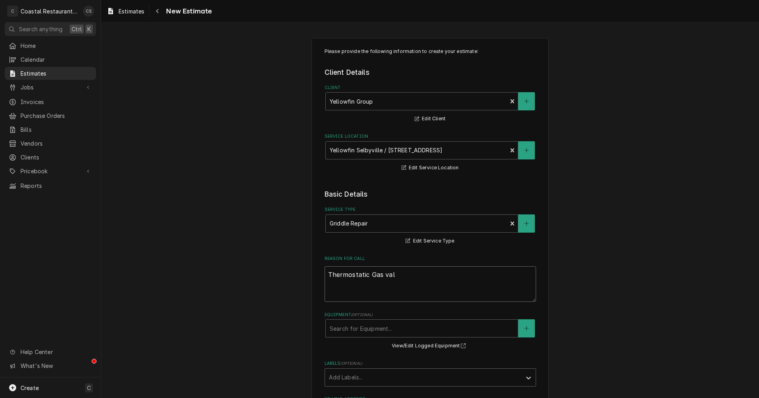
type textarea "Thermostatic Gas valv"
type textarea "x"
type textarea "Thermostatic Gas val"
type textarea "x"
type textarea "Thermostatic Gas valv"
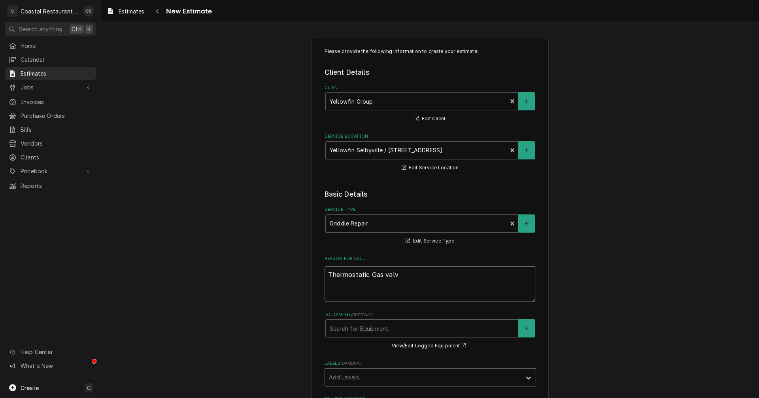
type textarea "x"
type textarea "Thermostatic Gas valve"
type textarea "x"
type textarea "Thermostatic Gas valves"
type textarea "x"
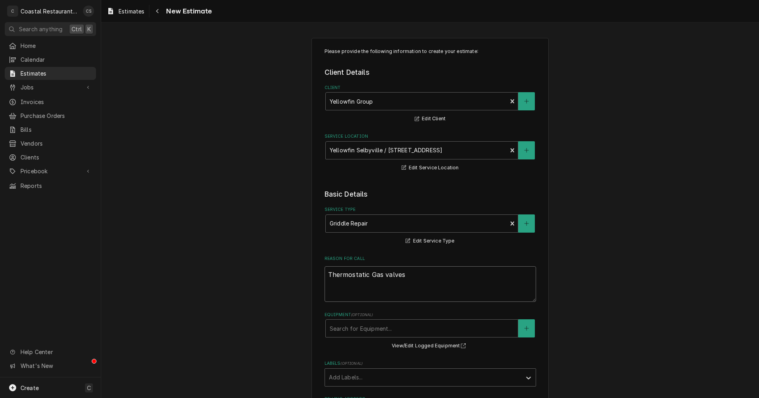
type textarea "Thermostatic Gas valves"
type textarea "x"
type textarea "Thermostatic Gas valves"
type textarea "x"
type textarea "Thermostatic Gas valve"
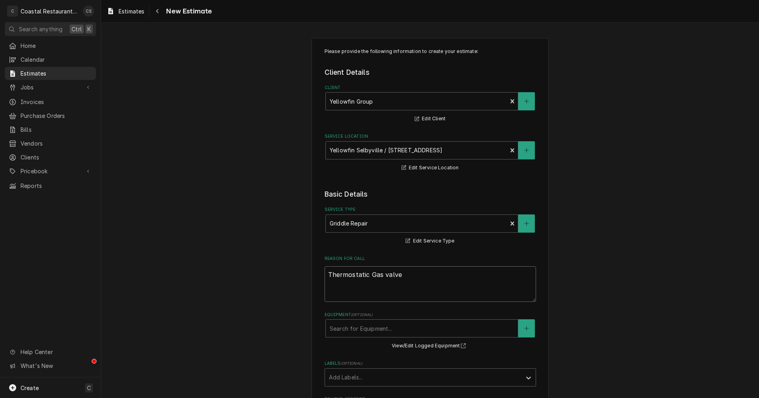
type textarea "x"
type textarea "Thermostatic Gas valve"
type textarea "x"
type textarea "Thermostatic Gas valve r"
type textarea "x"
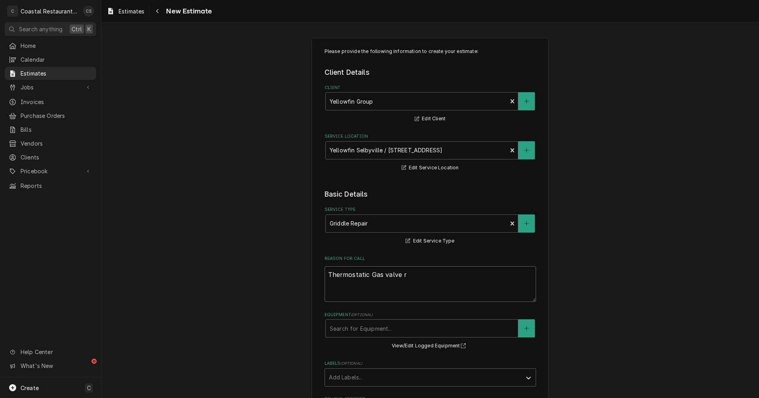
type textarea "Thermostatic Gas valve re"
type textarea "x"
type textarea "Thermostatic Gas valve rep"
type textarea "x"
type textarea "Thermostatic Gas valve rep;"
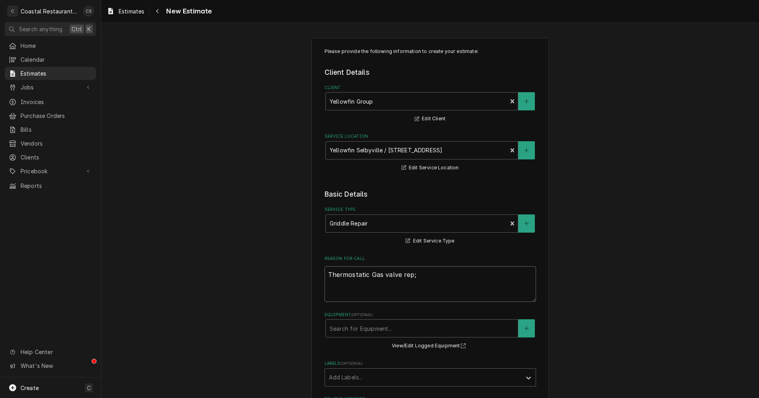
type textarea "x"
type textarea "Thermostatic Gas valve rep;a"
type textarea "x"
type textarea "Thermostatic Gas valve rep;"
type textarea "x"
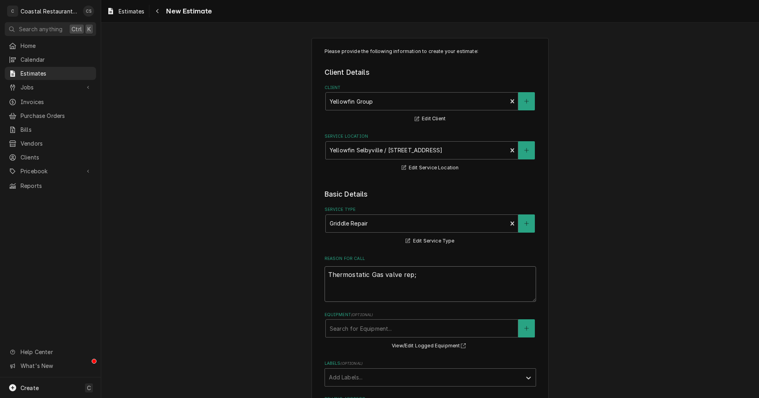
type textarea "Thermostatic Gas valve rep"
type textarea "x"
type textarea "Thermostatic Gas valve repl"
type textarea "x"
type textarea "Thermostatic Gas valve repla"
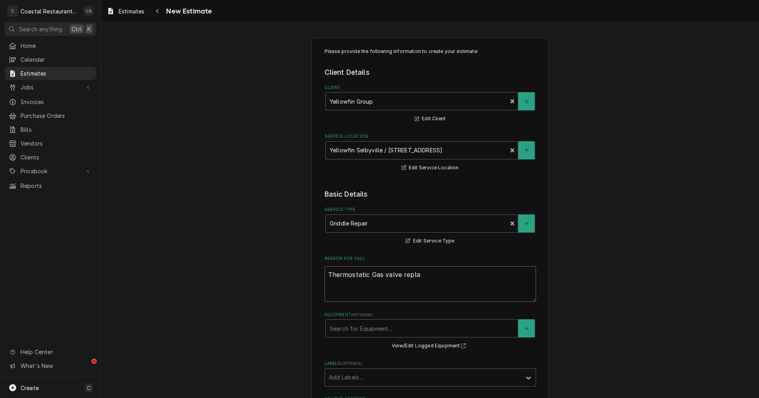
type textarea "x"
type textarea "Thermostatic Gas valve replac"
type textarea "x"
type textarea "Thermostatic Gas valve replace"
type textarea "x"
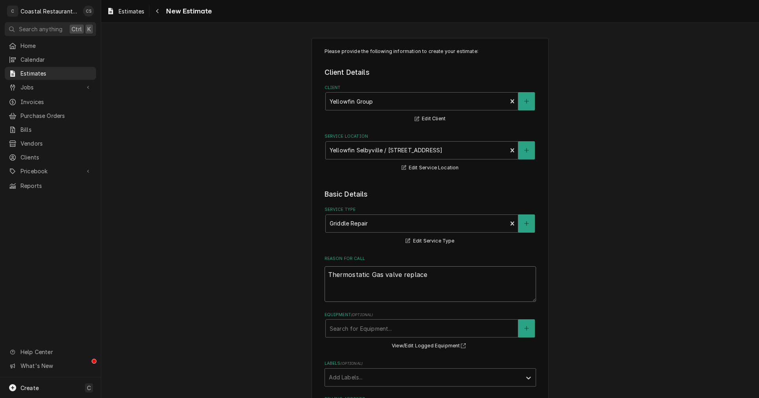
type textarea "Thermostatic Gas valve replacem"
type textarea "x"
type textarea "Thermostatic Gas valve replaceme"
type textarea "x"
type textarea "Thermostatic Gas valve replacemen"
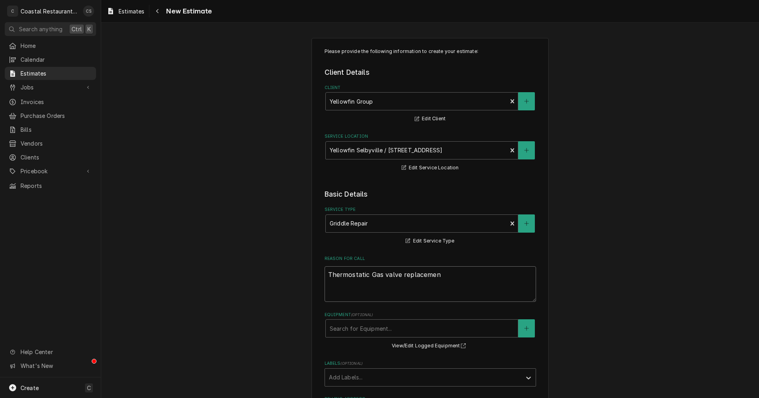
type textarea "x"
type textarea "Thermostatic Gas valve replacement"
type textarea "x"
type textarea "Thermostatic Gas valve replacement."
type textarea "x"
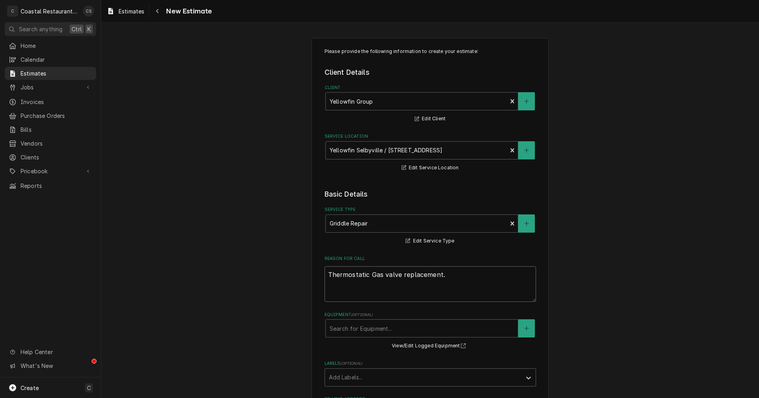
type textarea "Thermostatic Gas valve replacement."
type textarea "x"
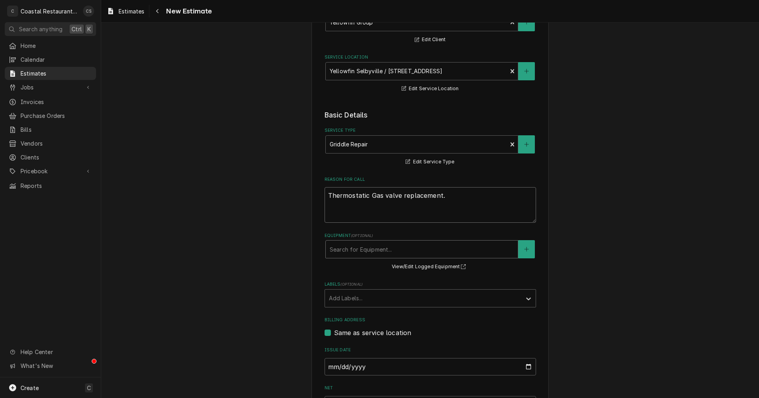
type textarea "Thermostatic Gas valve replacement."
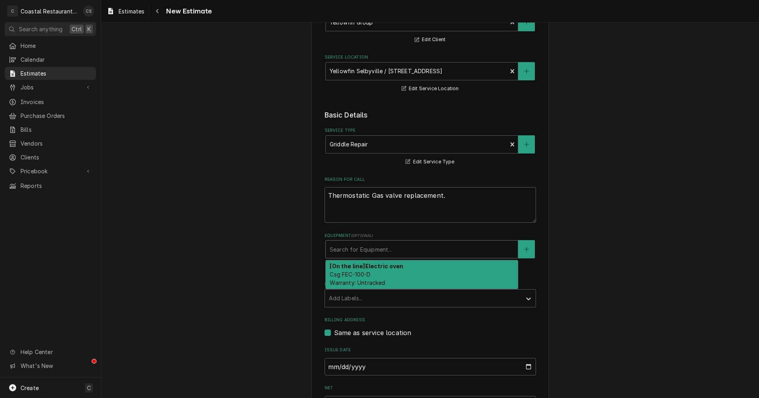
click at [342, 251] on div "Equipment" at bounding box center [422, 249] width 184 height 14
click at [343, 249] on div "Equipment" at bounding box center [422, 249] width 184 height 14
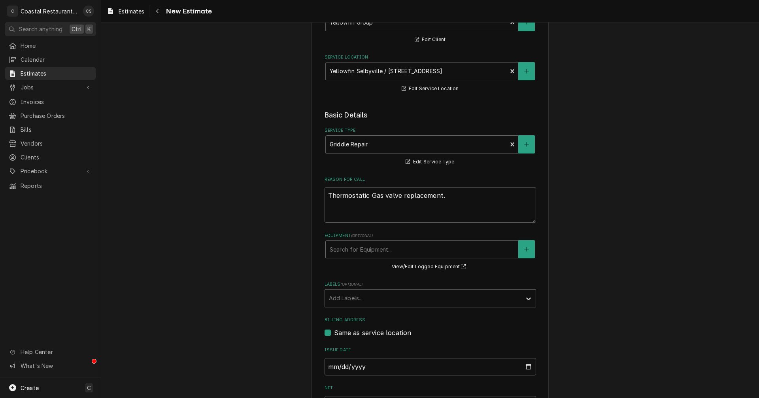
scroll to position [194, 0]
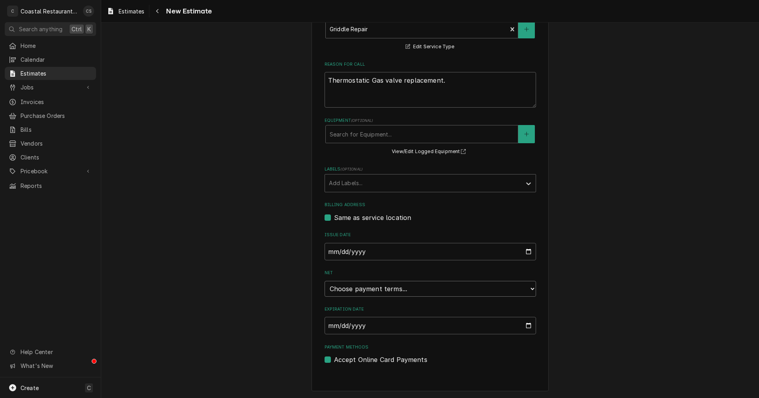
click at [370, 295] on select "Choose payment terms... Same Day Net 7 Net 14 Net 21 Net 30 Net 45 Net 60 Net 90" at bounding box center [430, 289] width 211 height 16
type textarea "x"
click at [357, 327] on input "2025-09-14" at bounding box center [430, 325] width 211 height 17
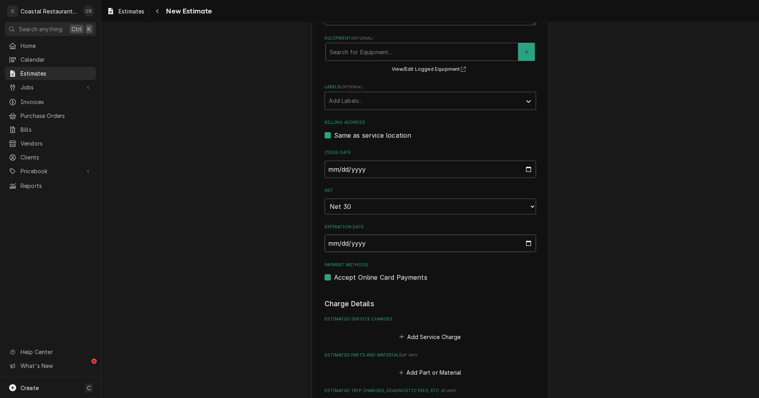
scroll to position [273, 0]
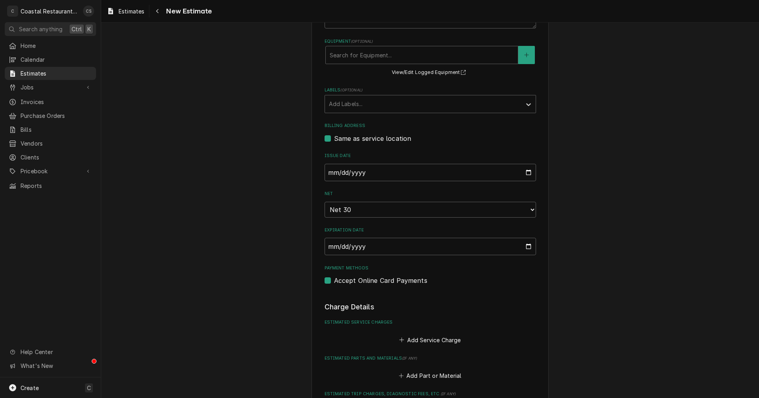
click at [498, 300] on div "Please provide the following information to create your estimate: Client Detail…" at bounding box center [430, 184] width 211 height 818
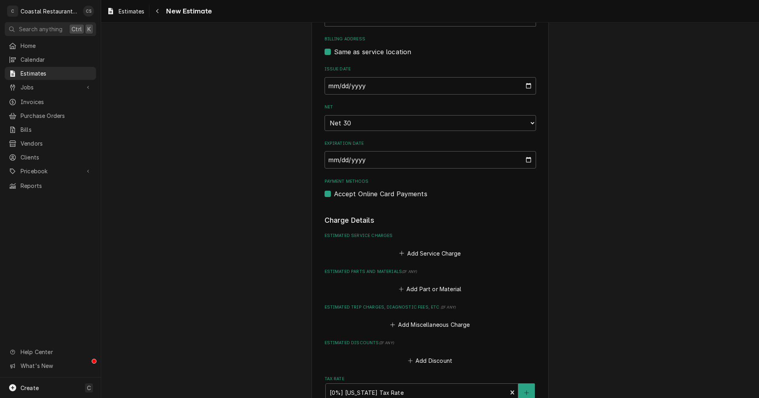
scroll to position [395, 0]
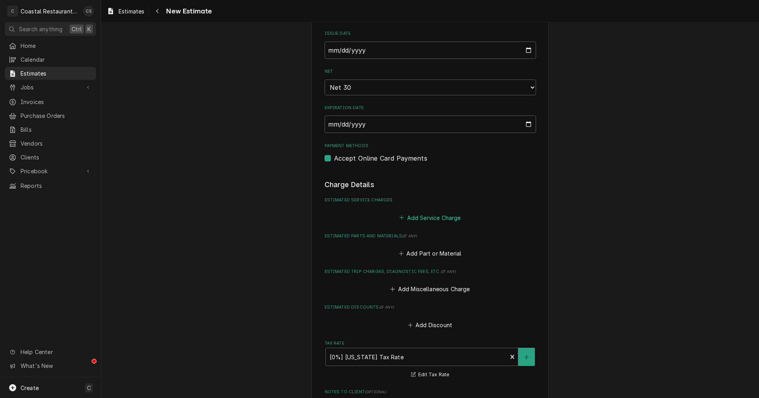
click at [433, 219] on button "Add Service Charge" at bounding box center [430, 217] width 64 height 11
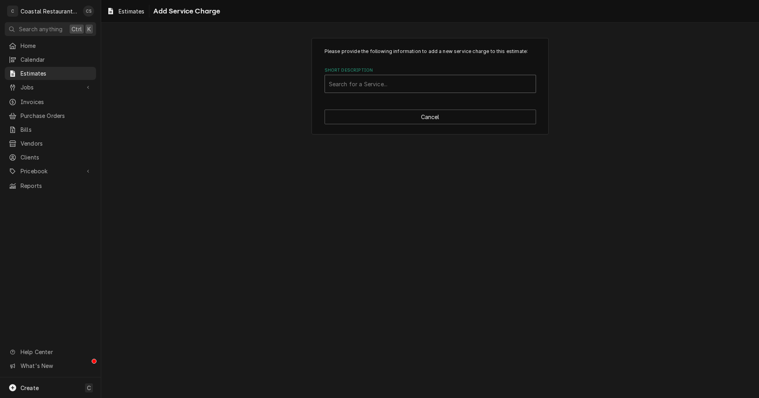
click at [372, 79] on div "Short Description" at bounding box center [430, 84] width 203 height 14
type input "Griddle"
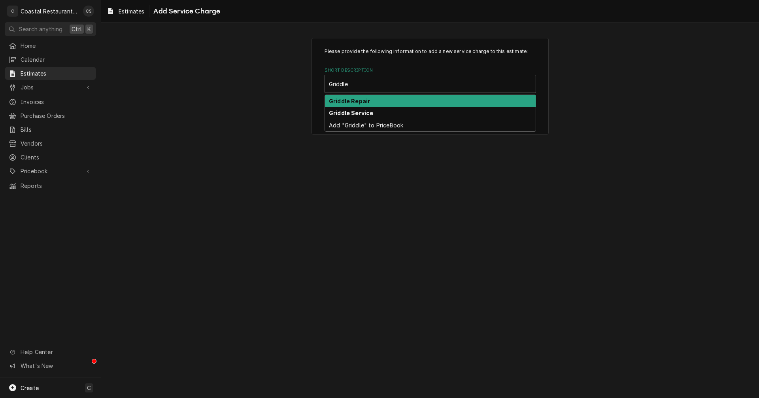
click at [367, 101] on strong "Griddle Repair" at bounding box center [349, 101] width 41 height 7
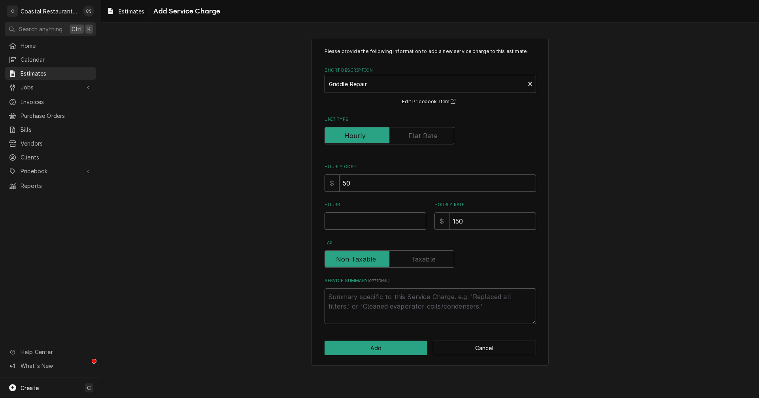
click at [350, 219] on input "Hours" at bounding box center [376, 220] width 102 height 17
type textarea "x"
type input "2"
type textarea "x"
type input "2.5"
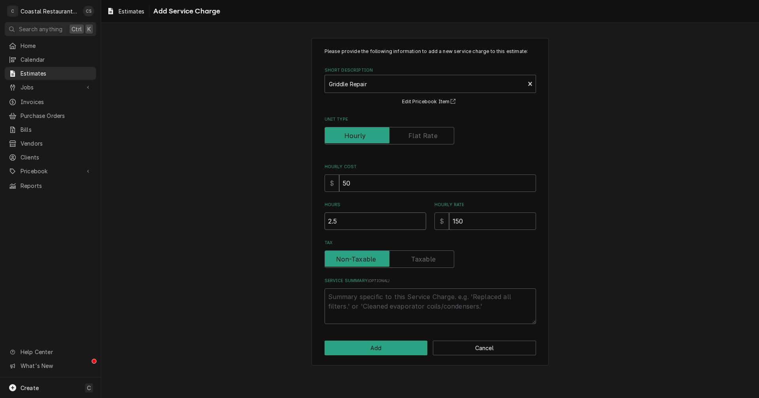
type textarea "x"
type input "2.5"
click at [378, 298] on textarea "Service Summary ( optional )" at bounding box center [430, 306] width 211 height 36
type textarea "x"
type textarea "R"
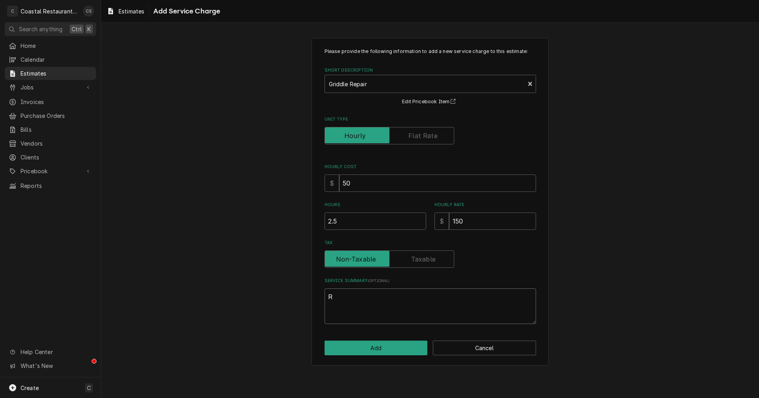
type textarea "x"
type textarea "Re"
type textarea "x"
type textarea "Rem"
type textarea "x"
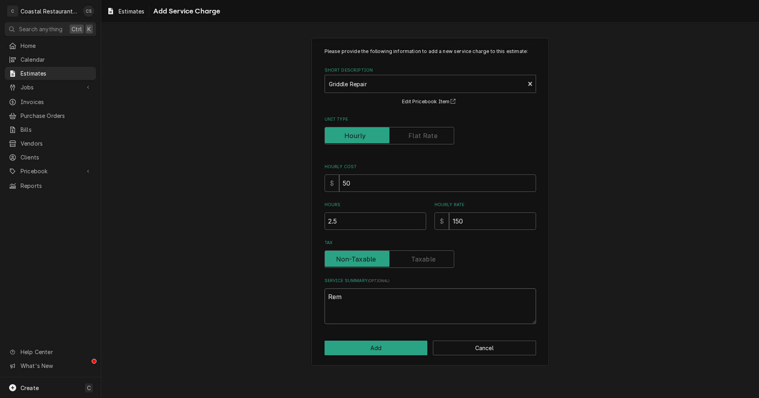
type textarea "Remo"
type textarea "x"
type textarea "Remov"
type textarea "x"
type textarea "Remove"
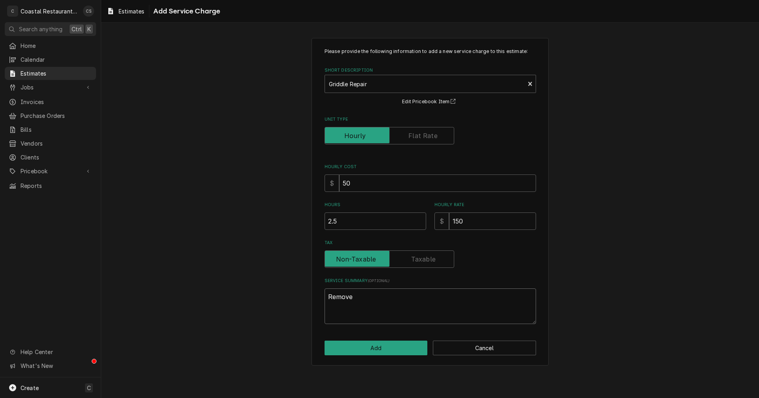
type textarea "x"
type textarea "Remove"
type textarea "x"
type textarea "Remove a"
type textarea "x"
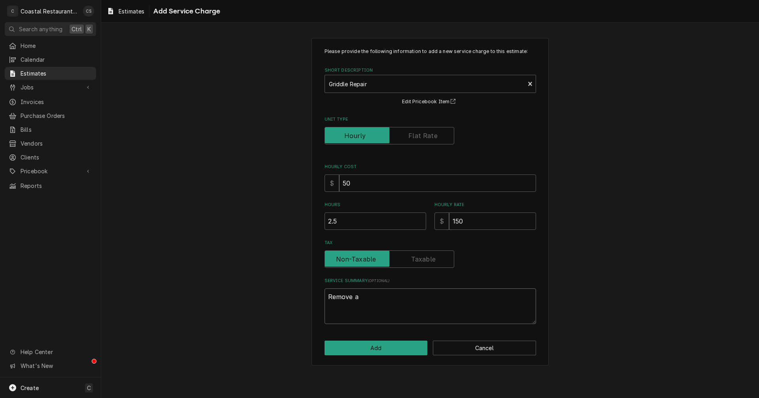
type textarea "Remove an"
type textarea "x"
type textarea "Remove and"
type textarea "x"
type textarea "Remove and"
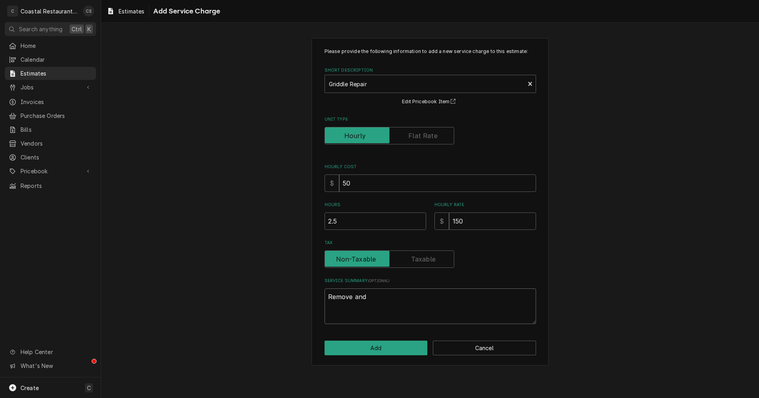
type textarea "x"
type textarea "Remove and r"
type textarea "x"
type textarea "Remove and re"
type textarea "x"
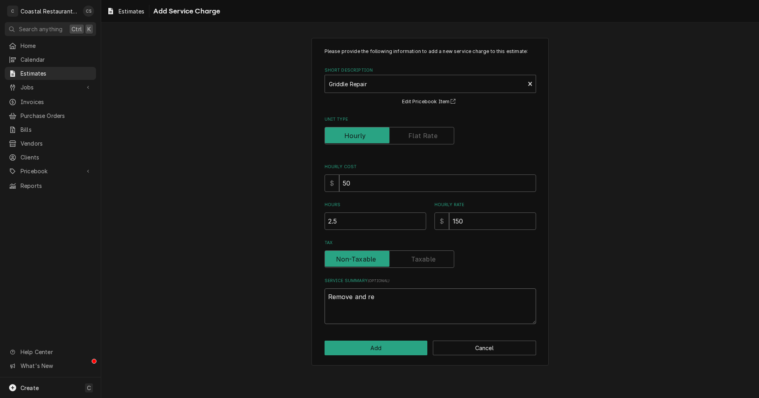
type textarea "Remove and rep"
type textarea "x"
type textarea "Remove and repl"
type textarea "x"
type textarea "Remove and repla"
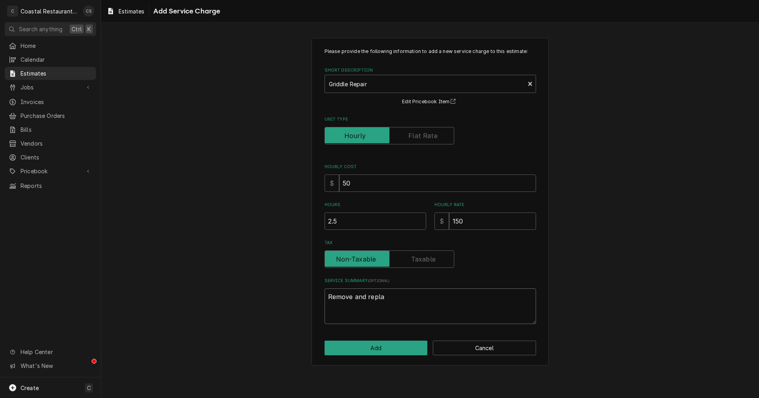
type textarea "x"
type textarea "Remove and replac"
type textarea "x"
type textarea "Remove and replace"
type textarea "x"
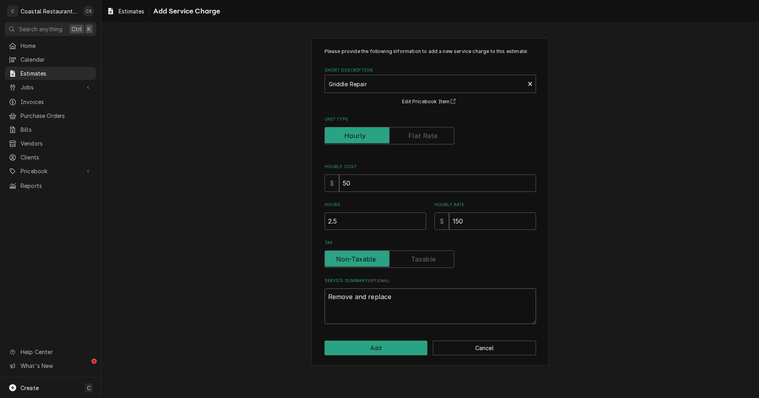
type textarea "Remove and replace"
type textarea "x"
type textarea "Remove and replace t"
type textarea "x"
type textarea "Remove and replace th"
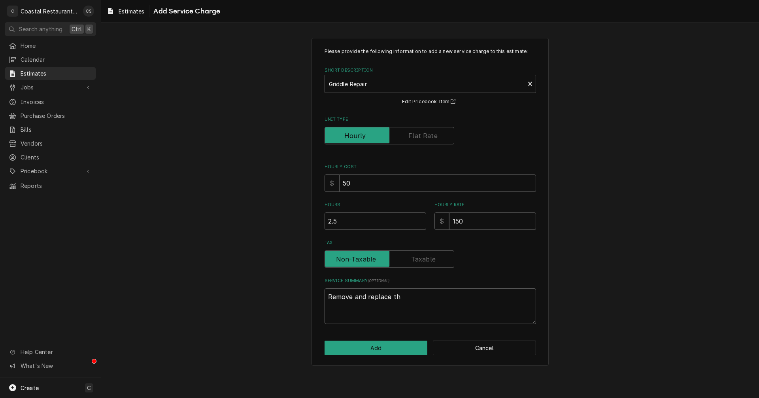
type textarea "x"
type textarea "Remove and replace thr"
type textarea "x"
type textarea "Remove and replace thre"
type textarea "x"
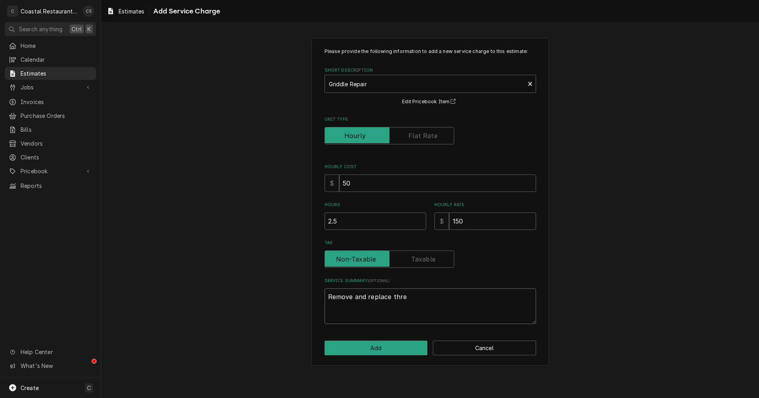
type textarea "Remove and replace three"
click at [379, 348] on button "Add" at bounding box center [376, 347] width 103 height 15
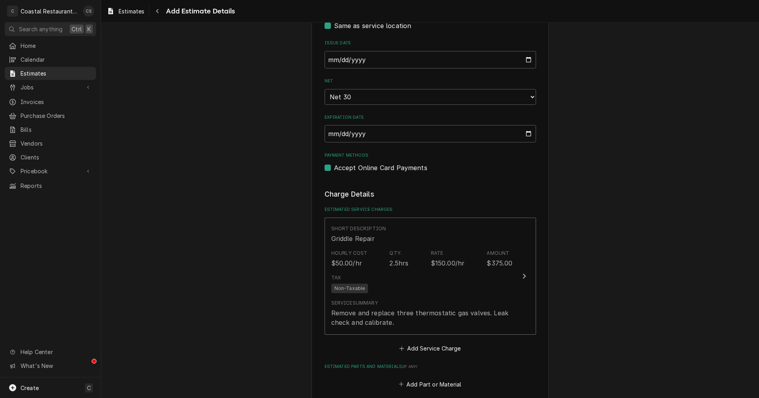
scroll to position [544, 0]
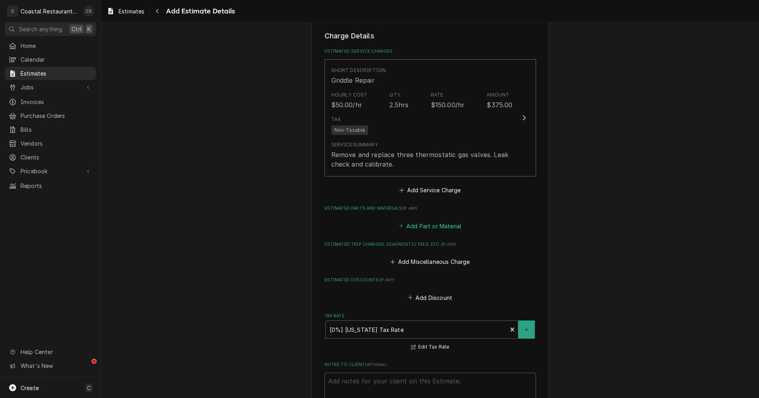
click at [430, 224] on button "Add Part or Material" at bounding box center [429, 225] width 65 height 11
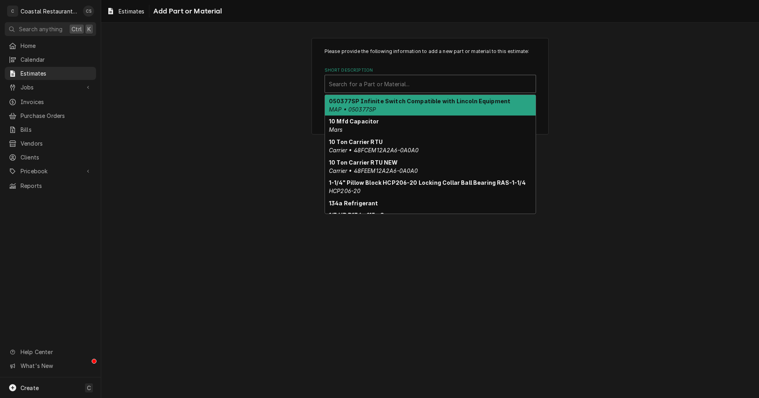
click at [377, 85] on div "Short Description" at bounding box center [430, 84] width 203 height 14
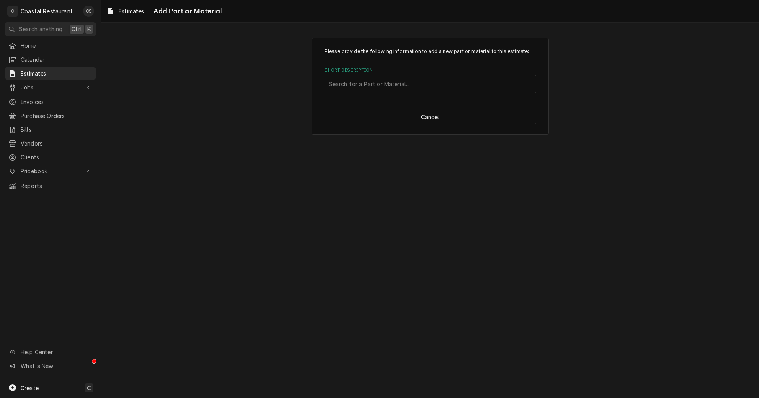
click at [349, 83] on div "Short Description" at bounding box center [430, 84] width 203 height 14
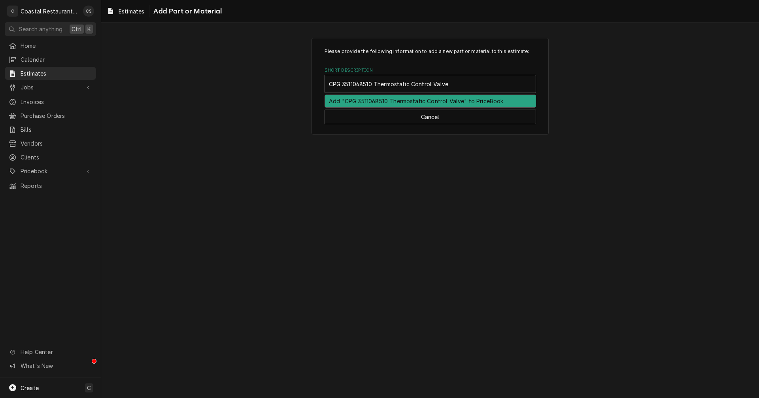
click at [440, 101] on div "Add "CPG 3511068510 Thermostatic Control Valve" to PriceBook" at bounding box center [430, 101] width 211 height 12
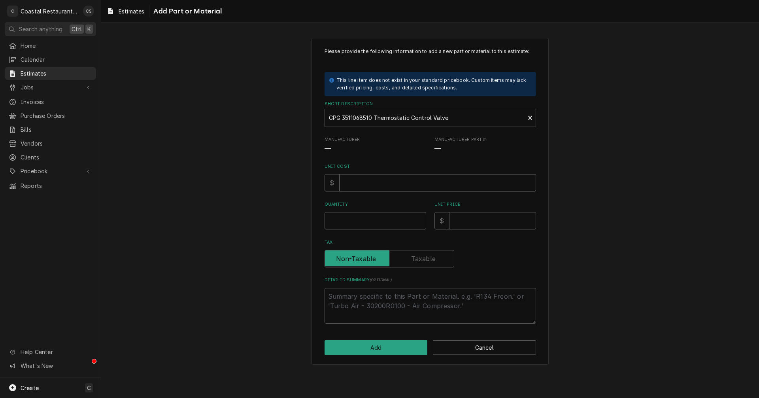
click at [375, 183] on input "Unit Cost" at bounding box center [437, 182] width 197 height 17
click at [392, 225] on input "Quantity" at bounding box center [376, 220] width 102 height 17
click at [470, 222] on input "Unit Price" at bounding box center [492, 220] width 87 height 17
click at [425, 260] on label "Tax" at bounding box center [390, 258] width 130 height 17
click at [425, 260] on input "Tax" at bounding box center [389, 258] width 123 height 17
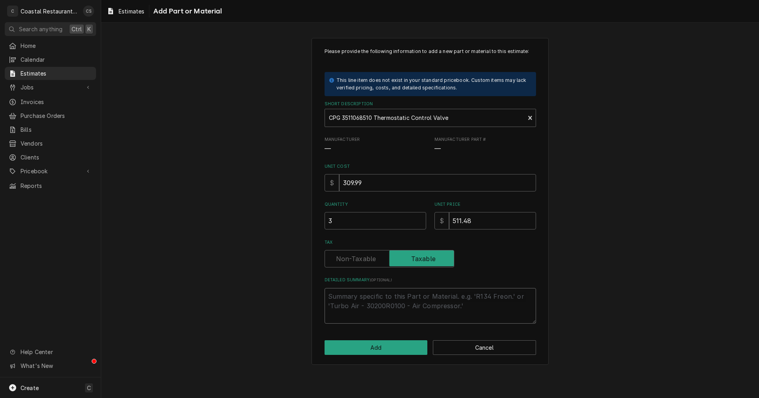
click at [385, 299] on textarea "Detailed Summary ( optional )" at bounding box center [430, 306] width 211 height 36
click at [342, 298] on textarea "Detailed Summary ( optional )" at bounding box center [430, 306] width 211 height 36
paste textarea "Cooking Performance Group 3511068510 Thermostatic Control Valve for Select Coun…"
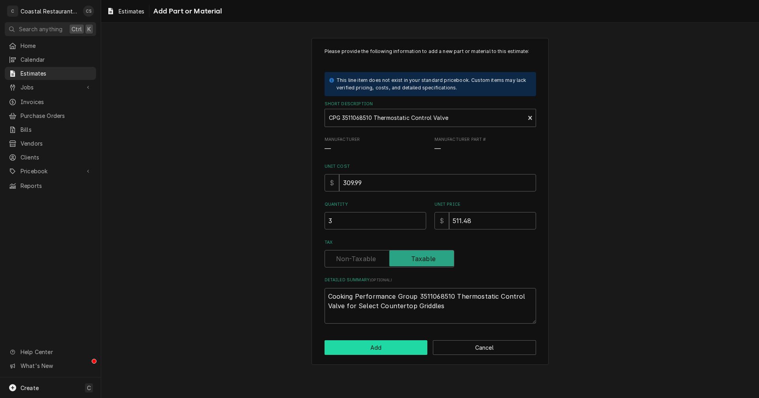
click at [389, 346] on button "Add" at bounding box center [376, 347] width 103 height 15
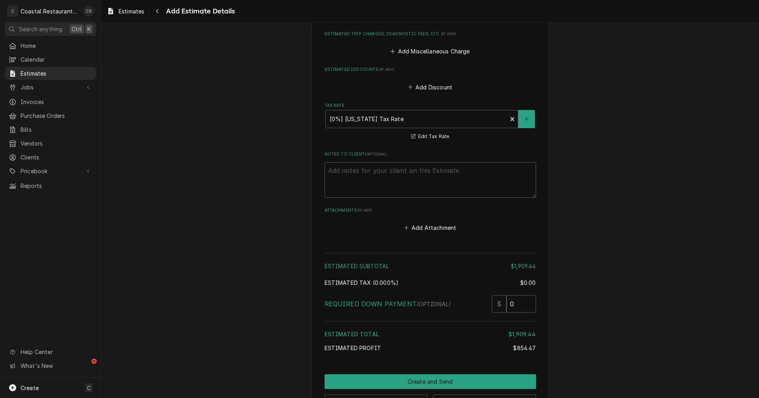
scroll to position [969, 0]
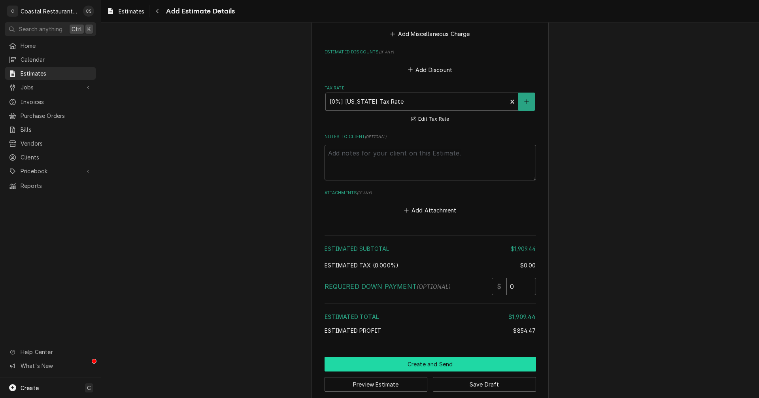
click at [429, 365] on button "Create and Send" at bounding box center [430, 364] width 211 height 15
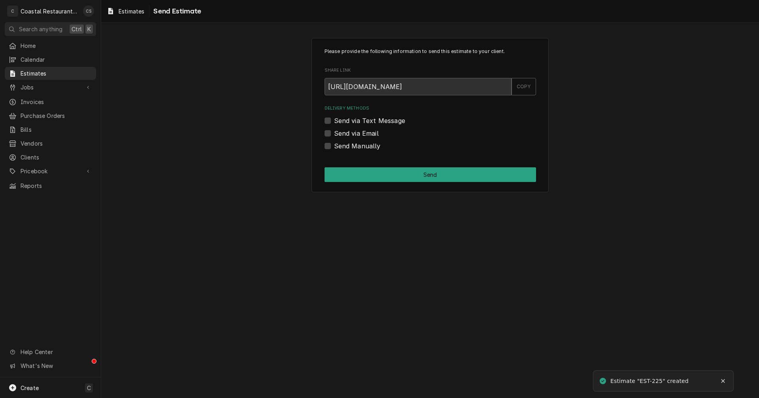
click at [334, 133] on label "Send via Email" at bounding box center [356, 132] width 45 height 9
click at [334, 133] on input "Send via Email" at bounding box center [439, 136] width 211 height 17
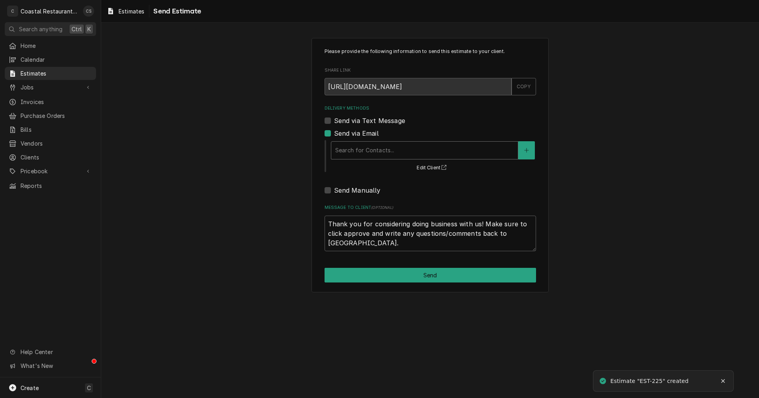
click at [357, 149] on div "Delivery Methods" at bounding box center [424, 150] width 179 height 14
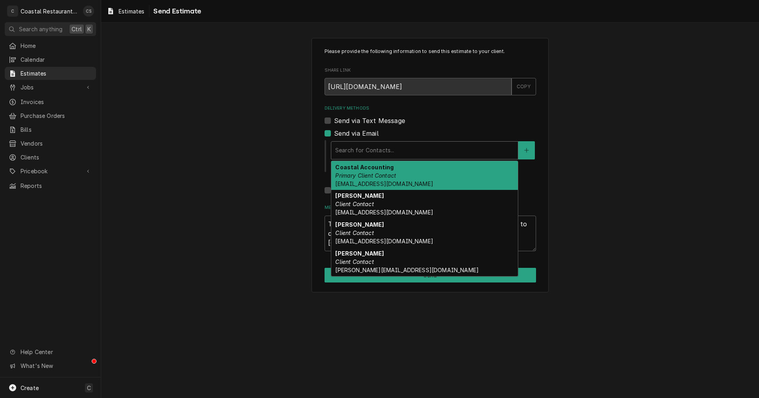
click at [264, 138] on div "Please provide the following information to send this estimate to your client. …" at bounding box center [430, 165] width 658 height 268
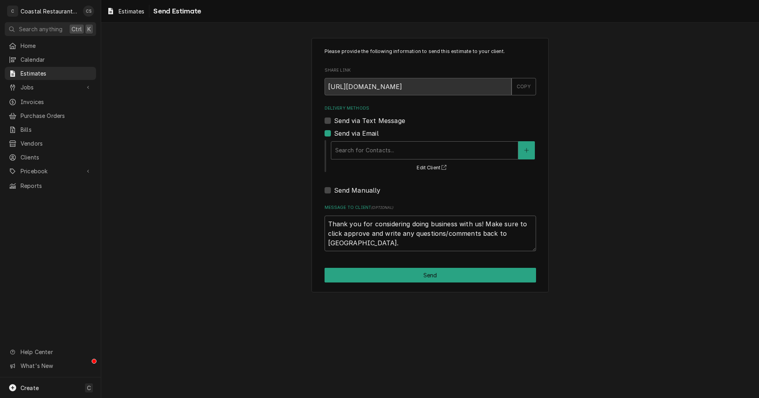
click at [334, 132] on label "Send via Email" at bounding box center [356, 132] width 45 height 9
click at [334, 132] on input "Send via Email" at bounding box center [439, 136] width 211 height 17
checkbox input "false"
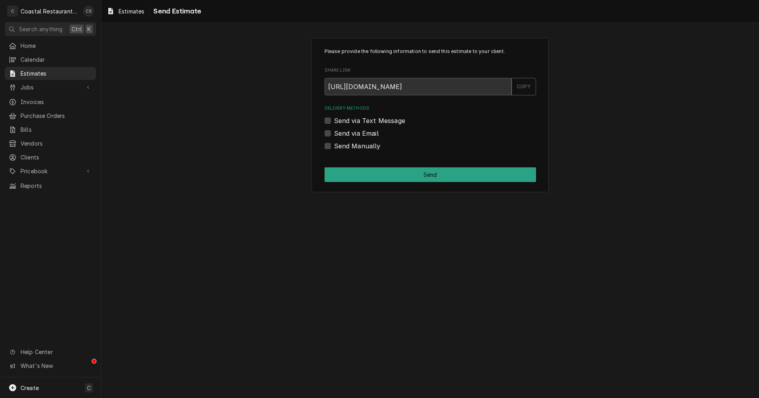
click at [334, 145] on label "Send Manually" at bounding box center [357, 145] width 47 height 9
click at [334, 145] on input "Send Manually" at bounding box center [439, 149] width 211 height 17
checkbox input "true"
click at [409, 172] on button "Send" at bounding box center [430, 174] width 211 height 15
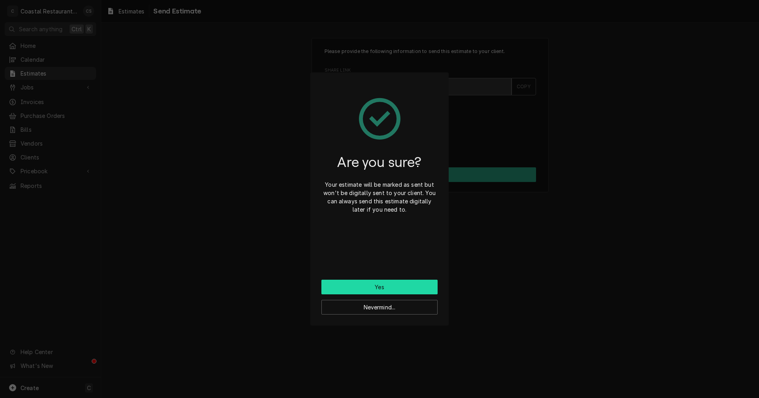
click at [397, 287] on button "Yes" at bounding box center [379, 286] width 116 height 15
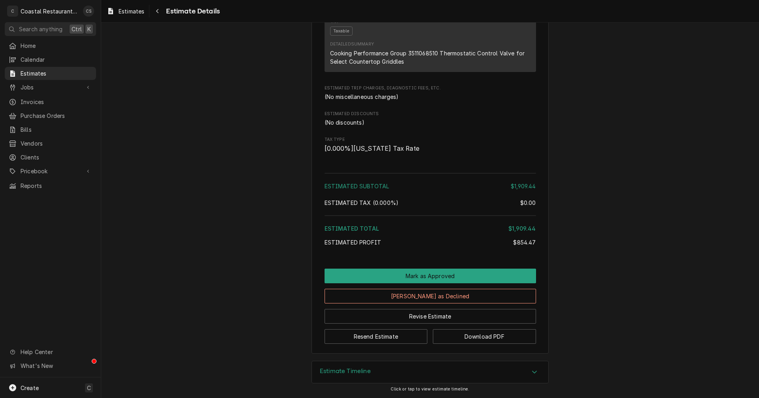
scroll to position [632, 0]
click at [430, 323] on button "Revise Estimate" at bounding box center [430, 316] width 211 height 15
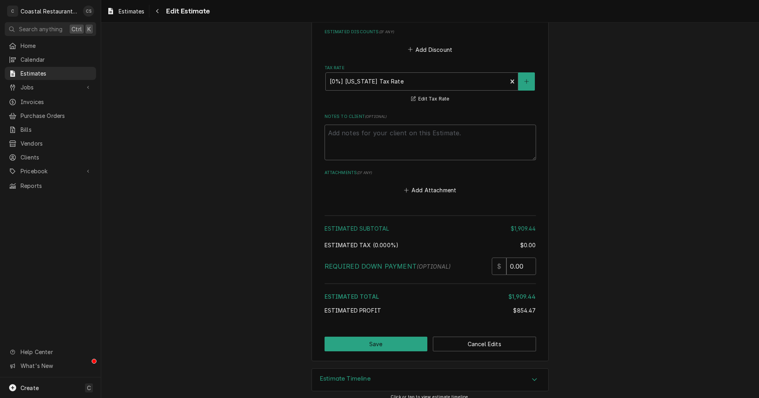
scroll to position [997, 0]
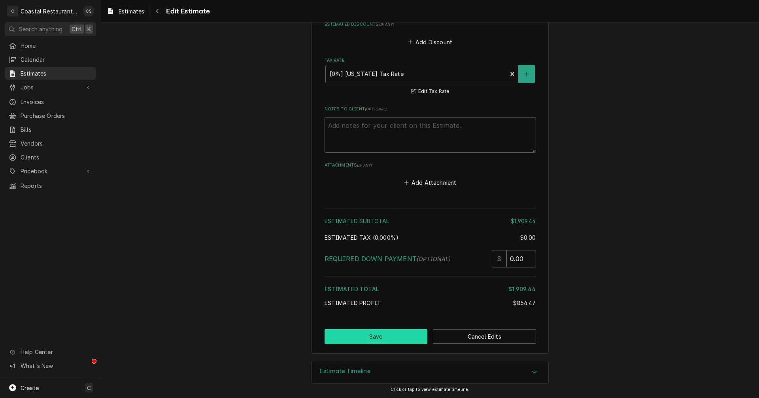
click at [388, 336] on button "Save" at bounding box center [376, 336] width 103 height 15
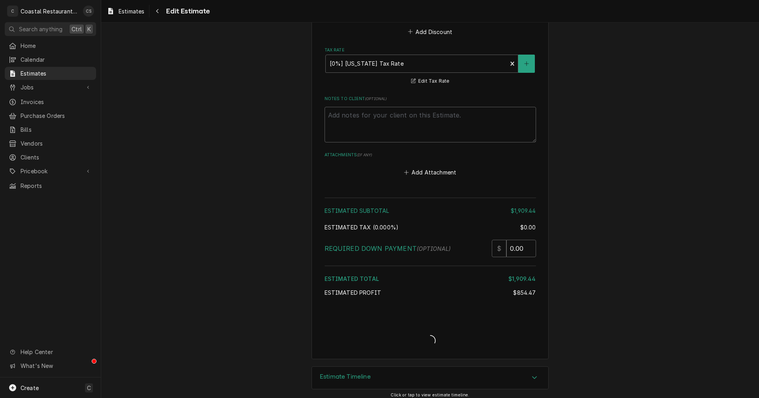
type textarea "x"
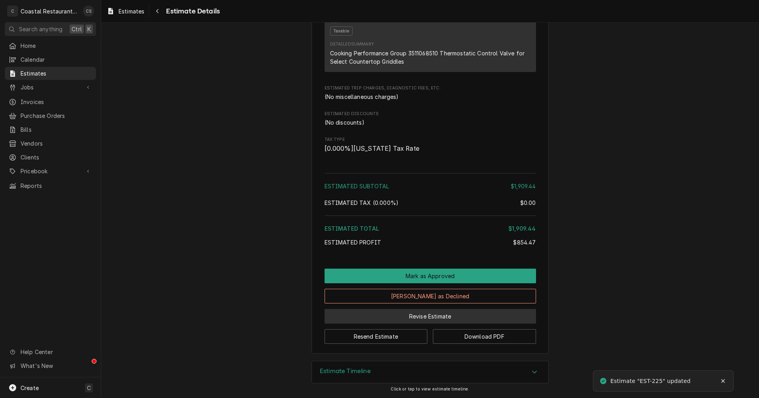
scroll to position [651, 0]
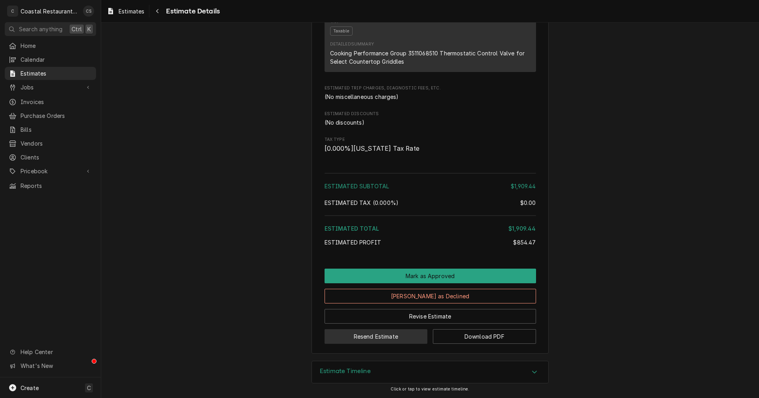
click at [404, 334] on button "Resend Estimate" at bounding box center [376, 336] width 103 height 15
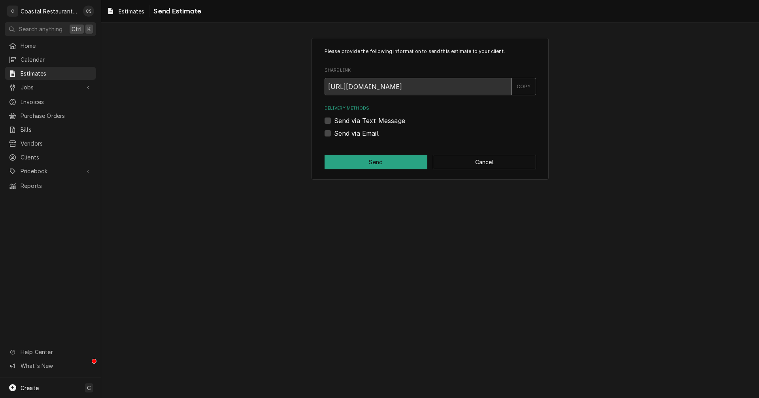
click at [334, 131] on label "Send via Email" at bounding box center [356, 132] width 45 height 9
click at [334, 131] on input "Send via Email" at bounding box center [439, 136] width 211 height 17
checkbox input "true"
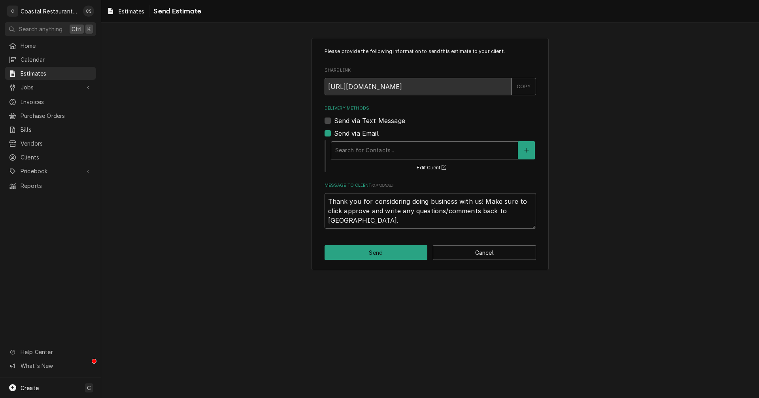
click at [365, 150] on div "Delivery Methods" at bounding box center [424, 150] width 179 height 14
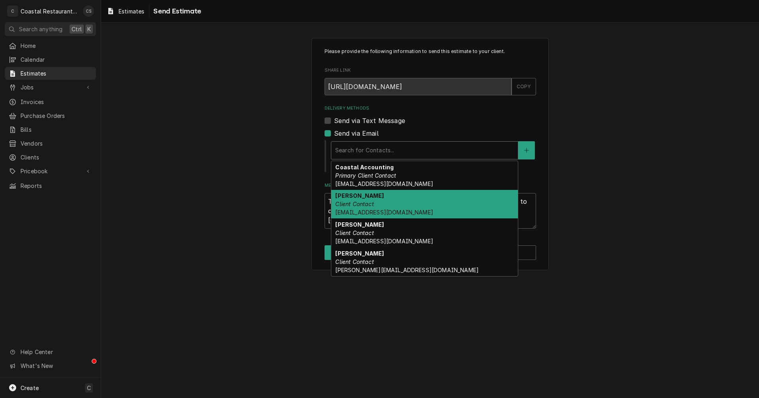
click at [364, 206] on em "Client Contact" at bounding box center [354, 203] width 38 height 7
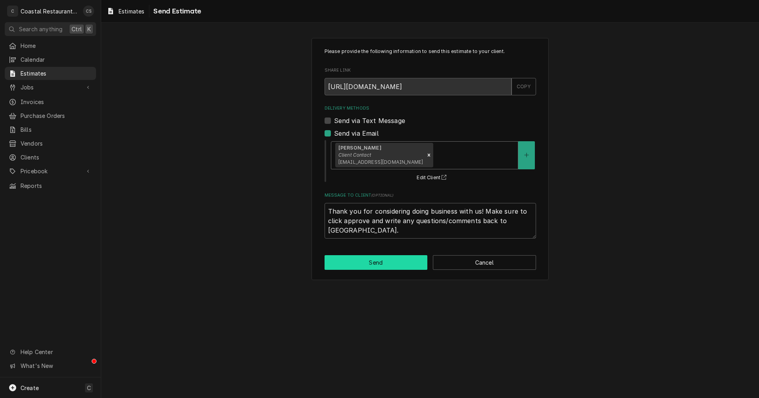
click at [382, 264] on button "Send" at bounding box center [376, 262] width 103 height 15
type textarea "x"
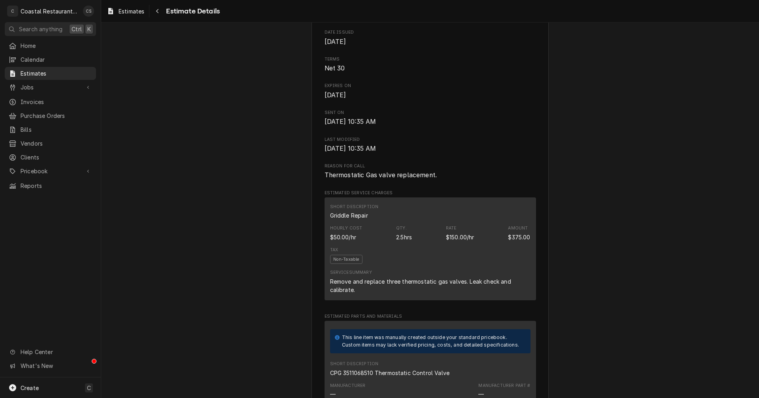
scroll to position [277, 0]
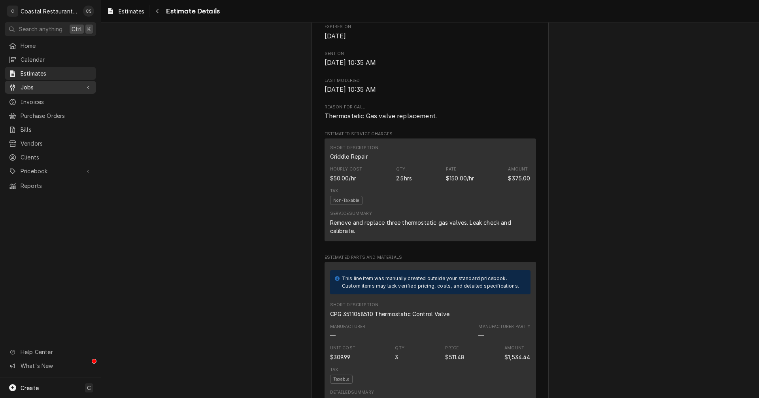
click at [49, 87] on span "Jobs" at bounding box center [51, 87] width 60 height 8
click at [53, 99] on span "Jobs" at bounding box center [57, 101] width 72 height 8
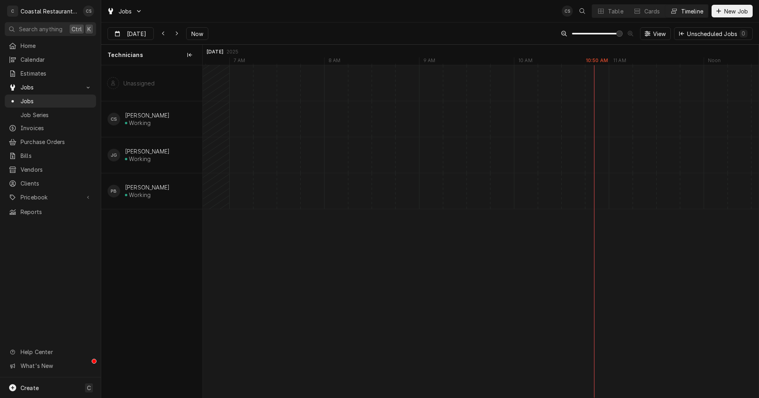
scroll to position [0, 10899]
click at [194, 34] on span "Now" at bounding box center [197, 34] width 15 height 8
click at [132, 33] on input "Aug 15" at bounding box center [125, 35] width 34 height 15
click at [127, 125] on div "18" at bounding box center [129, 127] width 11 height 11
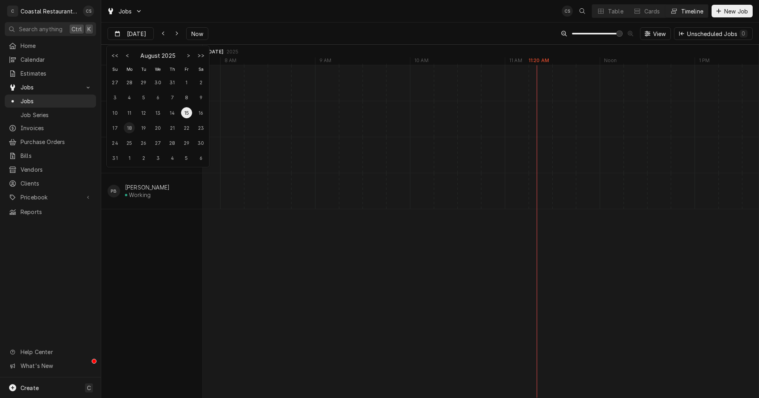
type input "Aug 18"
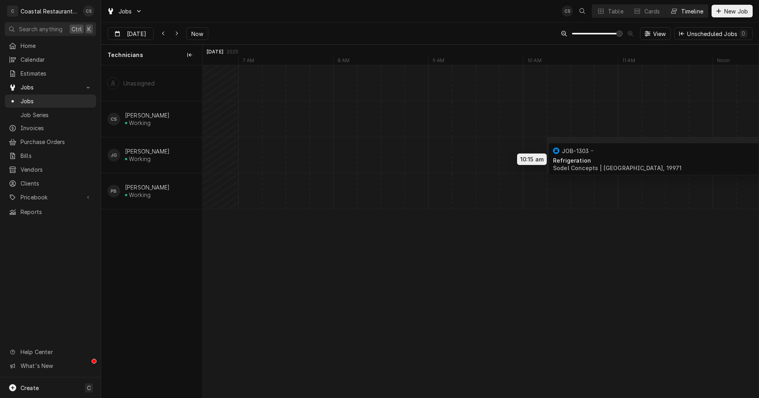
drag, startPoint x: 442, startPoint y: 154, endPoint x: 695, endPoint y: 158, distance: 253.4
click at [695, 158] on div "10:15 AM 1:15 PM JOB-1303 JG Refrigeration Sodel Concepts | [GEOGRAPHIC_DATA], …" at bounding box center [481, 231] width 556 height 332
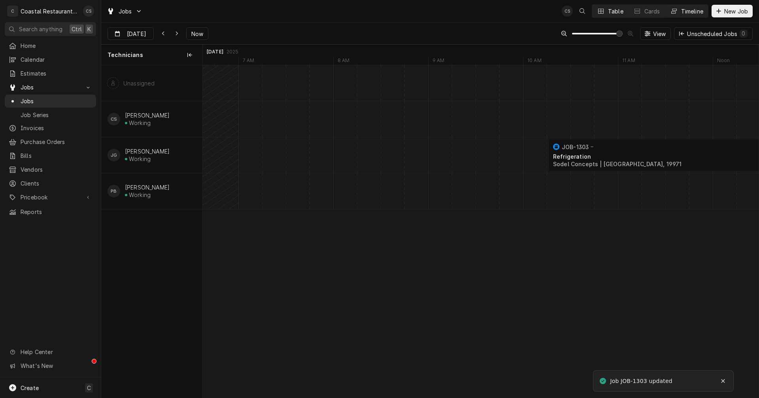
click at [608, 9] on div "Table" at bounding box center [615, 11] width 15 height 8
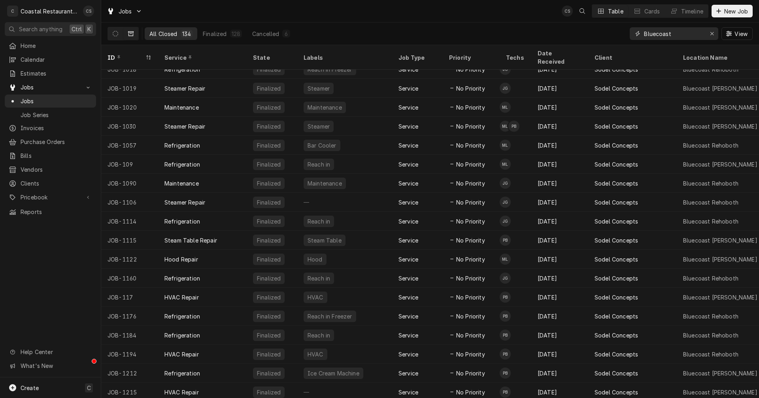
click at [680, 30] on input "Bluecoast" at bounding box center [673, 33] width 59 height 13
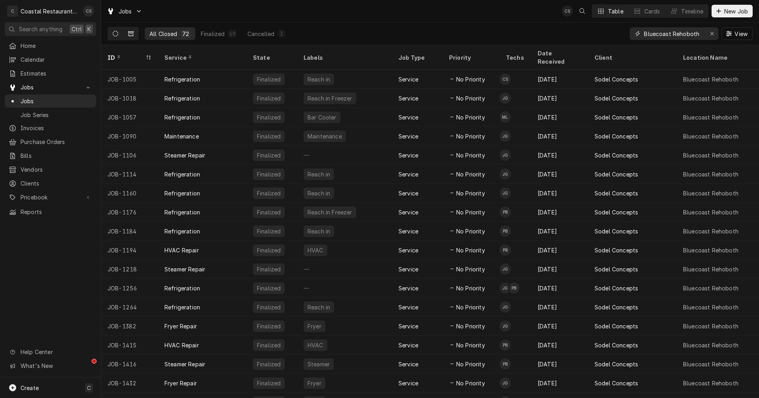
type input "Bluecoast Rehoboth"
click at [114, 32] on icon "Dynamic Content Wrapper" at bounding box center [116, 34] width 6 height 6
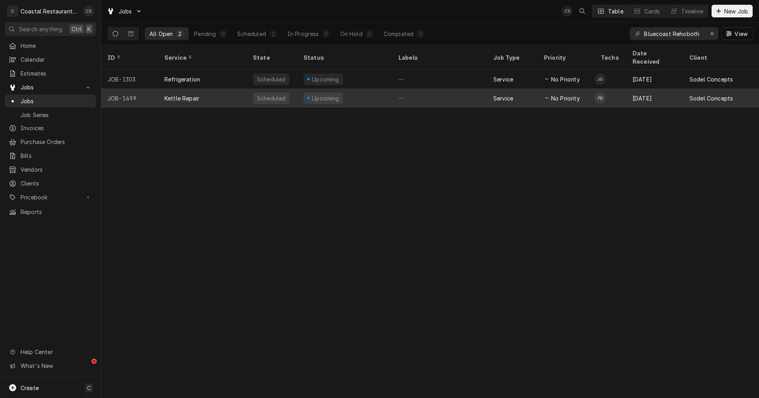
click at [201, 89] on div "Kettle Repair" at bounding box center [202, 98] width 89 height 19
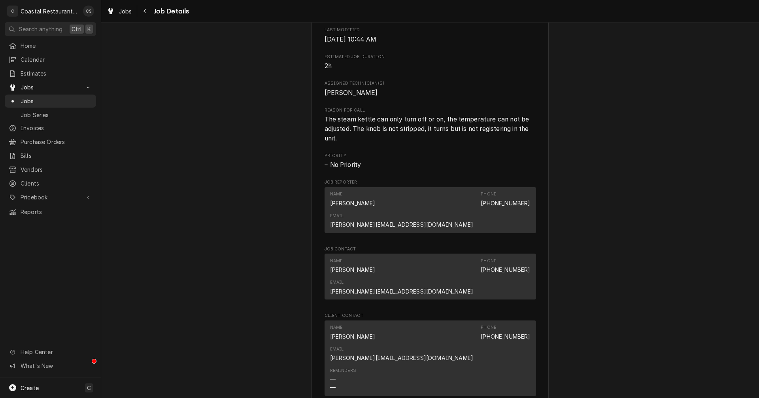
scroll to position [632, 0]
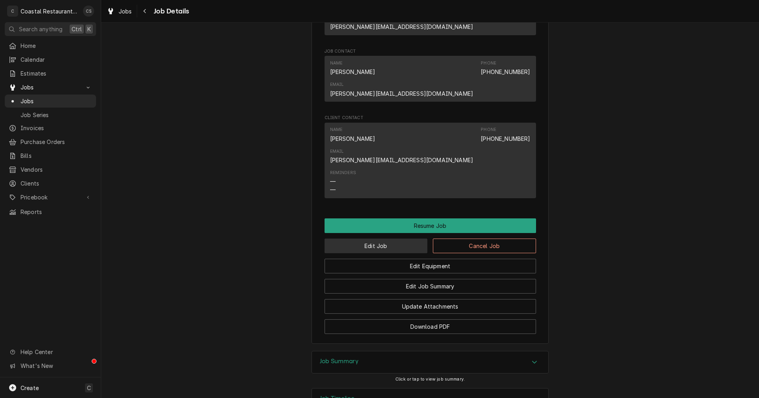
click at [364, 238] on button "Edit Job" at bounding box center [376, 245] width 103 height 15
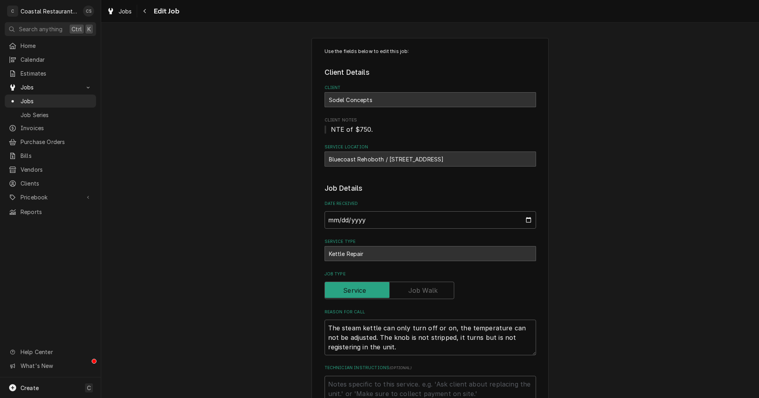
type textarea "x"
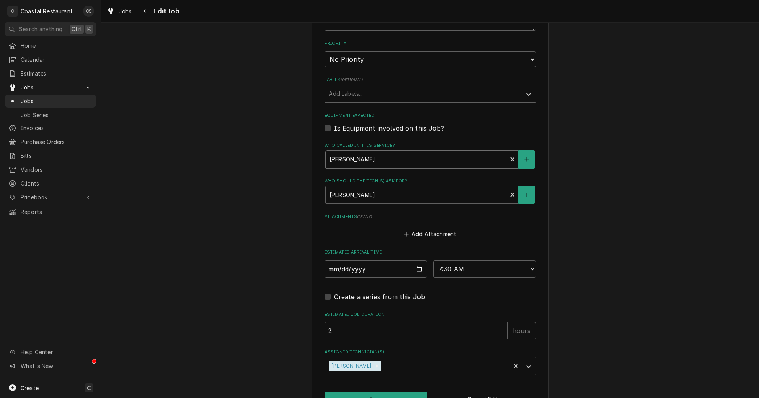
scroll to position [406, 0]
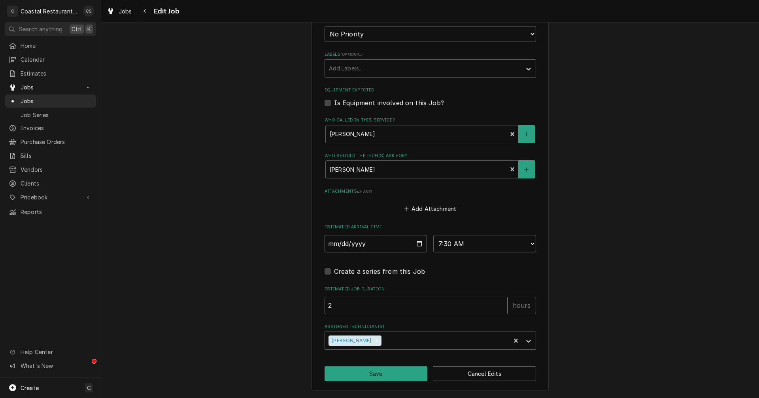
click at [415, 244] on input "[DATE]" at bounding box center [376, 243] width 103 height 17
type input "[DATE]"
click at [381, 374] on button "Save" at bounding box center [376, 373] width 103 height 15
type textarea "x"
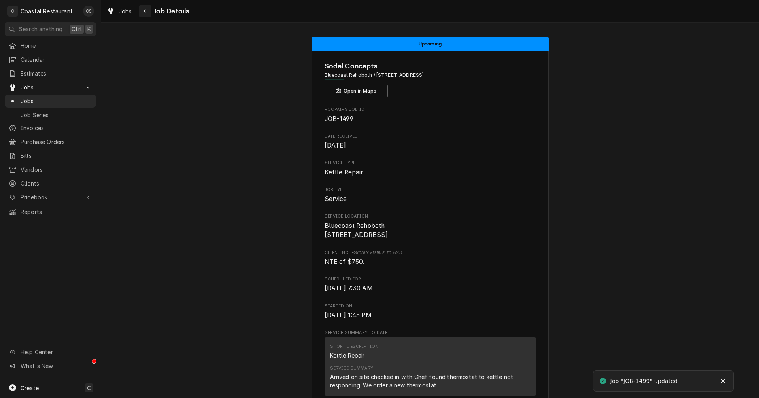
click at [147, 11] on div "Navigate back" at bounding box center [145, 11] width 8 height 8
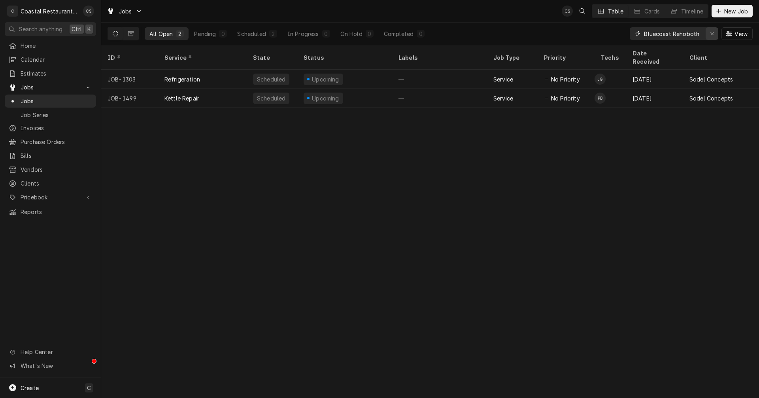
click at [711, 33] on icon "Erase input" at bounding box center [711, 33] width 3 height 3
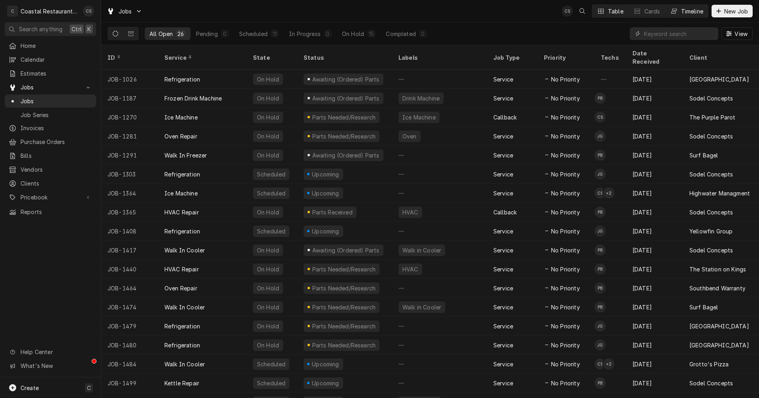
click at [688, 12] on div "Timeline" at bounding box center [692, 11] width 22 height 8
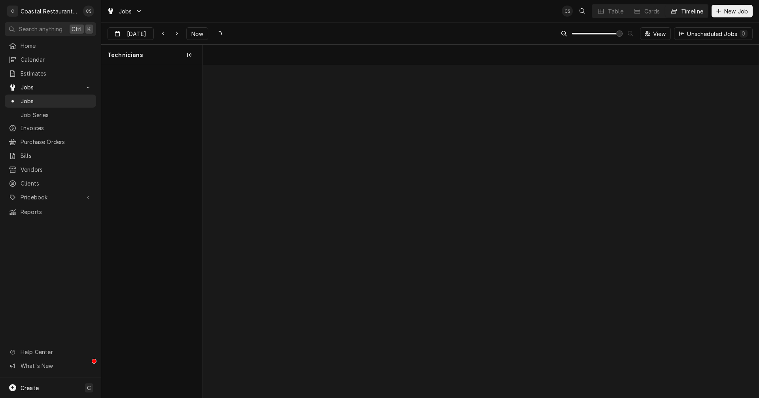
scroll to position [0, 11017]
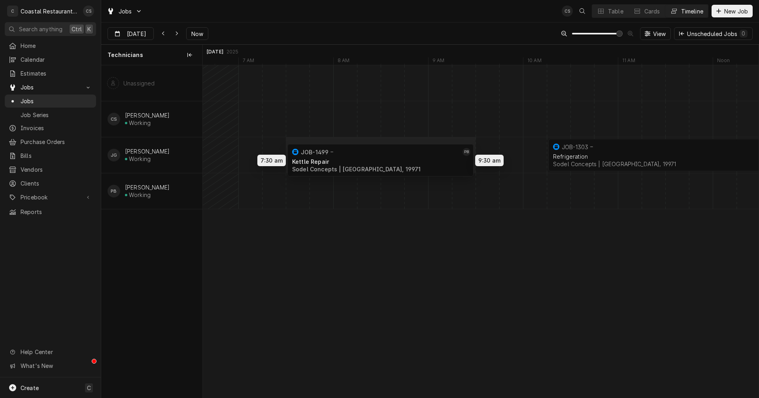
drag, startPoint x: 382, startPoint y: 188, endPoint x: 379, endPoint y: 157, distance: 31.4
click at [379, 157] on div "10:15 AM 1:15 PM JOB-1303 JG Refrigeration Sodel Concepts | Rehoboth Beach, 199…" at bounding box center [481, 231] width 556 height 332
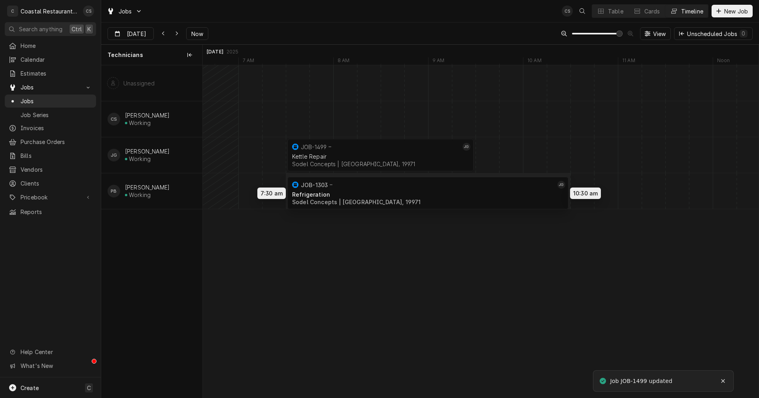
drag, startPoint x: 581, startPoint y: 150, endPoint x: 319, endPoint y: 187, distance: 264.3
click at [319, 187] on div "7:30 AM 10:30 AM JOB-1303 JG Refrigeration Sodel Concepts | Rehoboth Beach, 199…" at bounding box center [481, 231] width 556 height 332
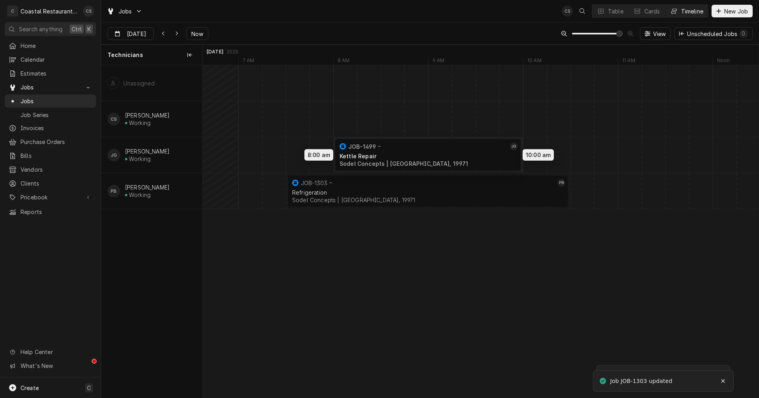
drag, startPoint x: 325, startPoint y: 149, endPoint x: 366, endPoint y: 149, distance: 41.1
click at [366, 149] on div "7:30 AM 10:30 AM JOB-1303 PB Refrigeration Sodel Concepts | Rehoboth Beach, 199…" at bounding box center [481, 231] width 556 height 332
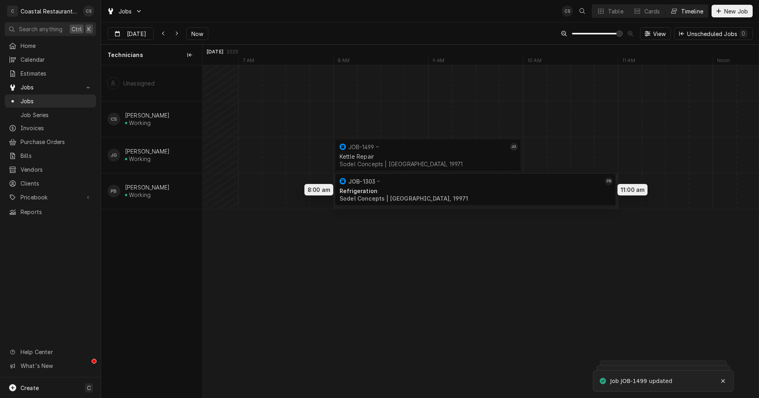
drag, startPoint x: 355, startPoint y: 193, endPoint x: 387, endPoint y: 192, distance: 32.0
click at [387, 192] on div "8:00 AM 11:00 AM JOB-1303 PB Refrigeration Sodel Concepts | Rehoboth Beach, 199…" at bounding box center [481, 231] width 556 height 332
click at [606, 9] on button "Table" at bounding box center [610, 11] width 36 height 13
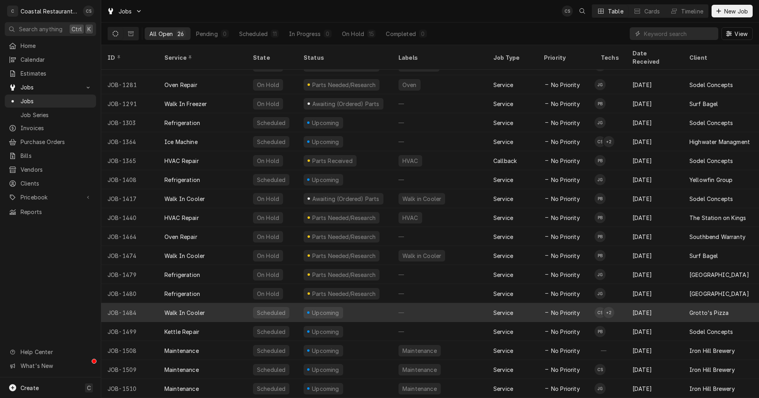
scroll to position [0, 0]
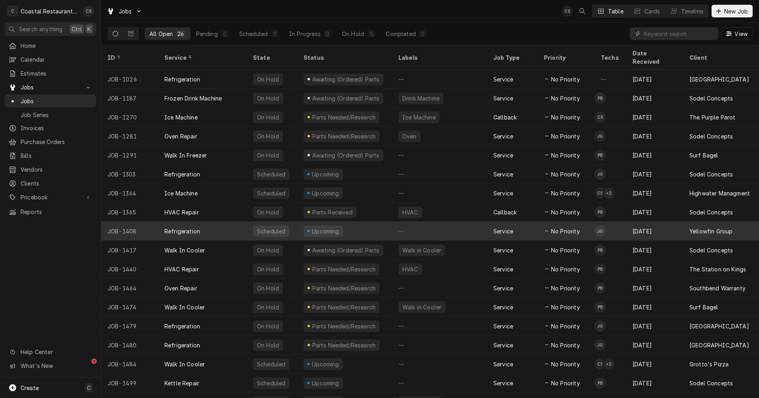
click at [233, 221] on div "Refrigeration" at bounding box center [202, 230] width 89 height 19
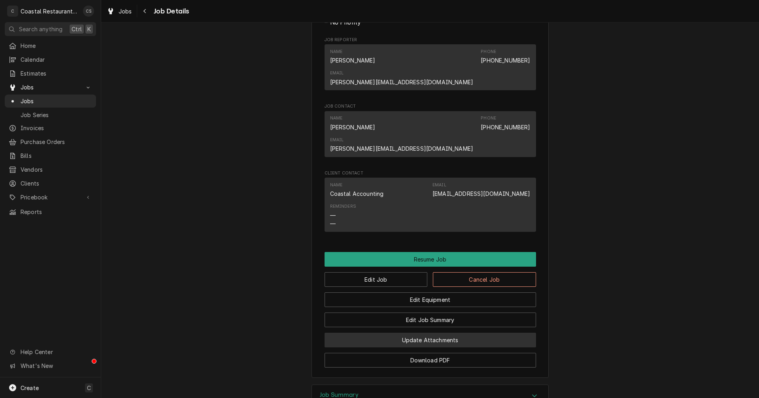
scroll to position [632, 0]
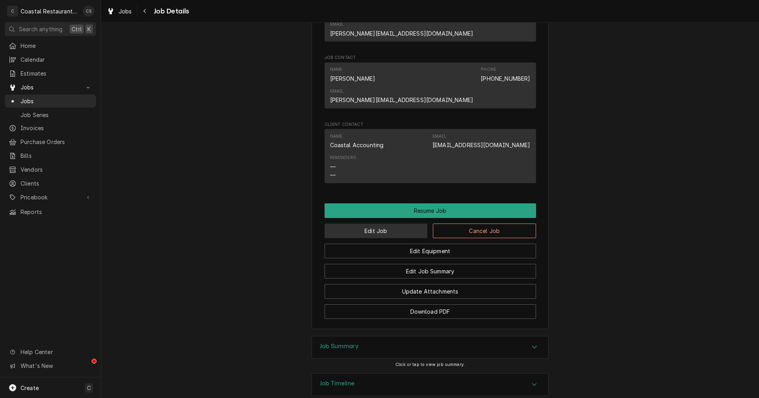
click at [377, 223] on button "Edit Job" at bounding box center [376, 230] width 103 height 15
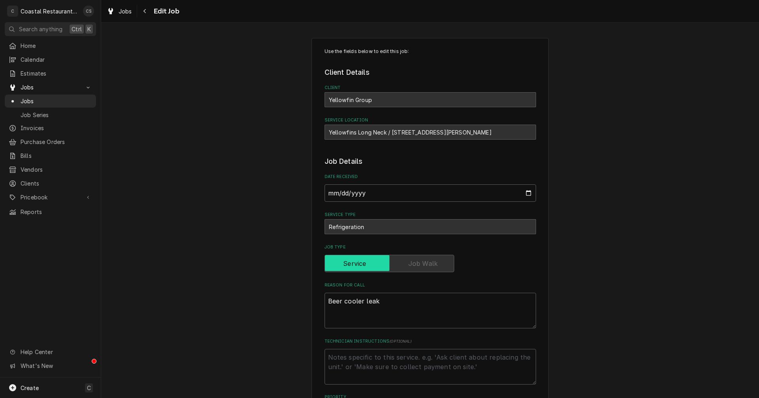
type textarea "x"
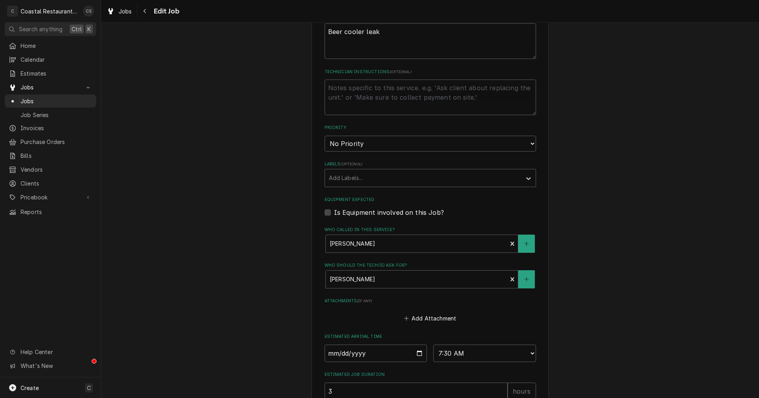
scroll to position [355, 0]
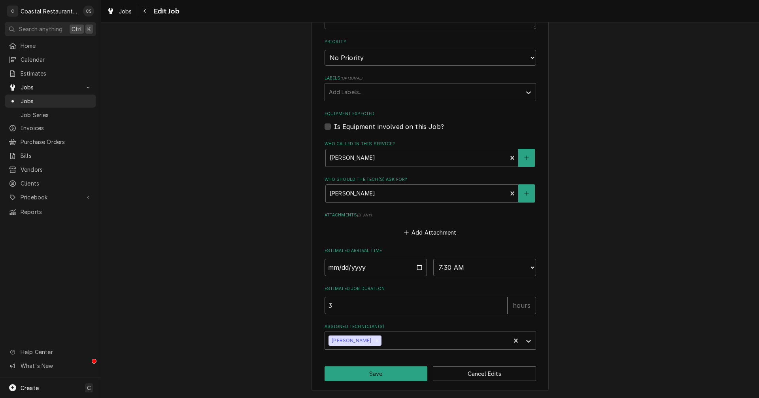
click at [419, 267] on input "2025-08-20" at bounding box center [376, 267] width 103 height 17
click at [415, 268] on input "2025-08-20" at bounding box center [376, 267] width 103 height 17
click at [418, 267] on input "2025-08-20" at bounding box center [376, 267] width 103 height 17
type input "2025-08-19"
click at [370, 375] on button "Save" at bounding box center [376, 373] width 103 height 15
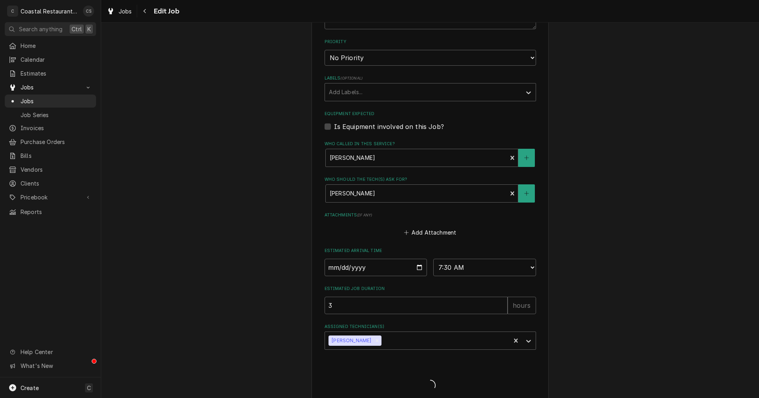
type textarea "x"
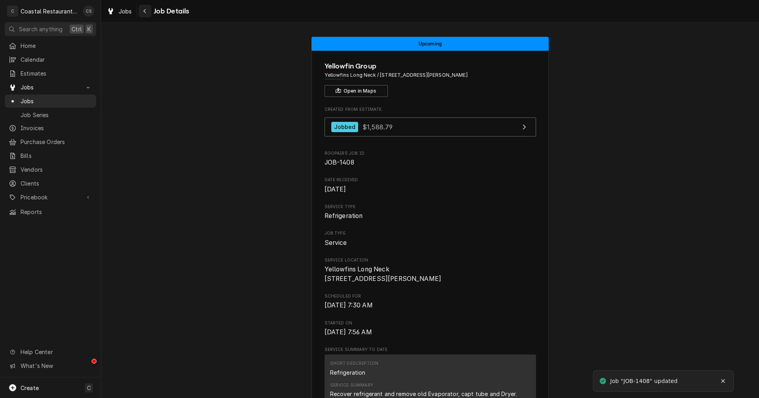
click at [149, 12] on button "Navigate back" at bounding box center [145, 11] width 13 height 13
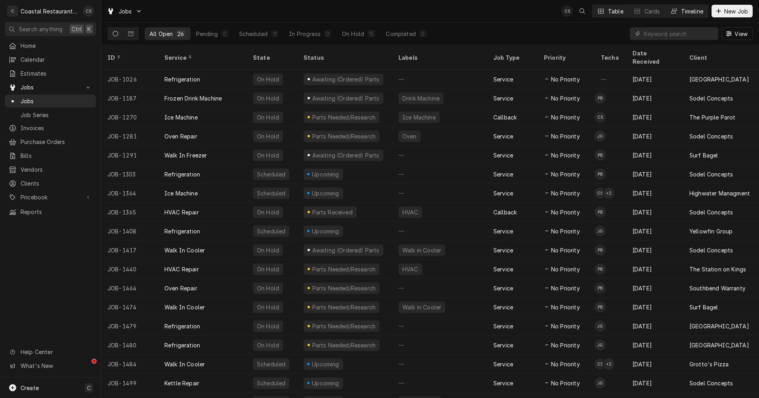
click at [681, 9] on div "Timeline" at bounding box center [692, 11] width 22 height 8
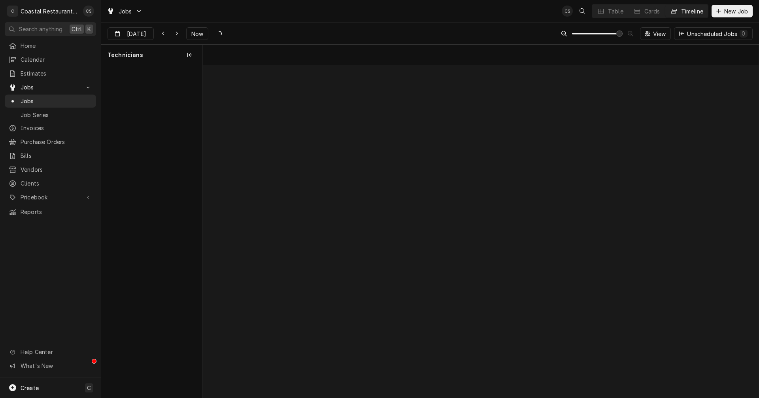
scroll to position [0, 11017]
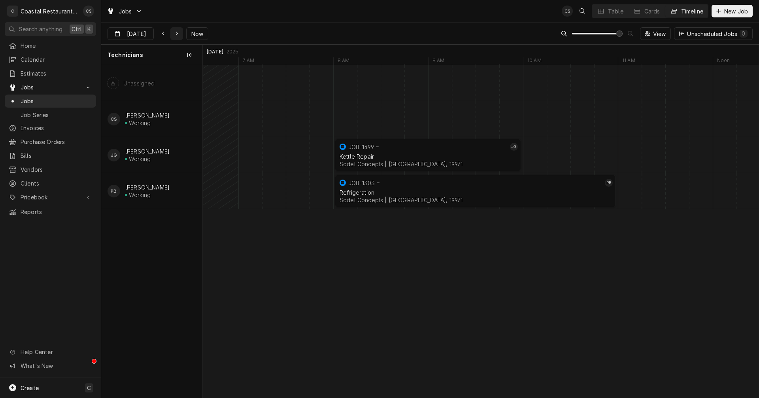
click at [177, 34] on div "Dynamic Content Wrapper" at bounding box center [177, 34] width 8 height 8
type input "[DATE]"
